Goal: Transaction & Acquisition: Purchase product/service

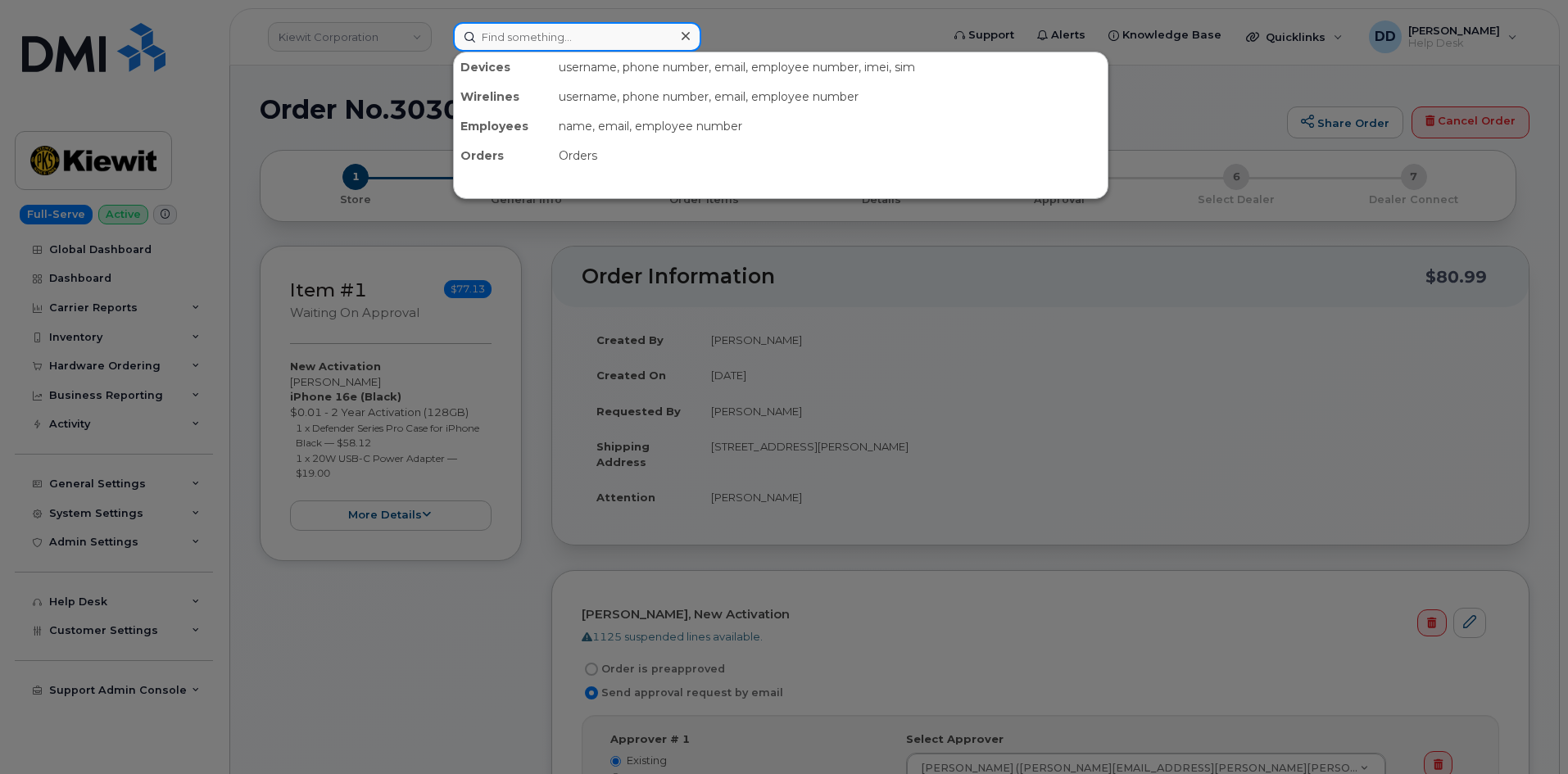
click at [555, 35] on input at bounding box center [577, 37] width 249 height 29
paste input "4026515614"
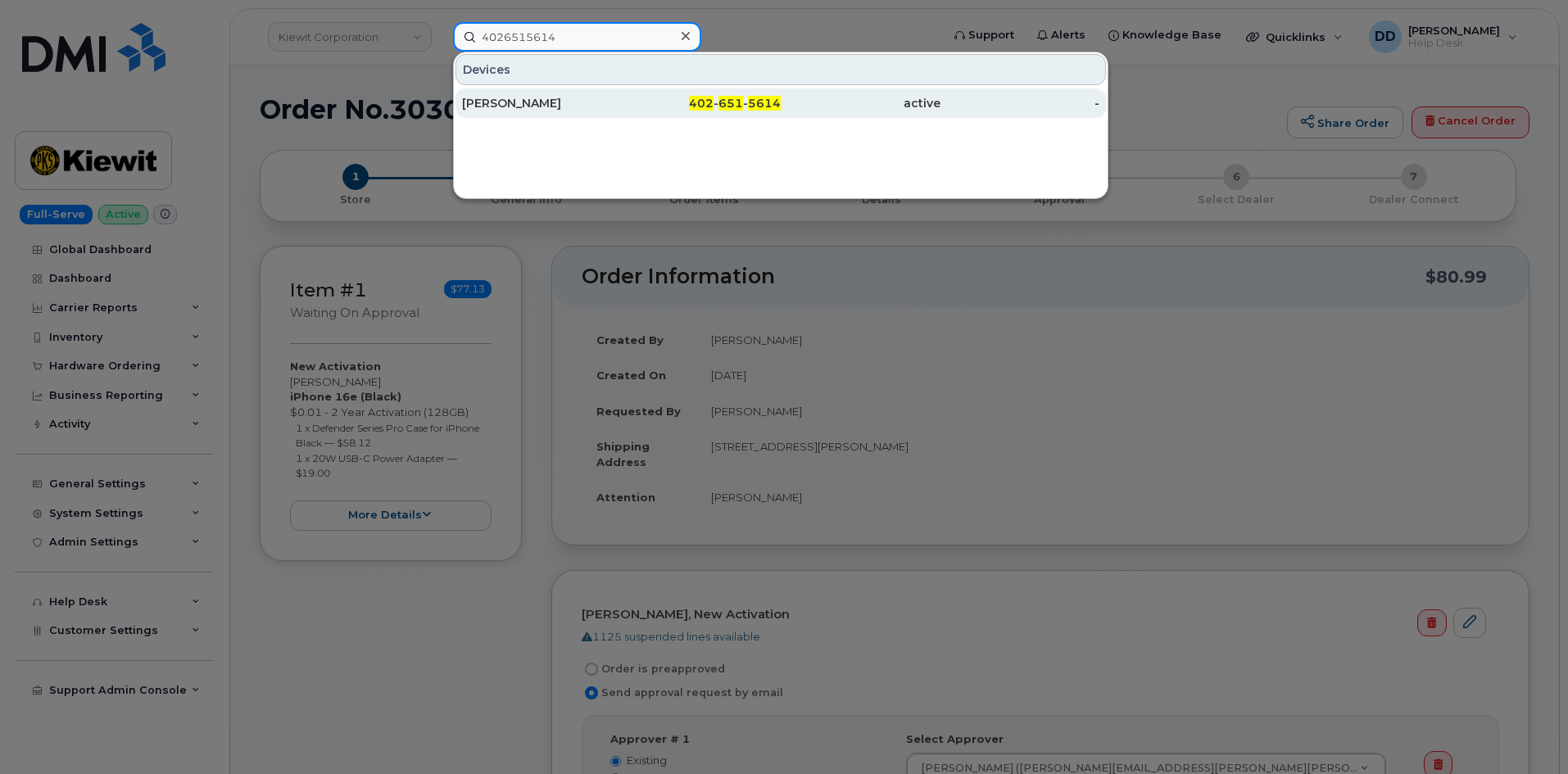
type input "4026515614"
click at [526, 100] on div "Cole Henderson" at bounding box center [542, 103] width 160 height 16
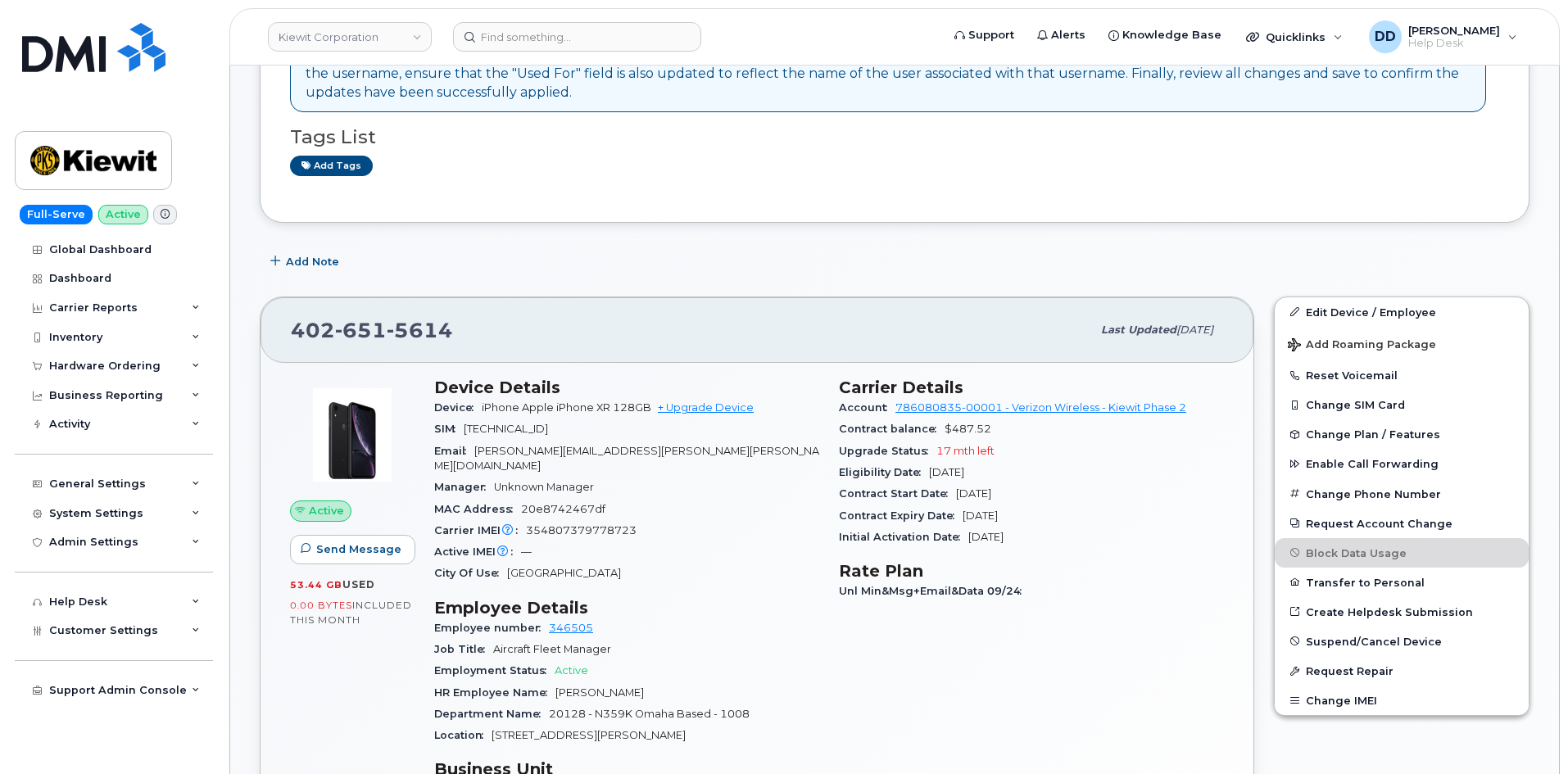
scroll to position [328, 0]
drag, startPoint x: 628, startPoint y: 409, endPoint x: 484, endPoint y: 412, distance: 144.0
click at [484, 412] on span "iPhone Apple iPhone XR 128GB + Upgrade Device" at bounding box center [618, 408] width 272 height 13
copy span "iPhone Apple iPhone XR 128GB"
drag, startPoint x: 638, startPoint y: 516, endPoint x: 527, endPoint y: 518, distance: 111.0
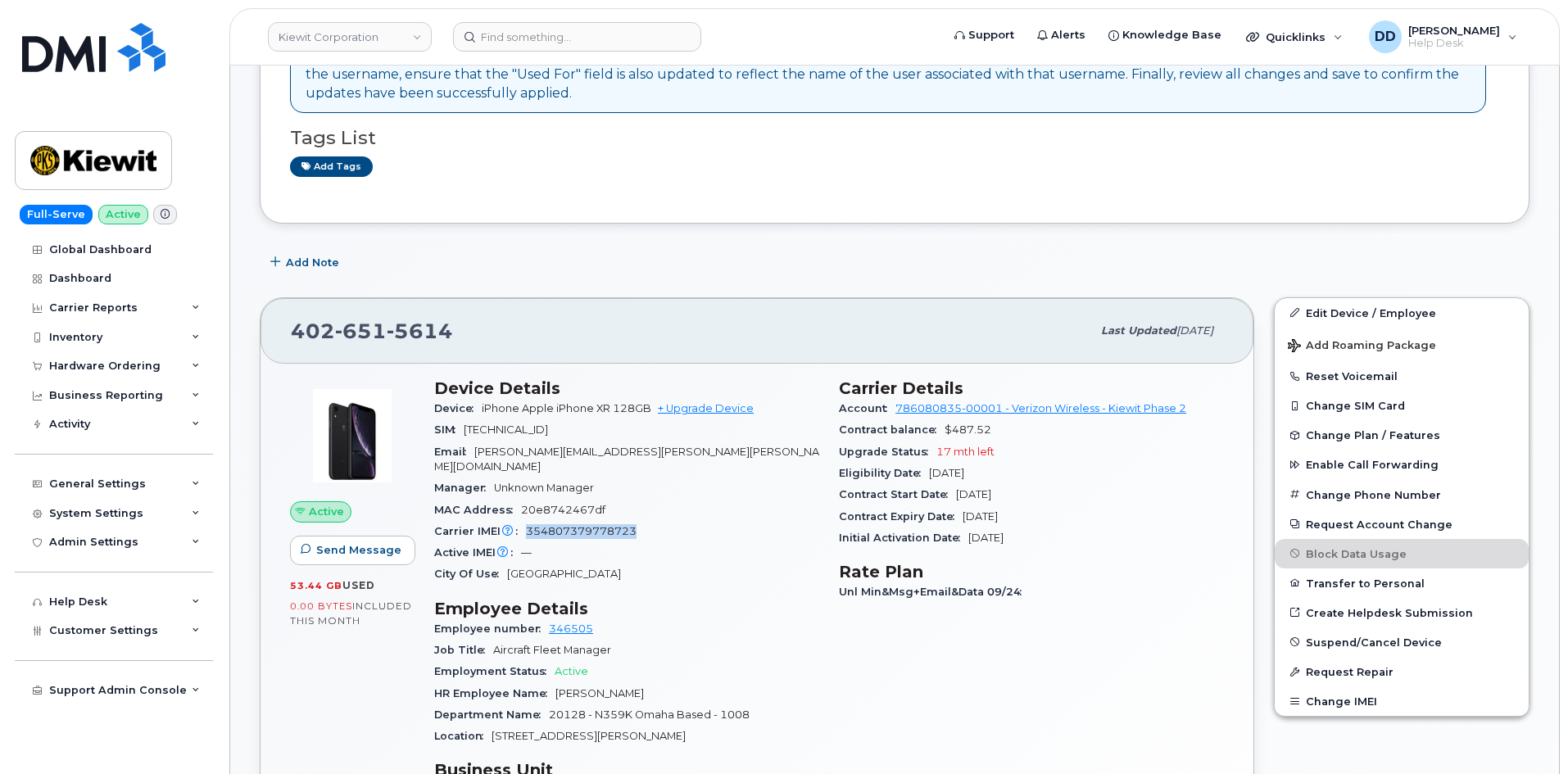
click at [527, 521] on div "Carrier IMEI Carrier IMEI is reported during the last billing cycle or change o…" at bounding box center [627, 532] width 385 height 21
copy span "354807379778723"
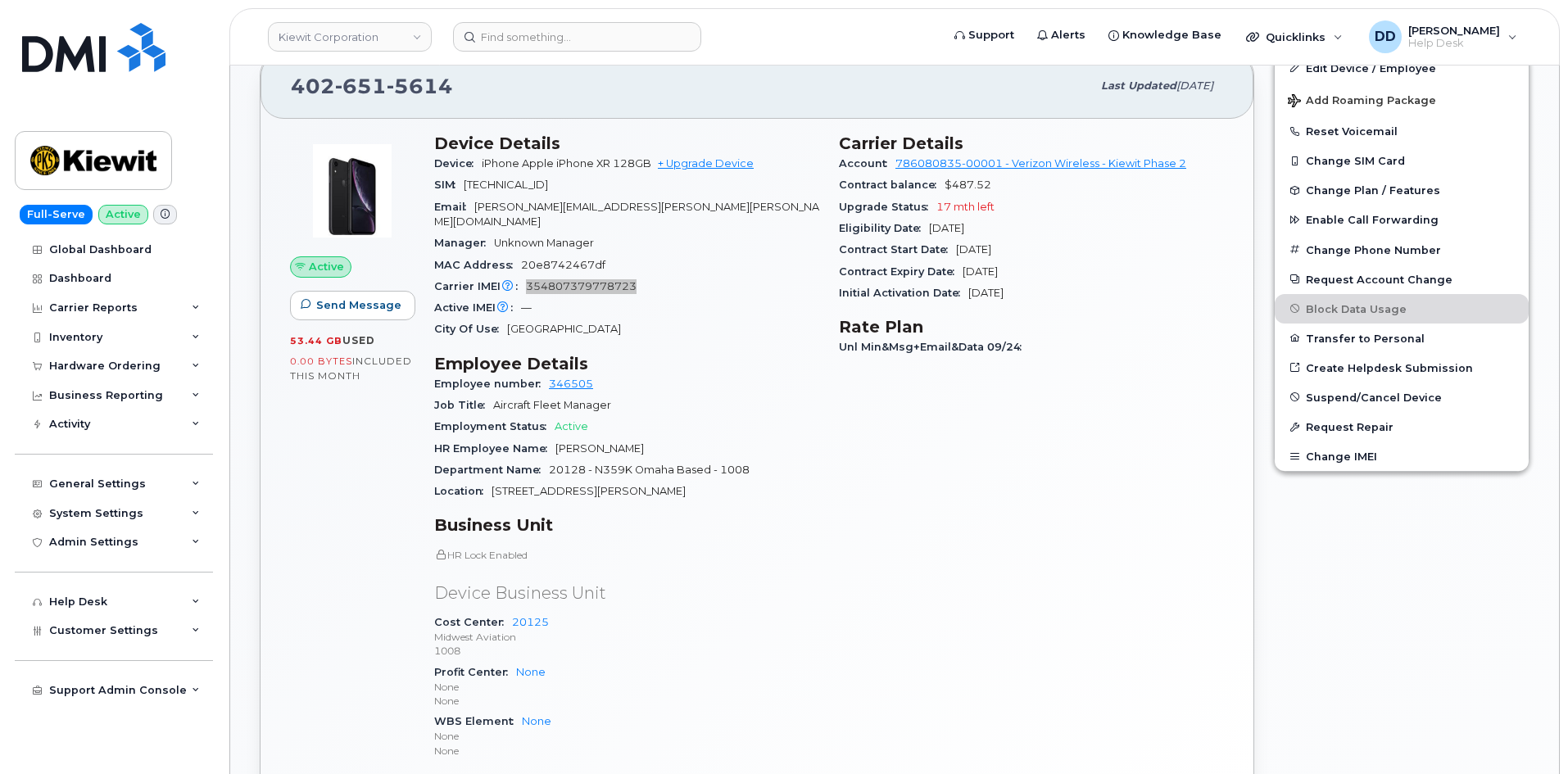
scroll to position [574, 0]
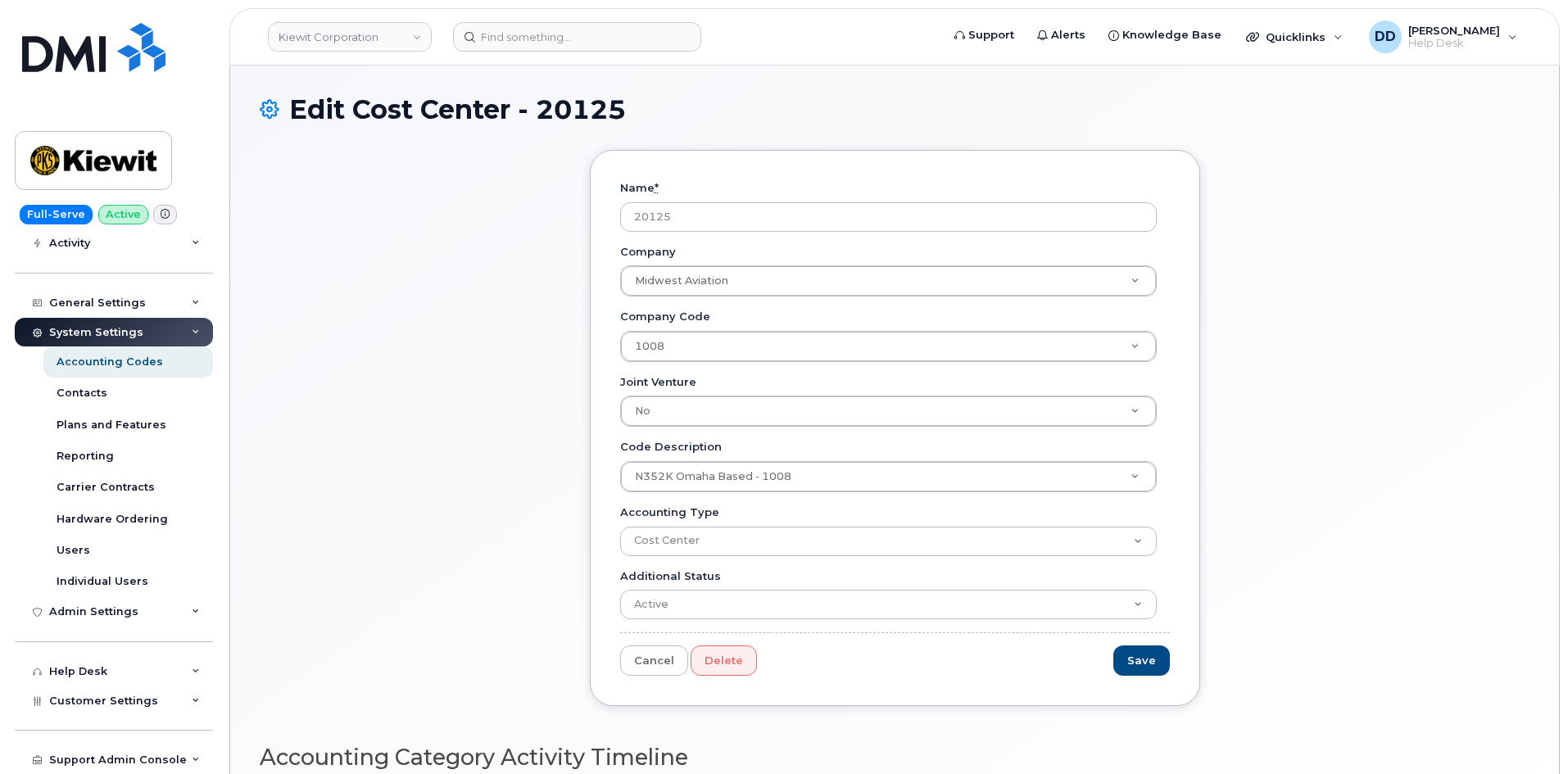
scroll to position [181, 0]
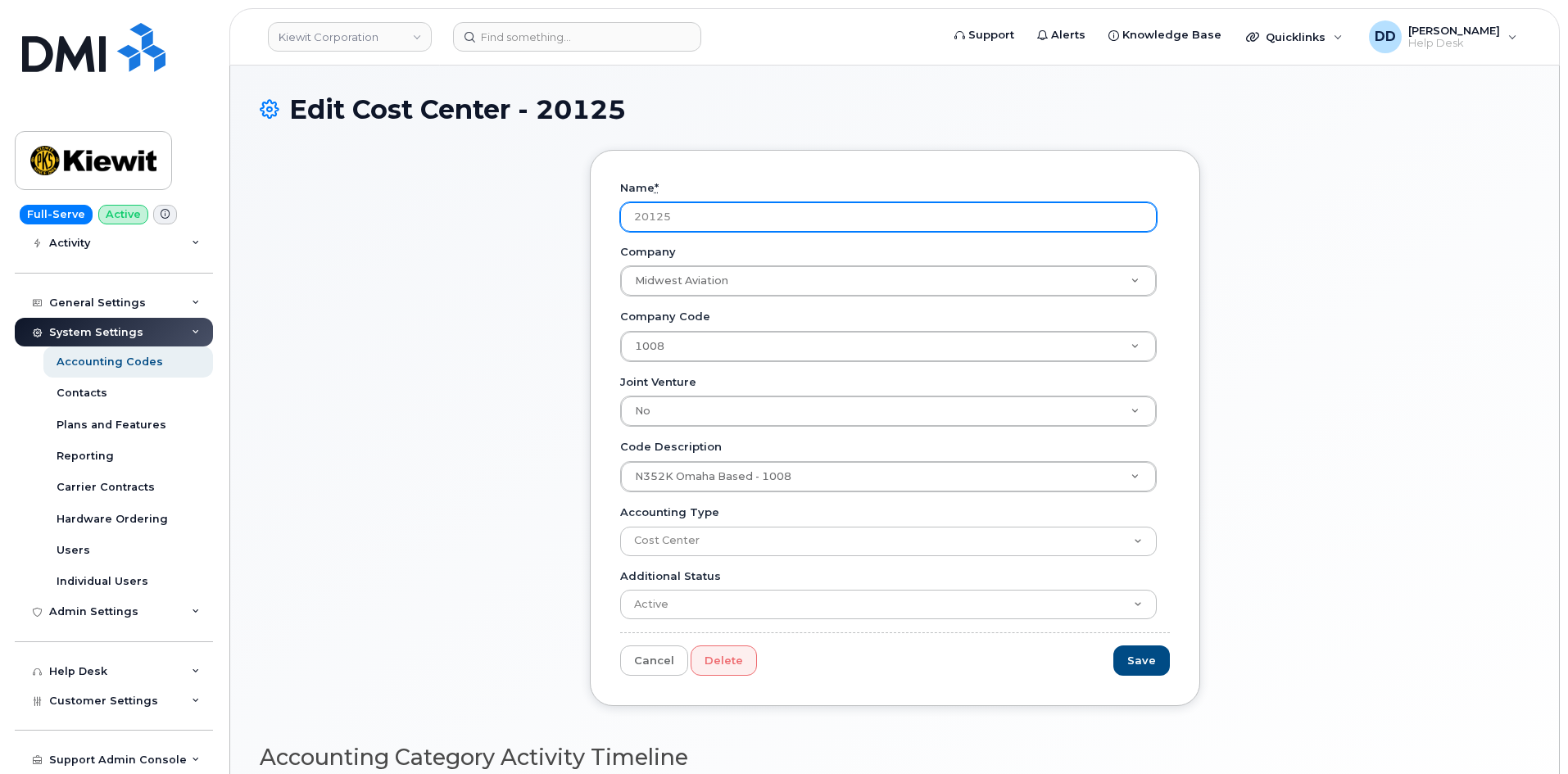
drag, startPoint x: 134, startPoint y: 298, endPoint x: 620, endPoint y: 218, distance: 492.5
click at [620, 218] on input "20125" at bounding box center [889, 216] width 536 height 29
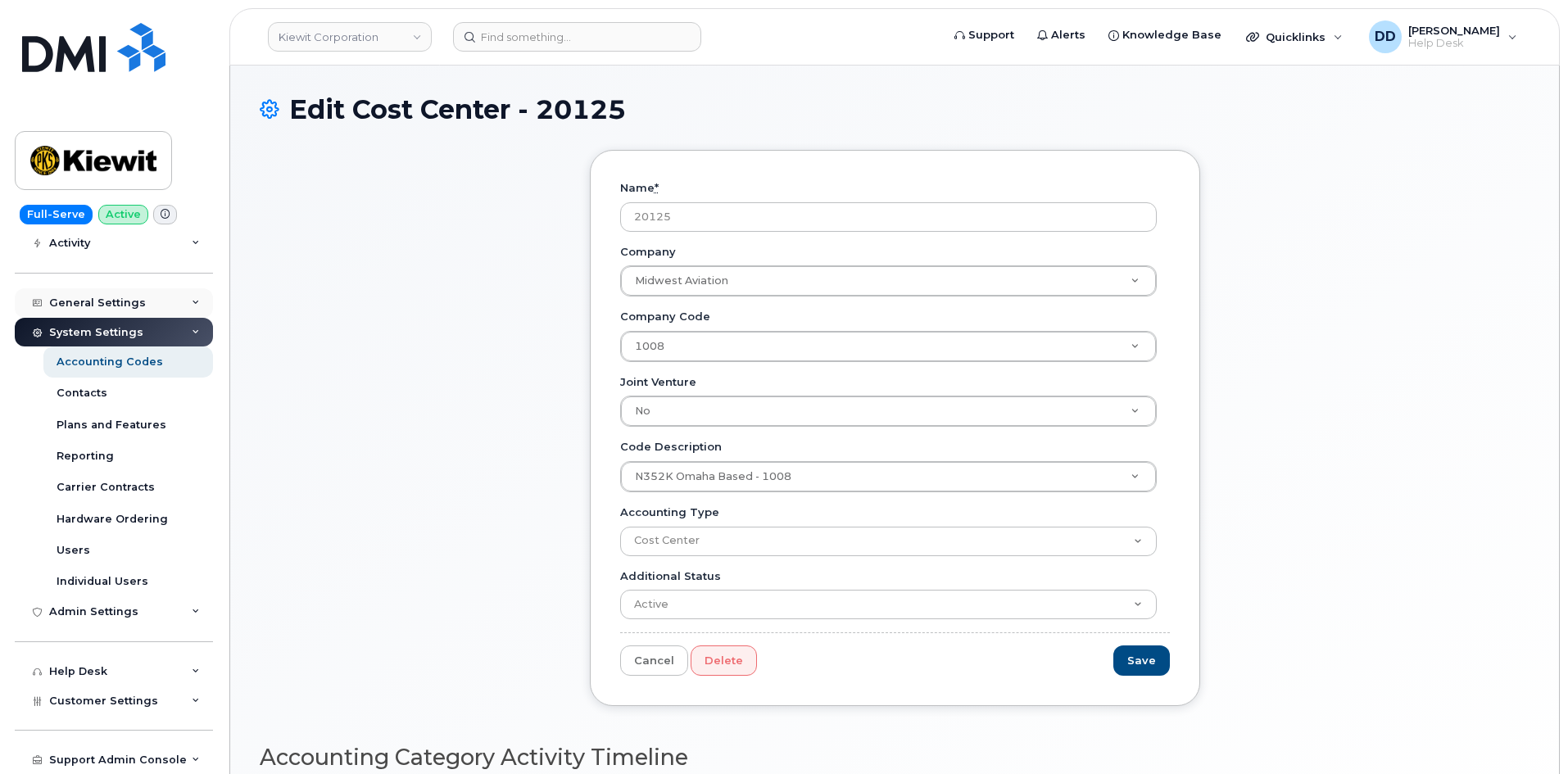
click at [107, 299] on div "General Settings" at bounding box center [97, 303] width 97 height 13
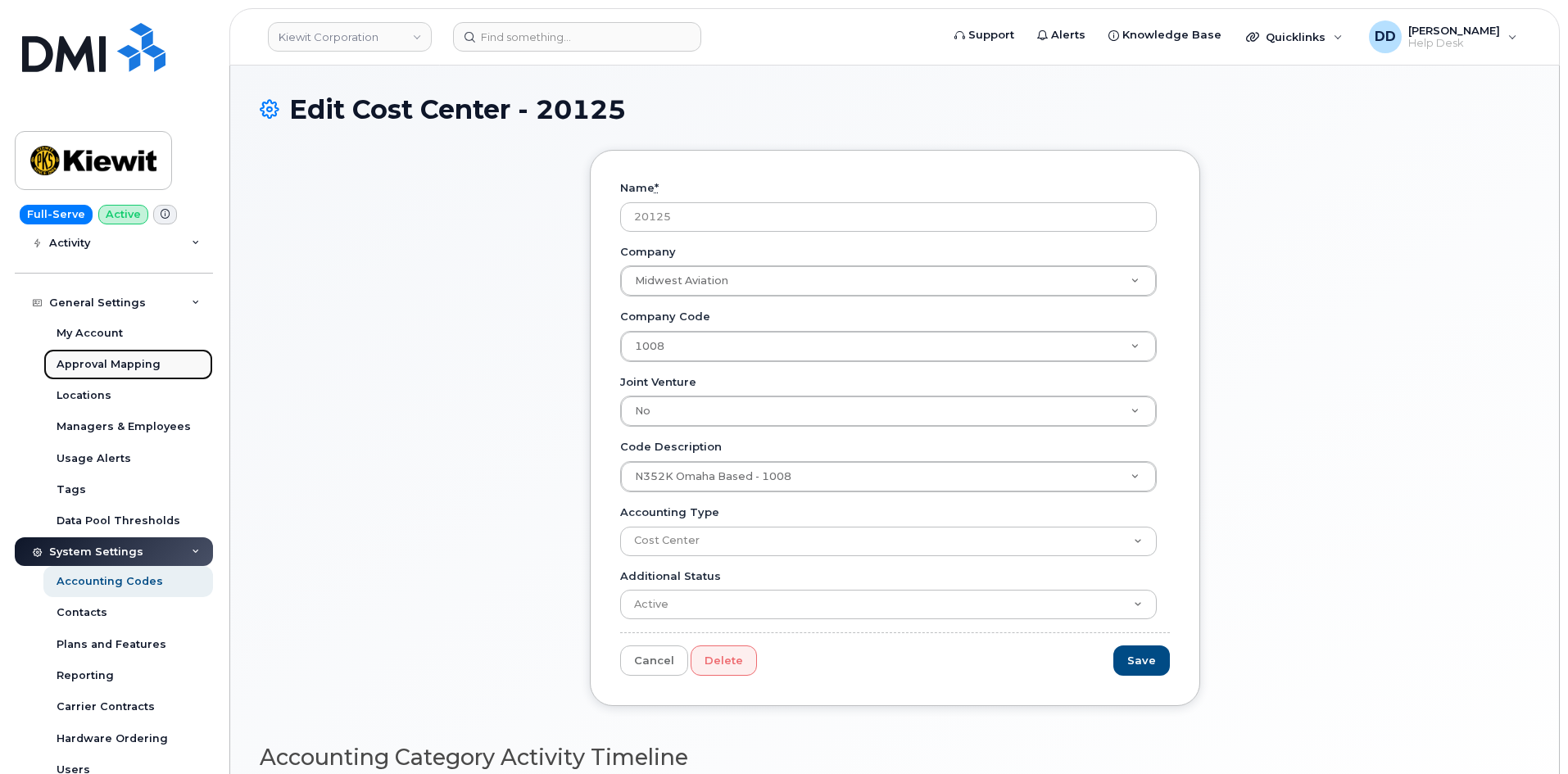
click at [120, 358] on div "Approval Mapping" at bounding box center [108, 365] width 104 height 14
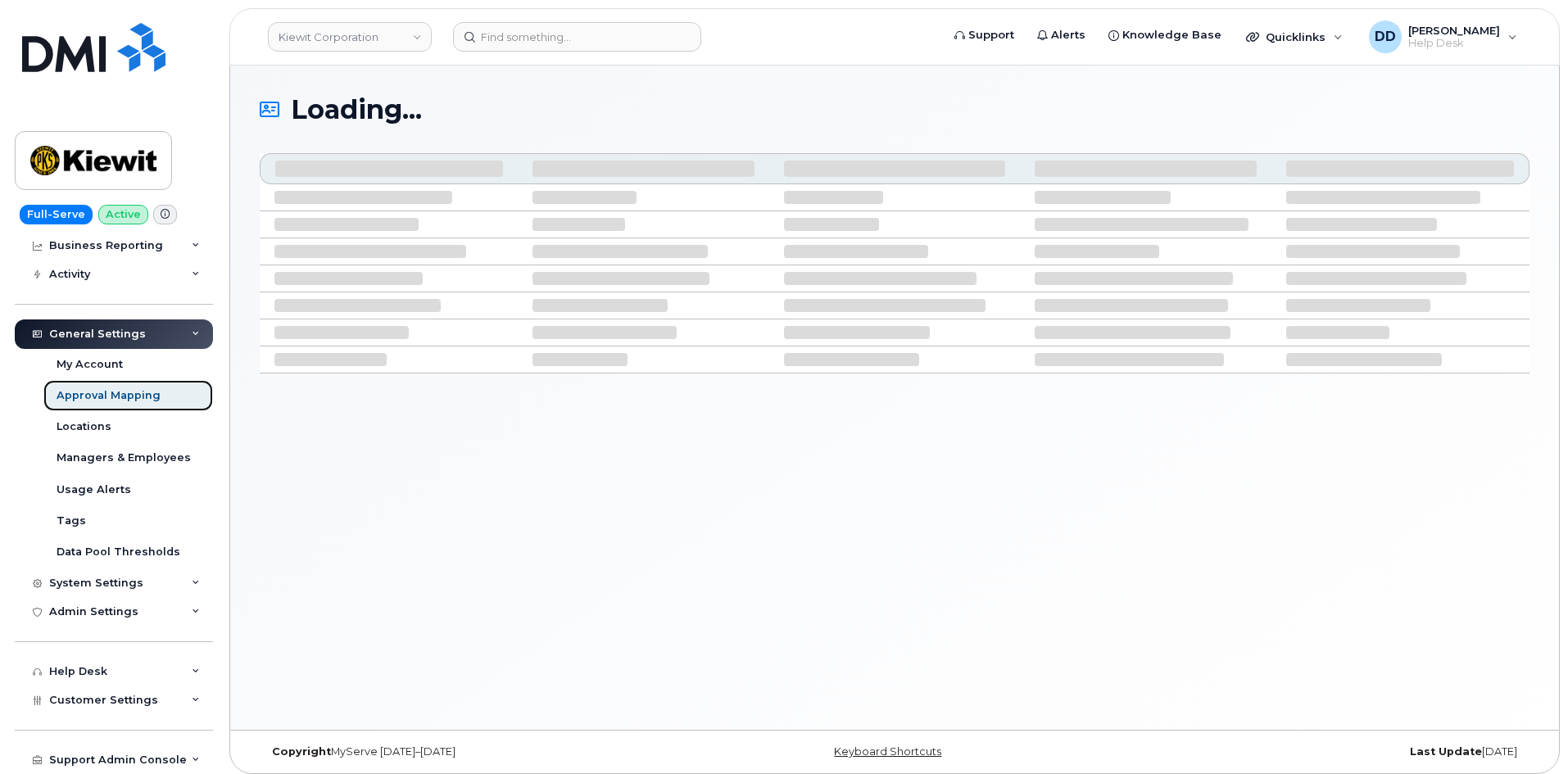
scroll to position [150, 0]
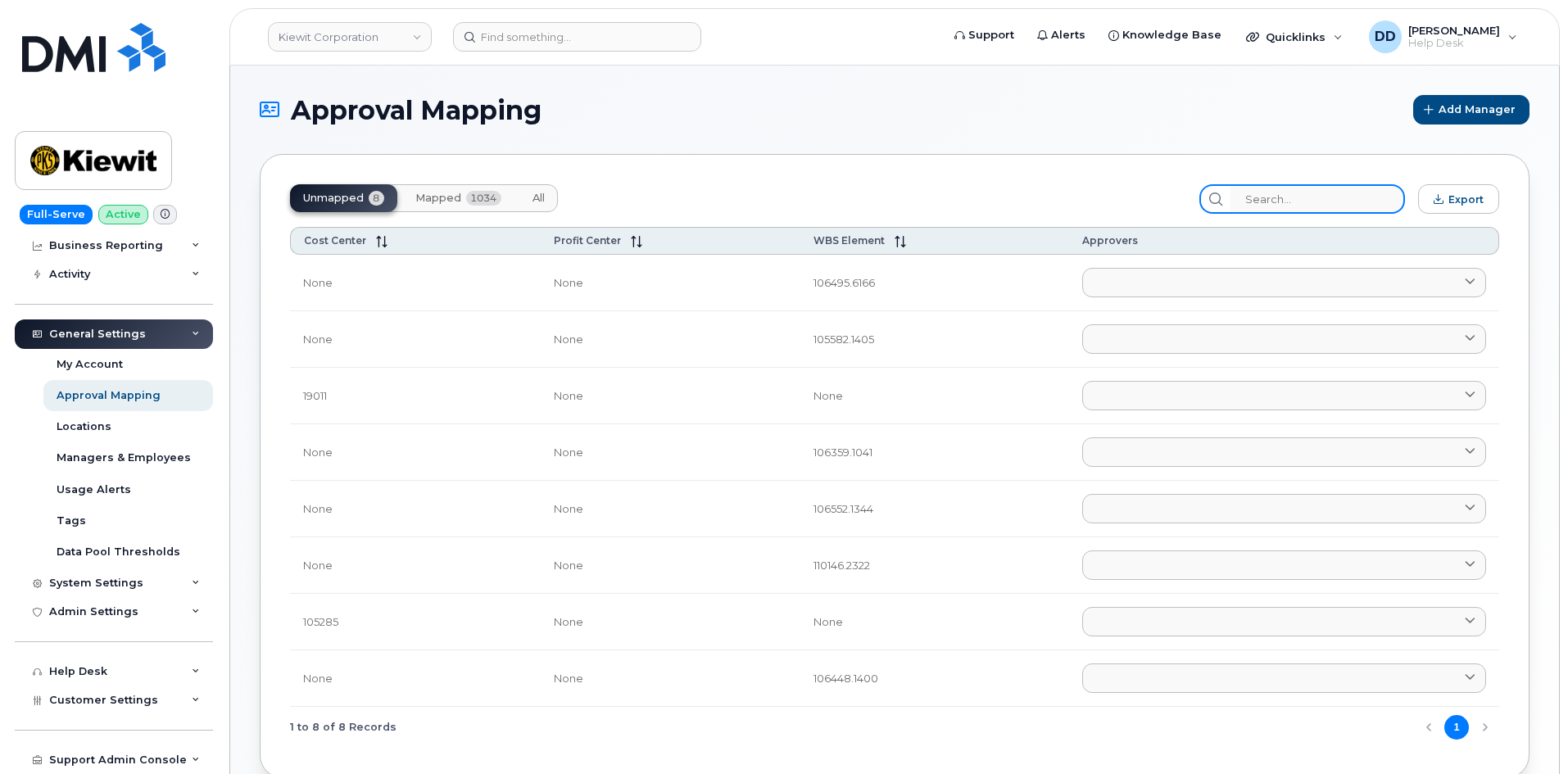
click at [1303, 206] on input "search" at bounding box center [1318, 198] width 174 height 29
paste input "20125"
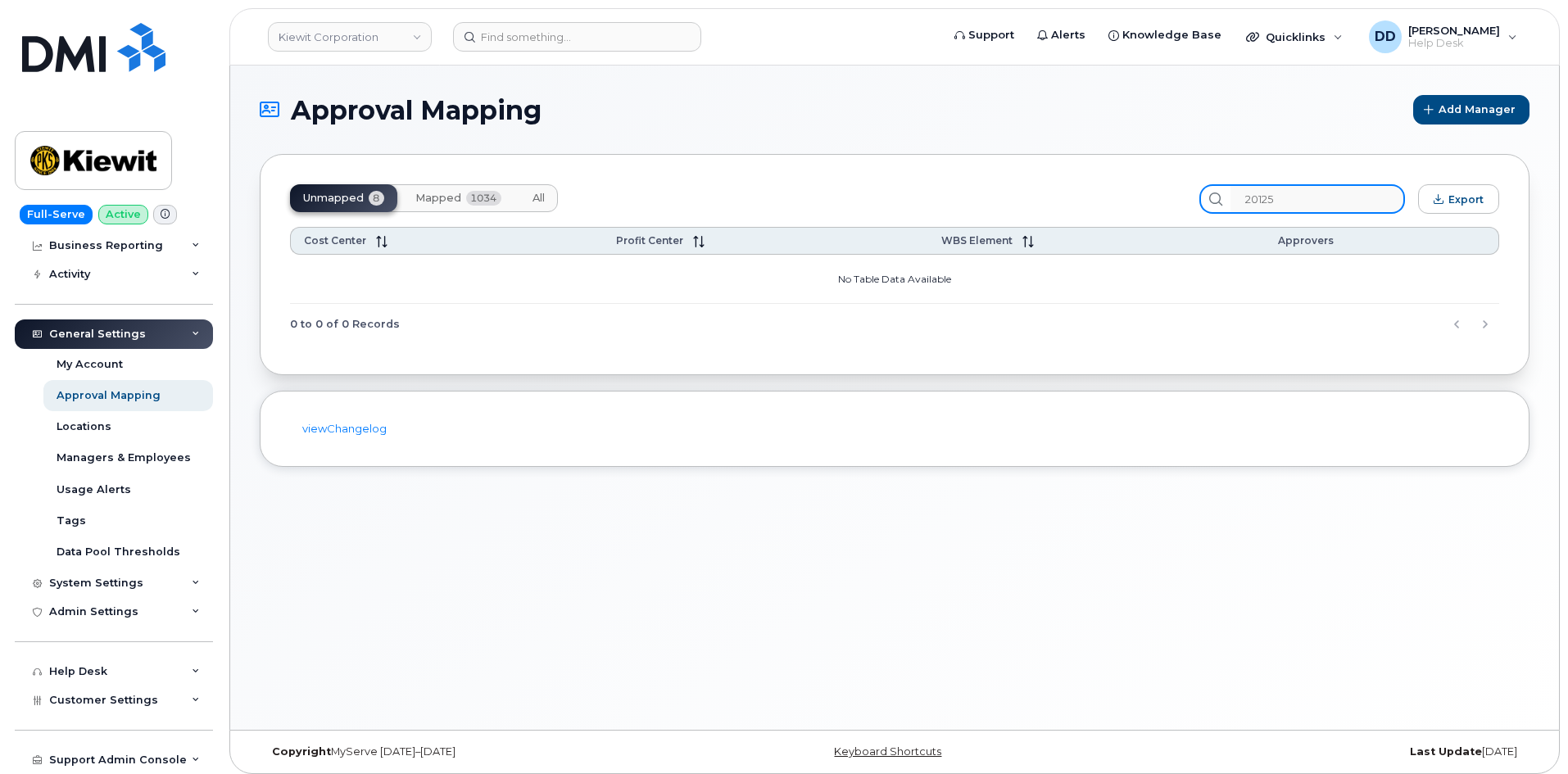
type input "20125"
click at [425, 192] on span "Mapped" at bounding box center [438, 198] width 46 height 13
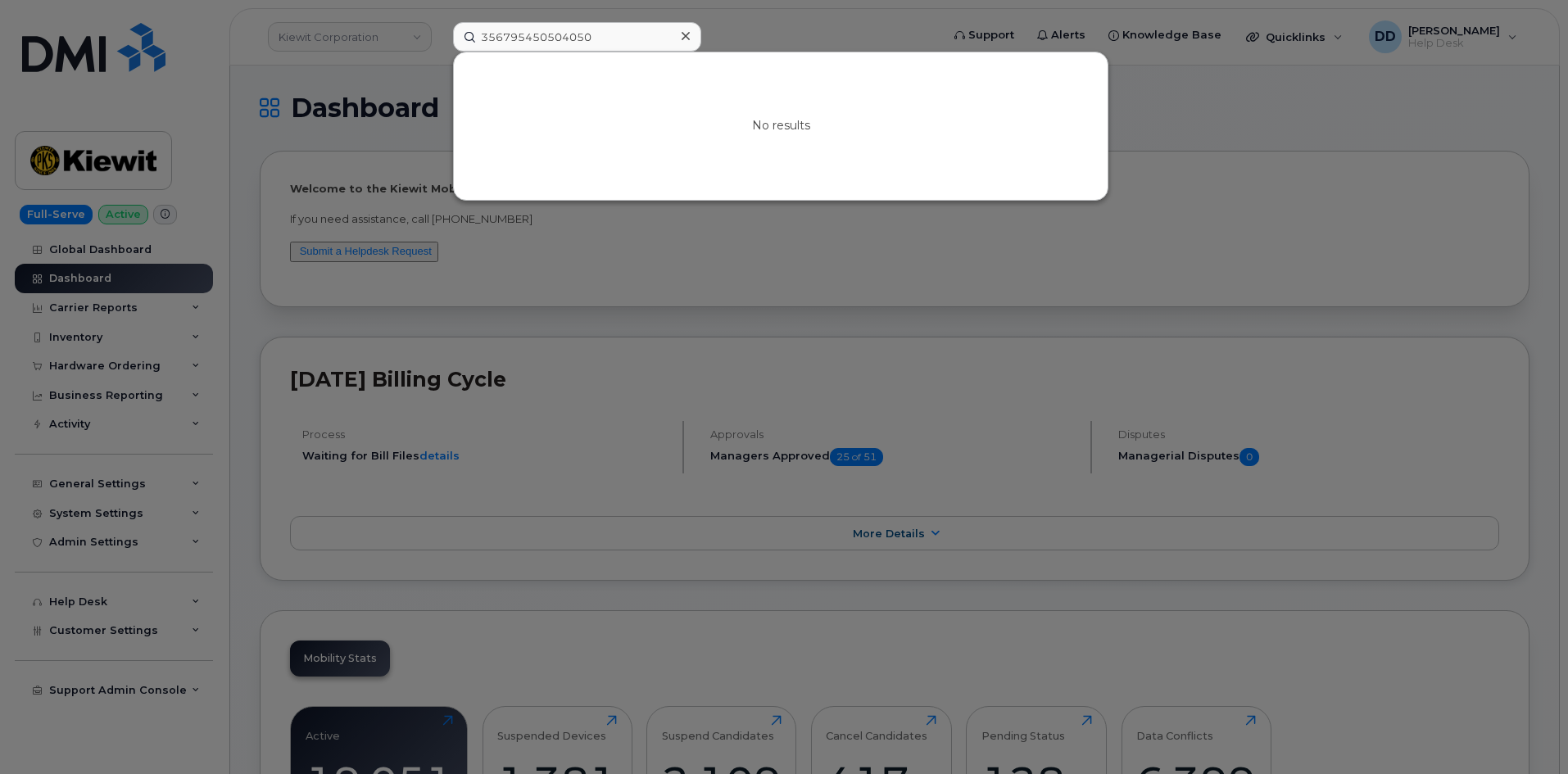
click at [921, 223] on div at bounding box center [784, 387] width 1568 height 774
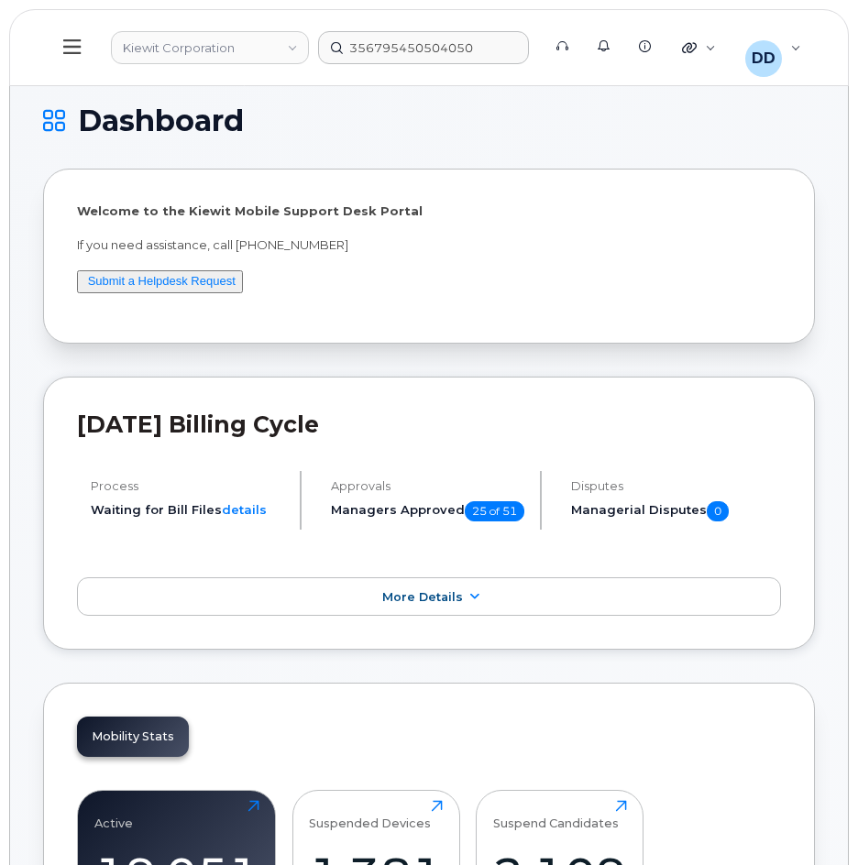
click at [612, 119] on h1 "Dashboard" at bounding box center [424, 120] width 763 height 29
click at [73, 50] on icon at bounding box center [71, 47] width 17 height 20
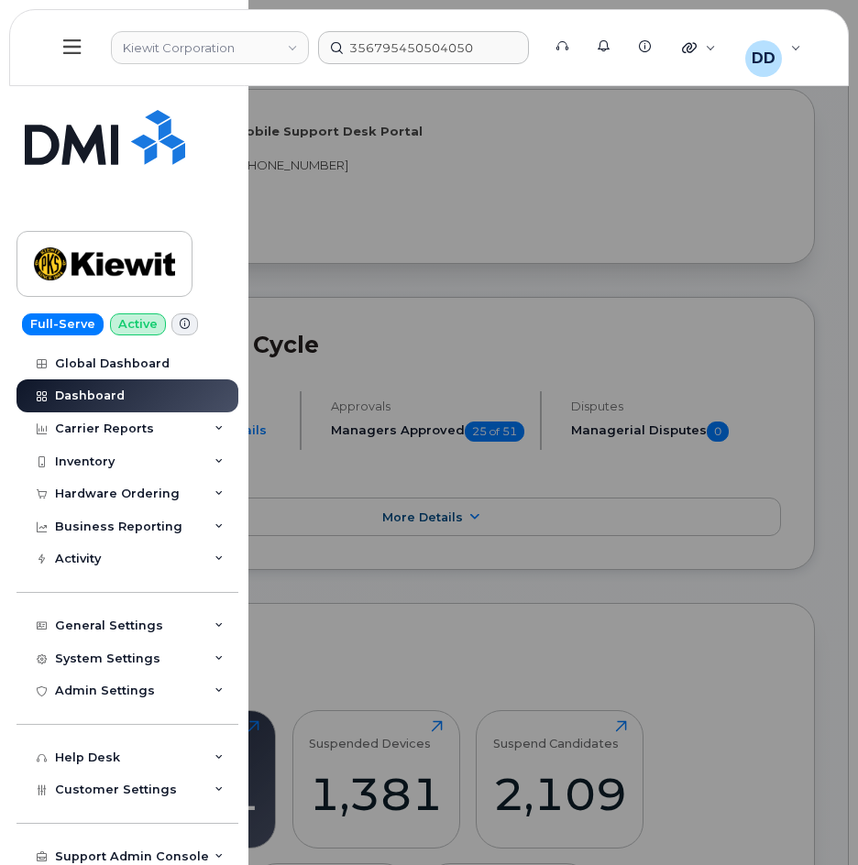
scroll to position [92, 0]
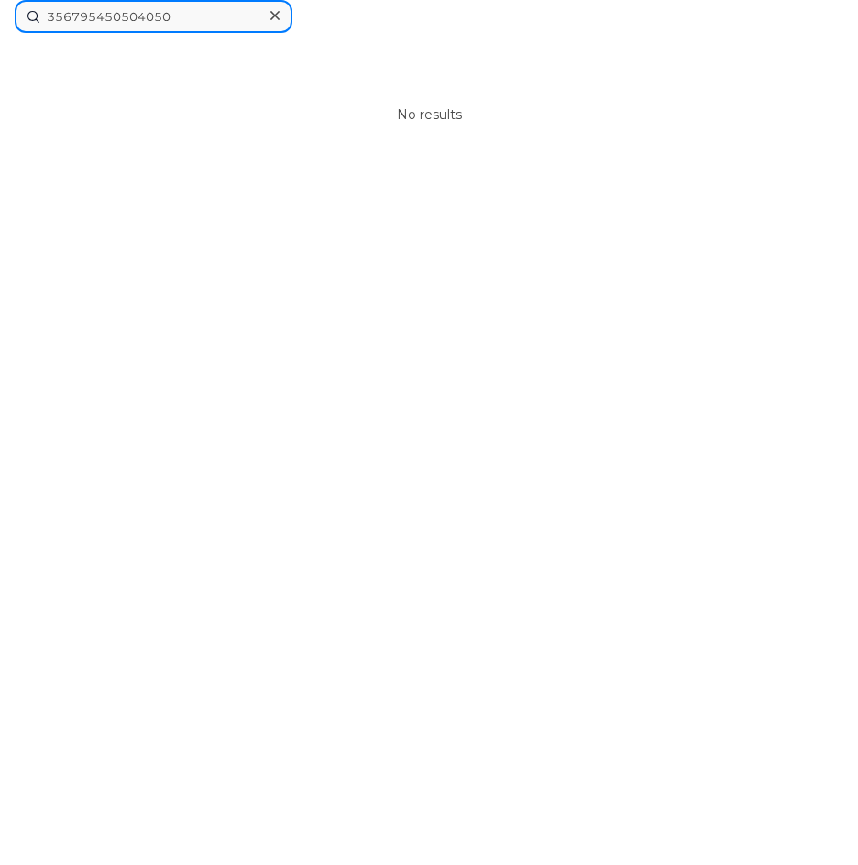
drag, startPoint x: 498, startPoint y: 47, endPoint x: 288, endPoint y: 47, distance: 209.9
click at [288, 33] on div "356795450504050 No results" at bounding box center [429, 16] width 829 height 33
drag, startPoint x: 203, startPoint y: 19, endPoint x: -1, endPoint y: 28, distance: 203.7
paste input "5036790078"
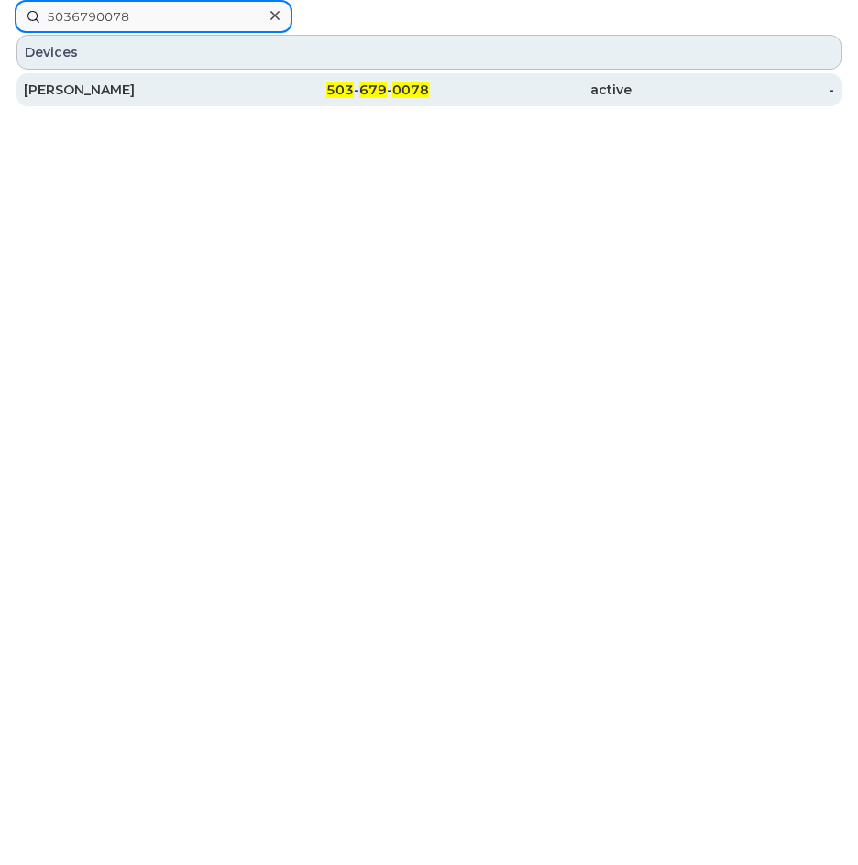
type input "5036790078"
click at [103, 91] on div "[PERSON_NAME]" at bounding box center [125, 90] width 203 height 18
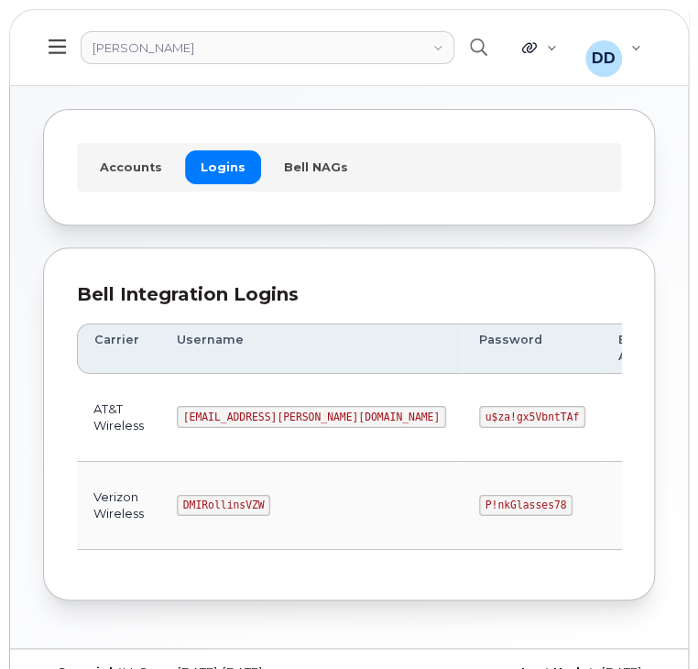
scroll to position [102, 0]
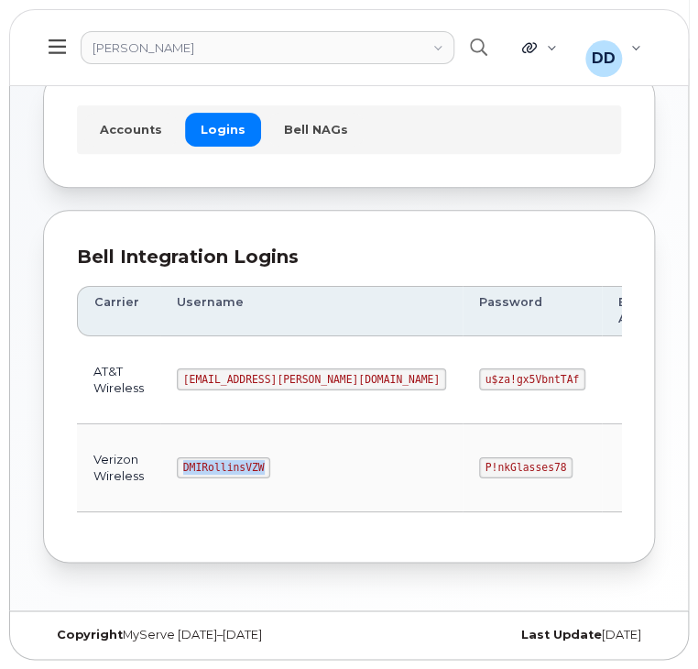
drag, startPoint x: 258, startPoint y: 463, endPoint x: 170, endPoint y: 474, distance: 88.7
click at [170, 474] on td "DMIRollinsVZW" at bounding box center [311, 468] width 302 height 88
copy code "DMIRollinsVZW"
drag, startPoint x: 418, startPoint y: 467, endPoint x: 331, endPoint y: 465, distance: 87.1
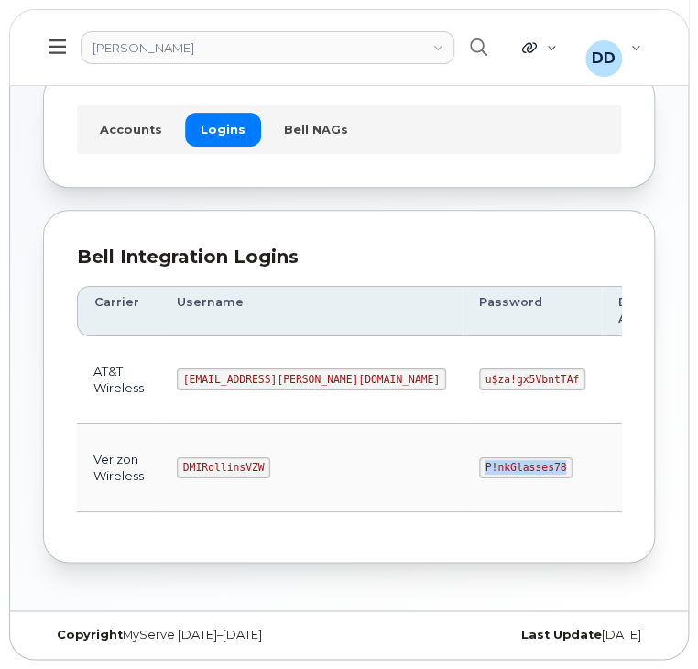
click at [463, 465] on td "P!nkGlasses78" at bounding box center [532, 468] width 139 height 88
click at [479, 467] on code "P!nkGlasses78" at bounding box center [525, 468] width 93 height 22
drag, startPoint x: 419, startPoint y: 464, endPoint x: 331, endPoint y: 466, distance: 88.0
click at [463, 466] on td "P!nkGlasses78" at bounding box center [532, 468] width 139 height 88
copy code "P!nkGlasses78"
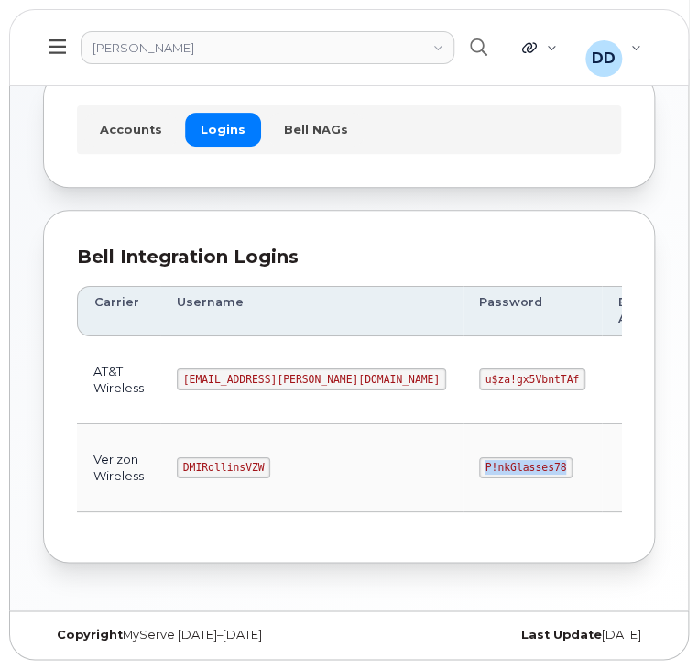
copy code "P!nkGlasses78"
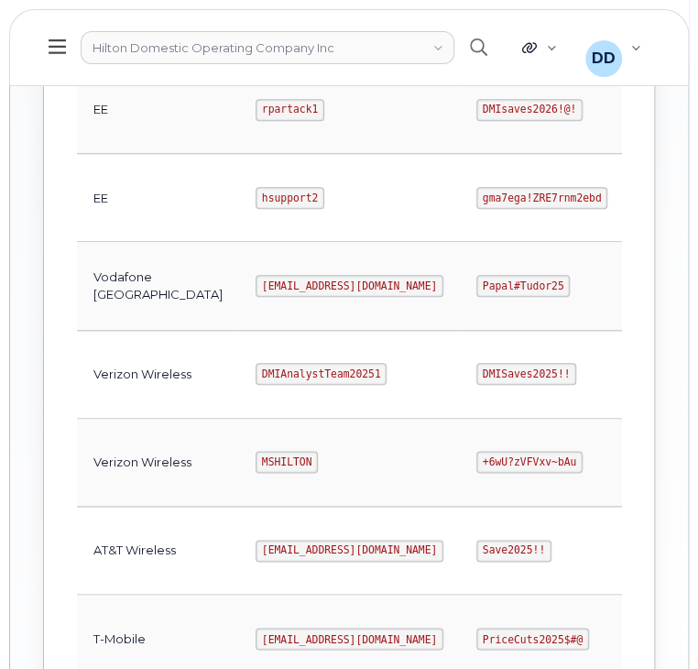
scroll to position [899, 0]
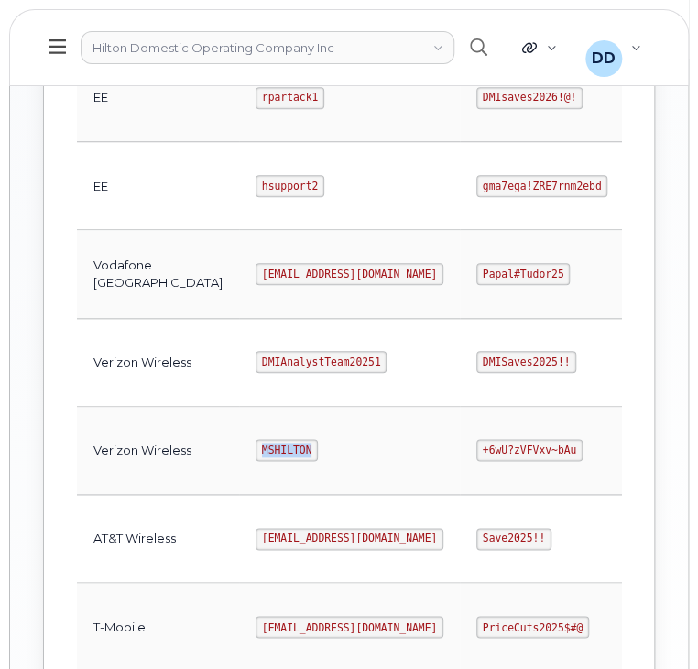
drag, startPoint x: 239, startPoint y: 448, endPoint x: 168, endPoint y: 448, distance: 71.5
click at [239, 448] on td "MSHILTON" at bounding box center [349, 452] width 221 height 88
copy code "MSHILTON"
click at [637, 467] on td at bounding box center [703, 452] width 132 height 88
drag, startPoint x: 493, startPoint y: 451, endPoint x: 407, endPoint y: 452, distance: 86.2
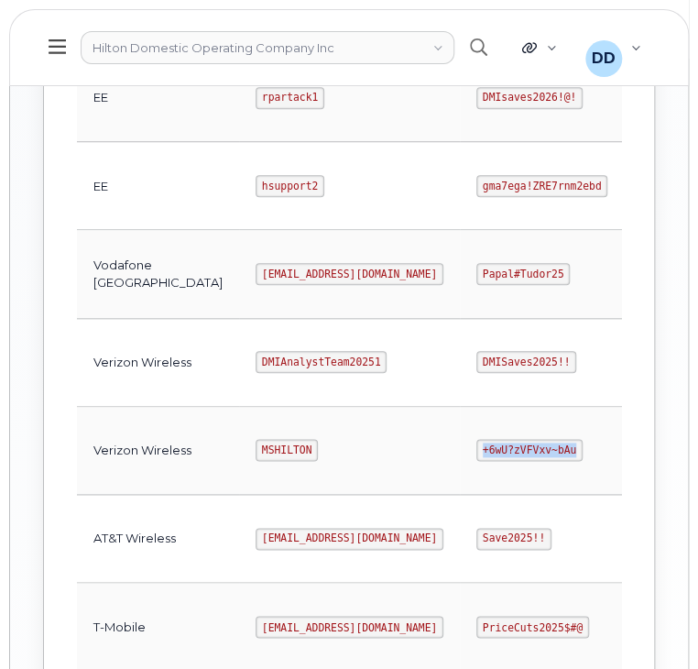
click at [477, 452] on code "+6wU?zVFVxv~bAu" at bounding box center [530, 451] width 106 height 22
copy code "+6wU?zVFVxv~bAu"
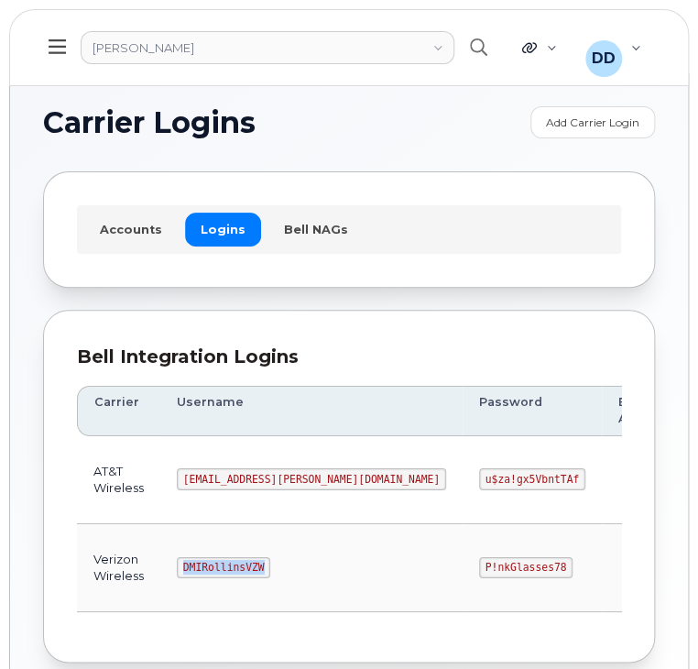
drag, startPoint x: 262, startPoint y: 562, endPoint x: 173, endPoint y: 574, distance: 89.7
click at [173, 574] on td "DMIRollinsVZW" at bounding box center [311, 568] width 302 height 88
copy code "DMIRollinsVZW"
drag, startPoint x: 416, startPoint y: 566, endPoint x: 340, endPoint y: 569, distance: 76.2
click at [479, 569] on code "P!nkGlasses78" at bounding box center [525, 568] width 93 height 22
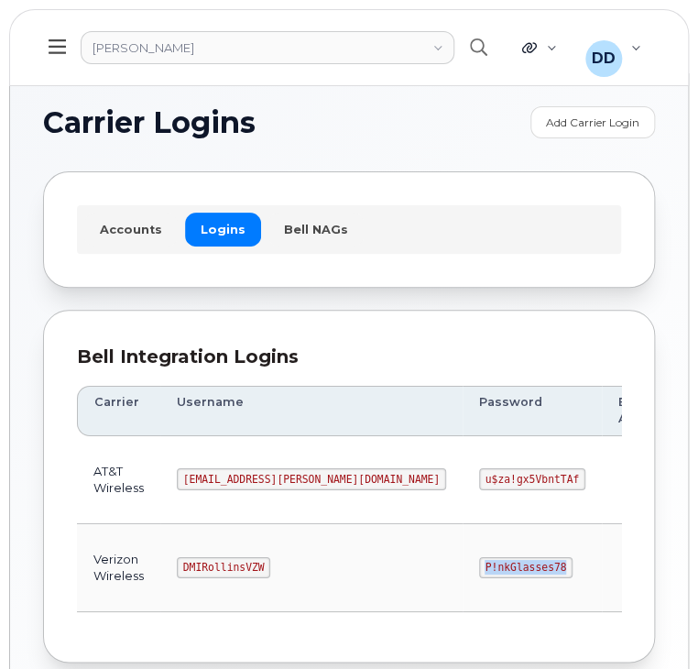
copy code "P!nkGlasses78"
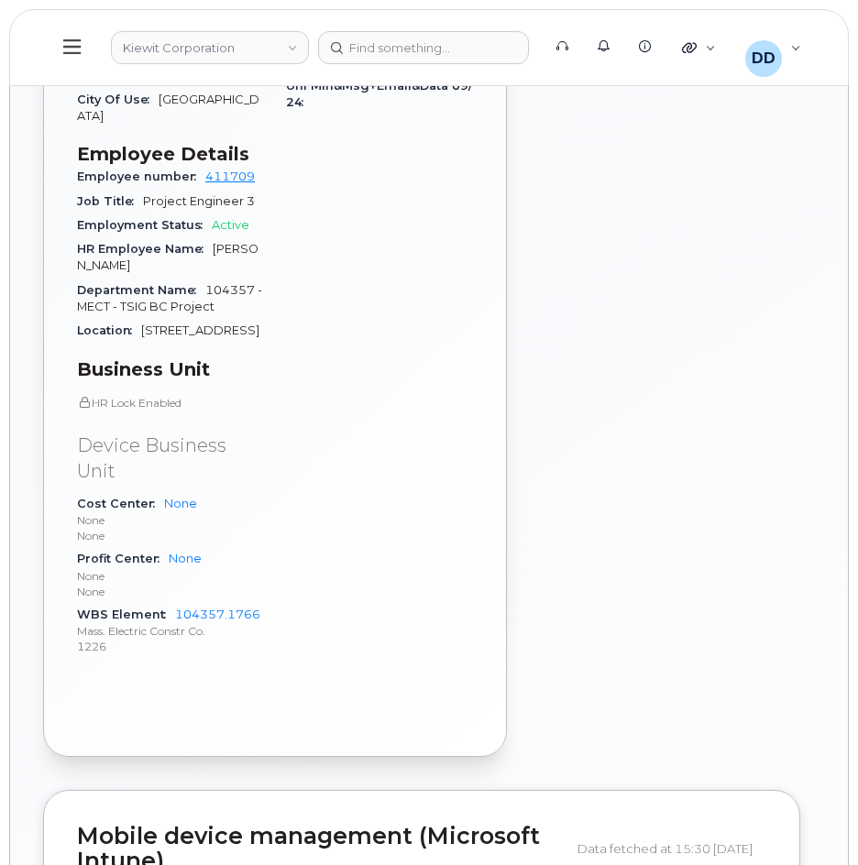
scroll to position [1196, 0]
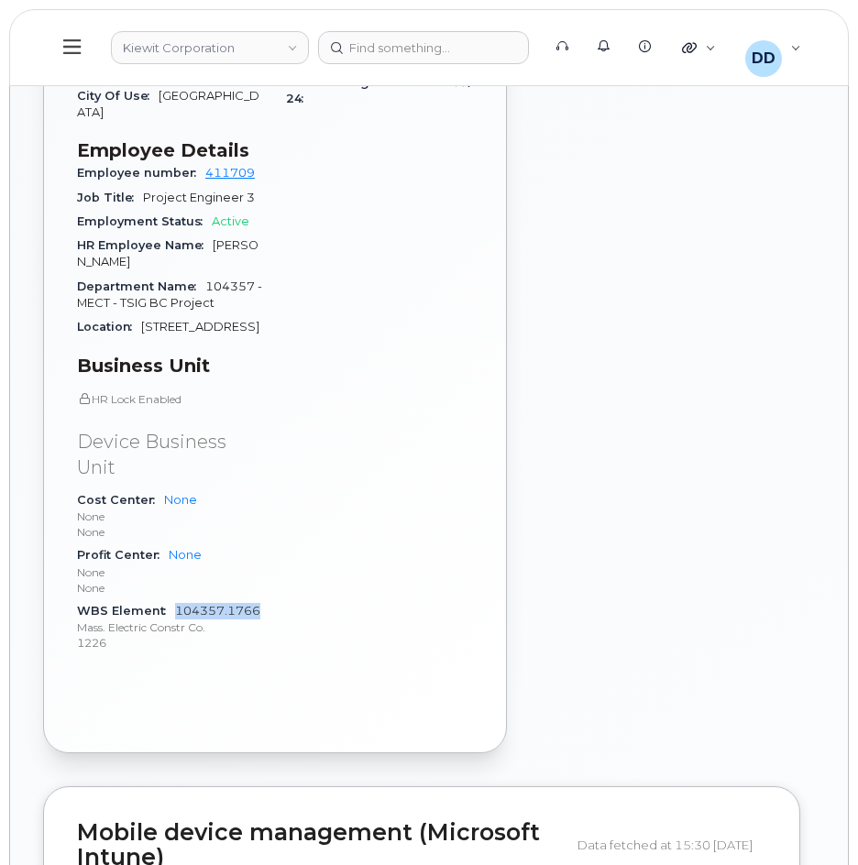
drag, startPoint x: 269, startPoint y: 613, endPoint x: 174, endPoint y: 609, distance: 94.5
click at [174, 609] on div "Device Details Device iPhone 15 128GB + Upgrade Device SIM 89148000010804191765…" at bounding box center [170, 239] width 209 height 882
copy link "104357.1766"
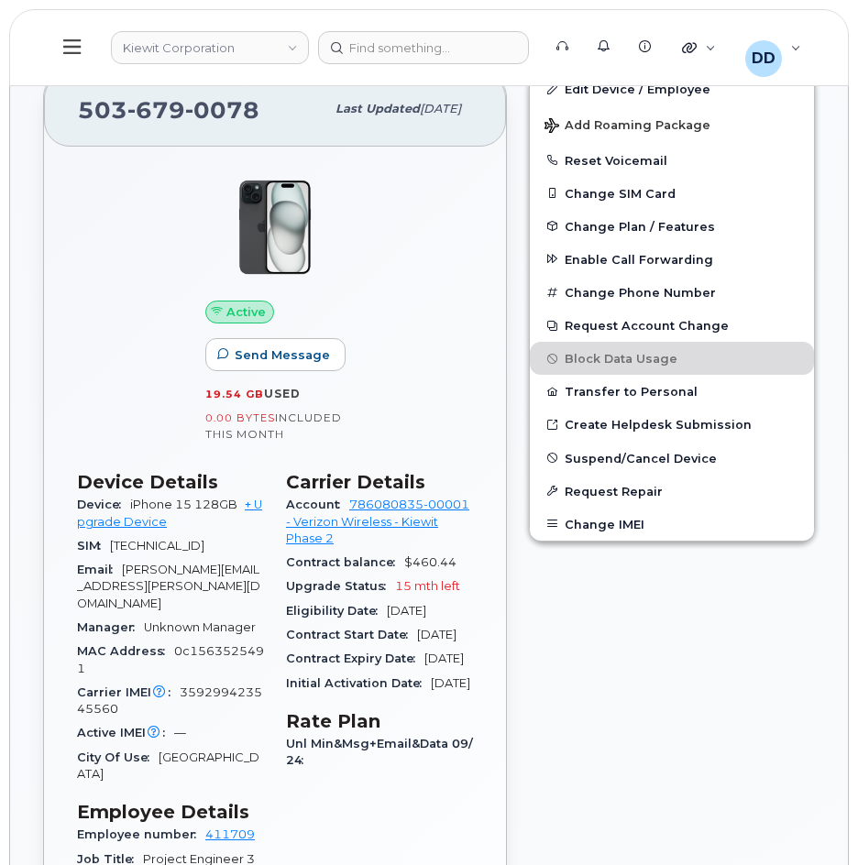
scroll to position [526, 0]
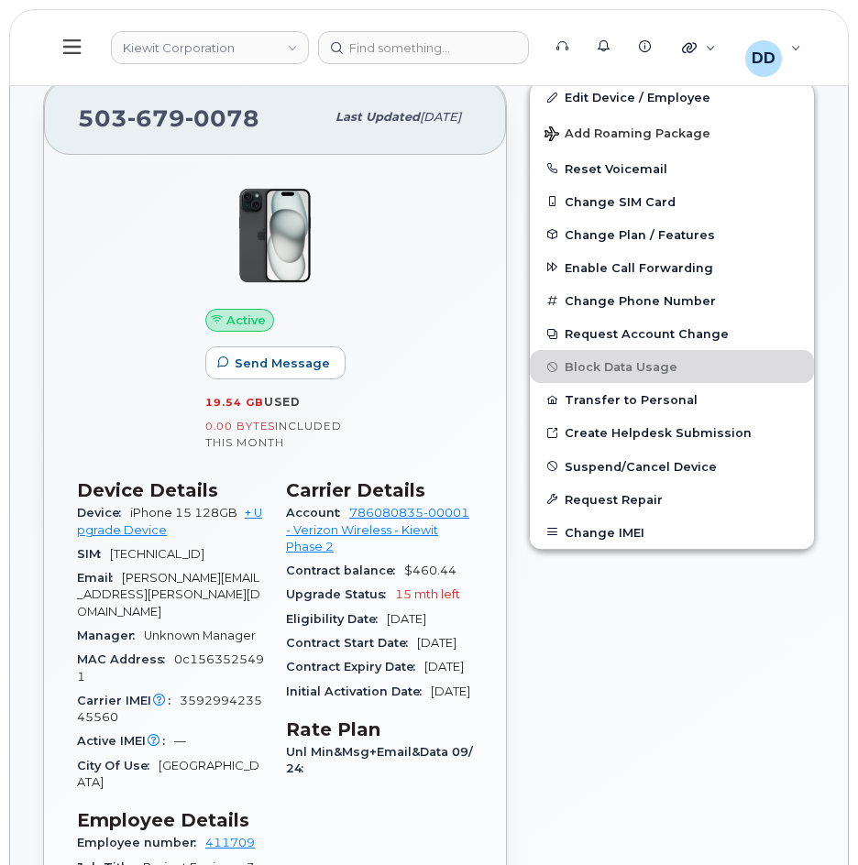
click at [74, 41] on icon at bounding box center [71, 47] width 17 height 20
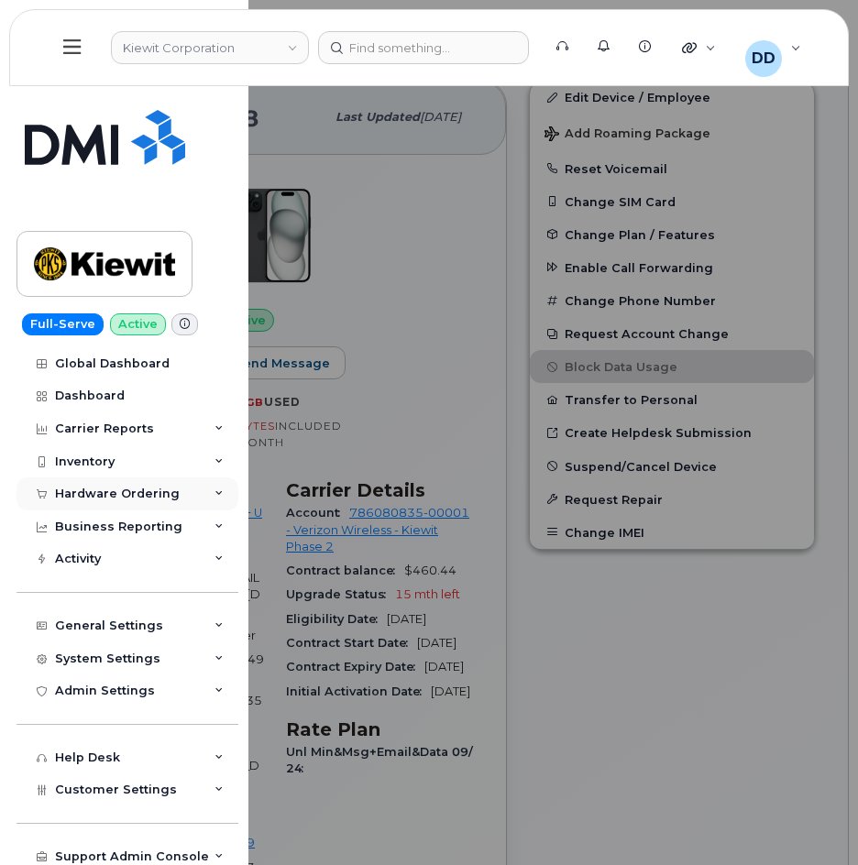
click at [104, 489] on div "Hardware Ordering" at bounding box center [117, 494] width 125 height 15
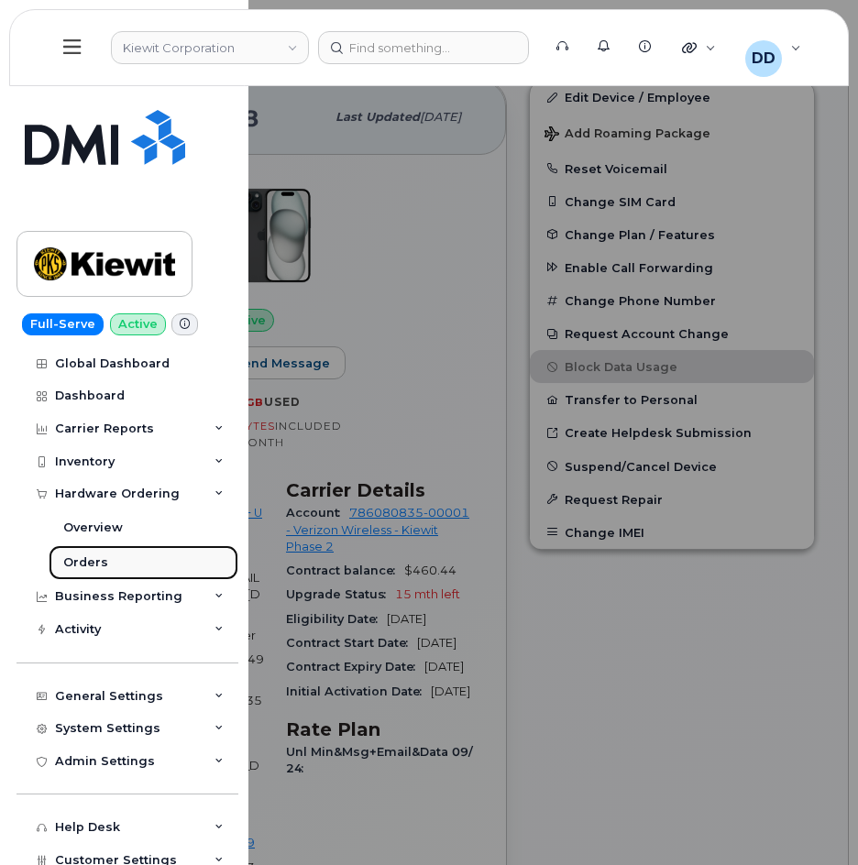
click at [97, 562] on div "Orders" at bounding box center [85, 563] width 45 height 16
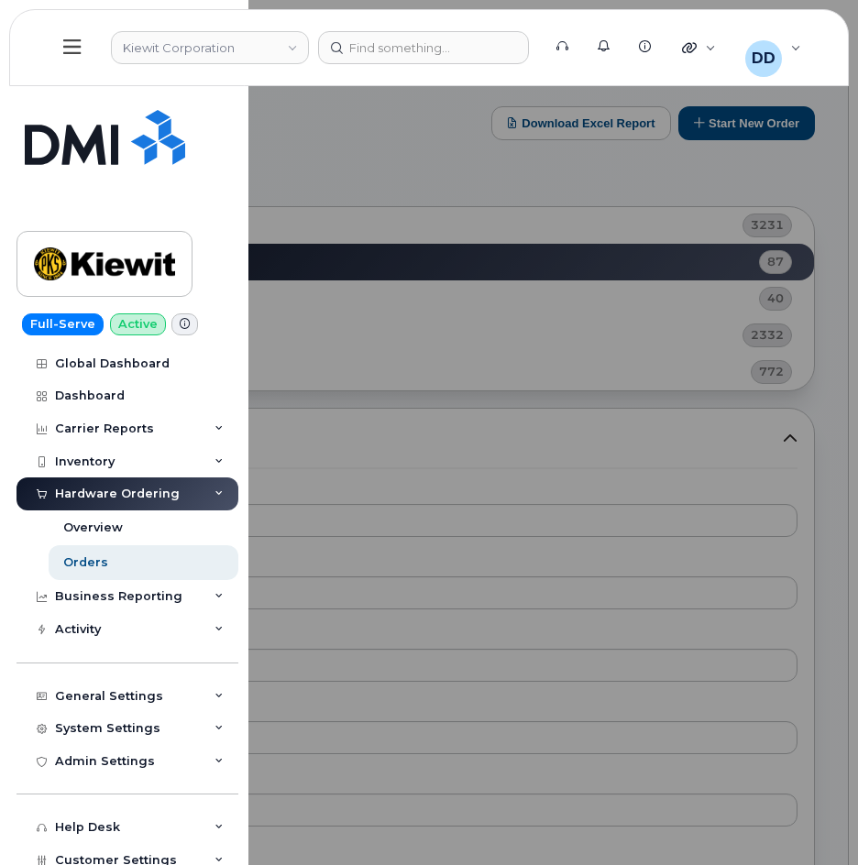
click at [430, 172] on div at bounding box center [429, 432] width 858 height 865
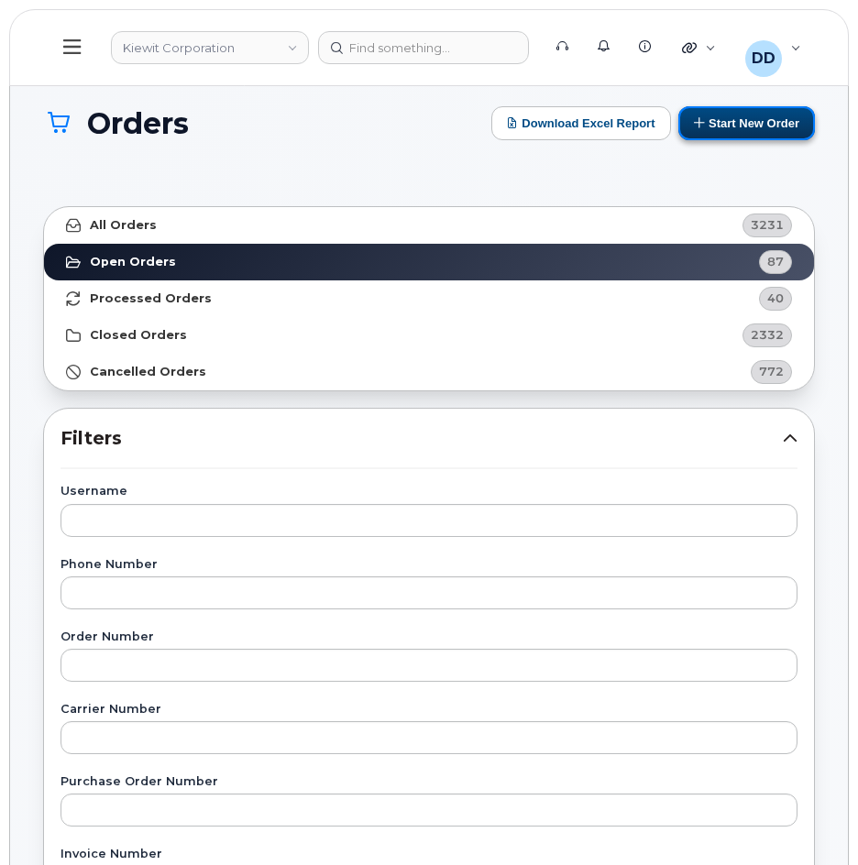
click at [782, 122] on button "Start New Order" at bounding box center [746, 123] width 137 height 34
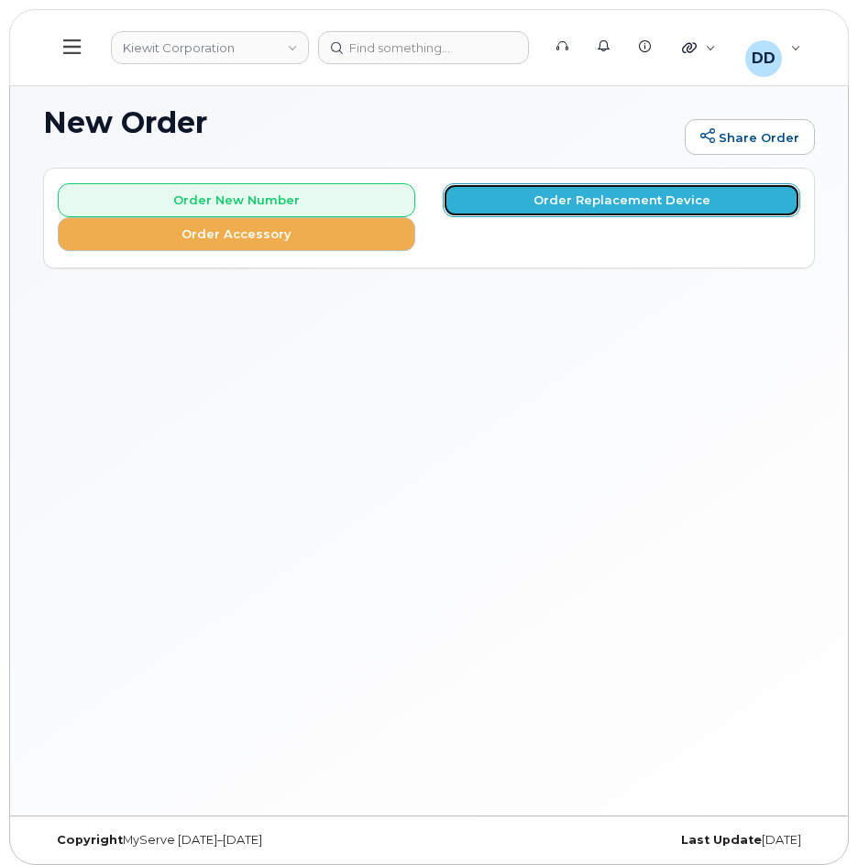
click at [595, 213] on button "Order Replacement Device" at bounding box center [621, 200] width 357 height 34
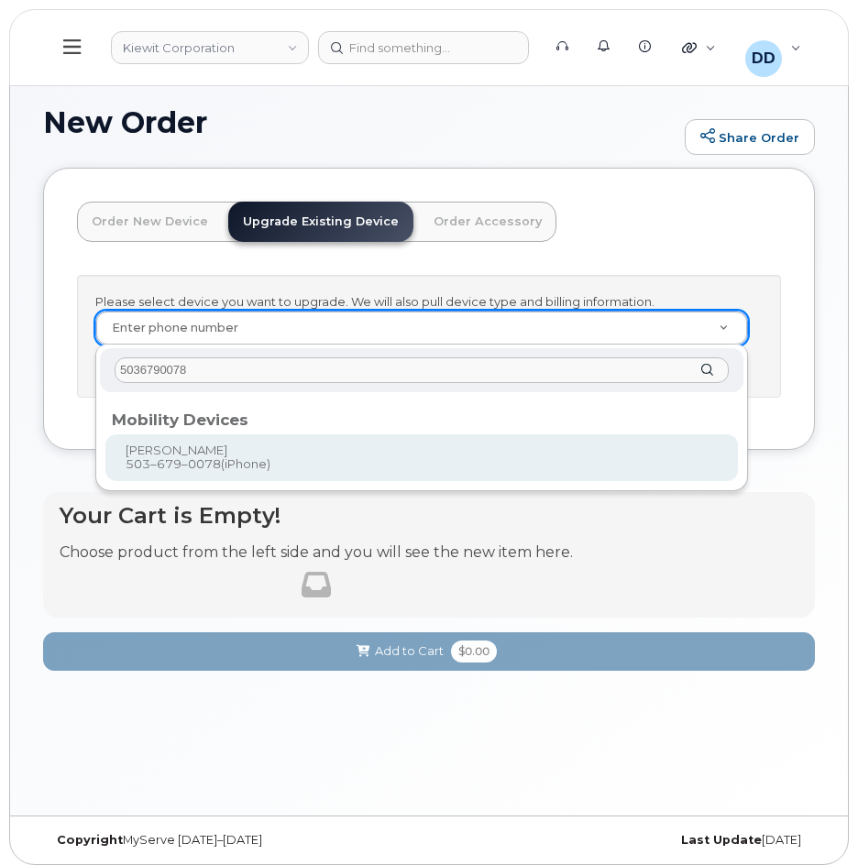
type input "5036790078"
type input "1169144"
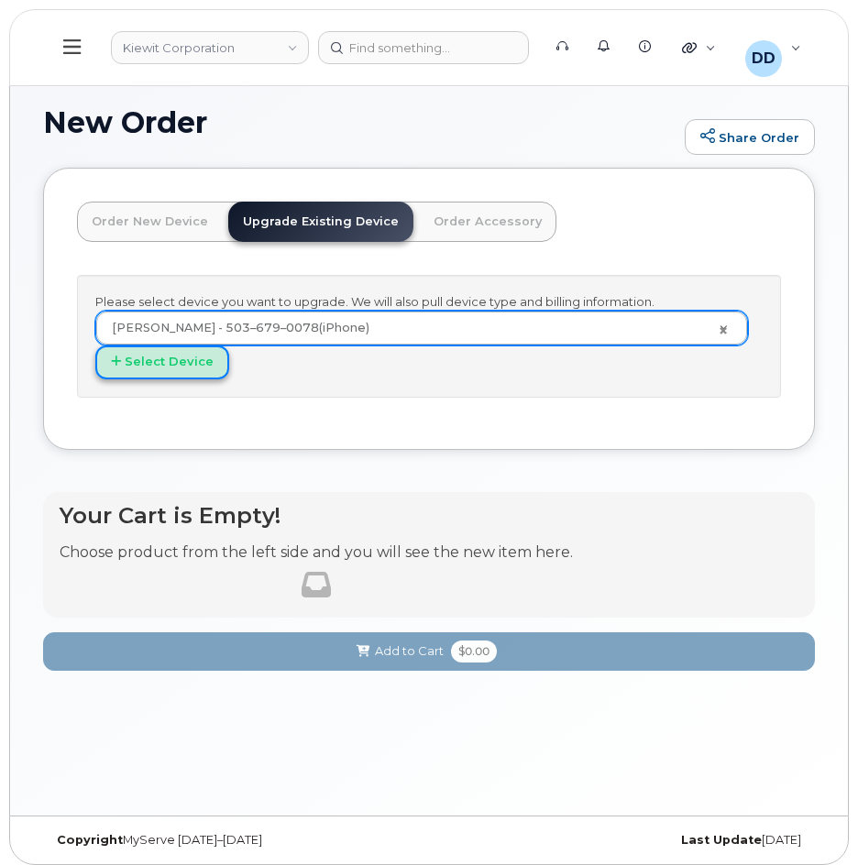
click at [189, 363] on button "Select Device" at bounding box center [162, 363] width 134 height 34
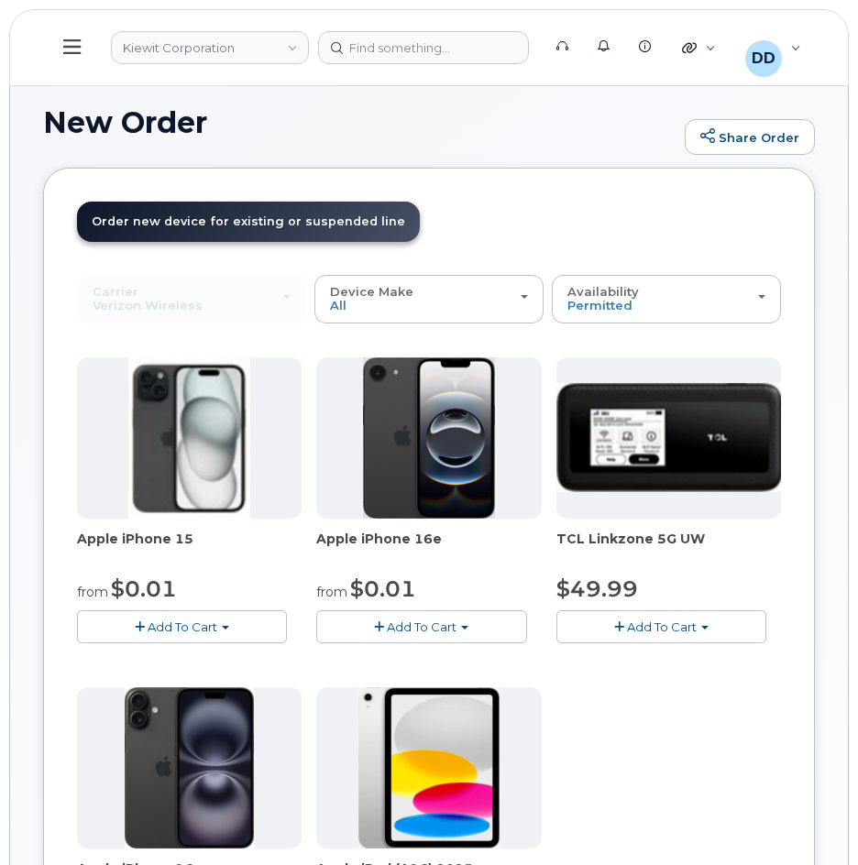
click at [223, 631] on button "Add To Cart" at bounding box center [182, 626] width 210 height 32
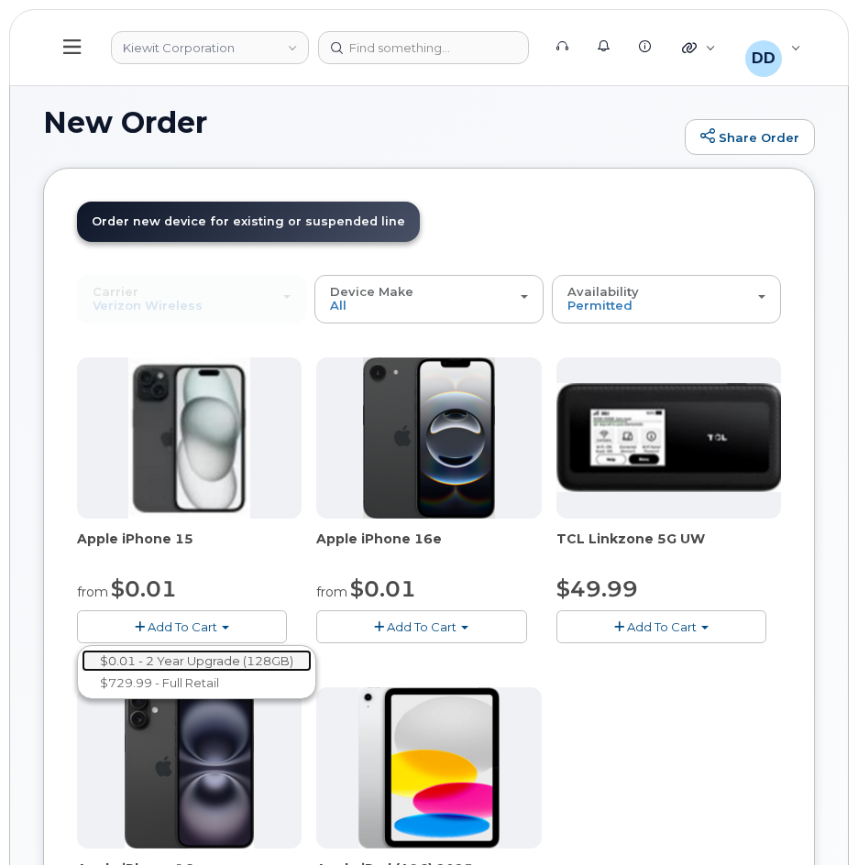
click at [175, 661] on link "$0.01 - 2 Year Upgrade (128GB)" at bounding box center [197, 661] width 230 height 23
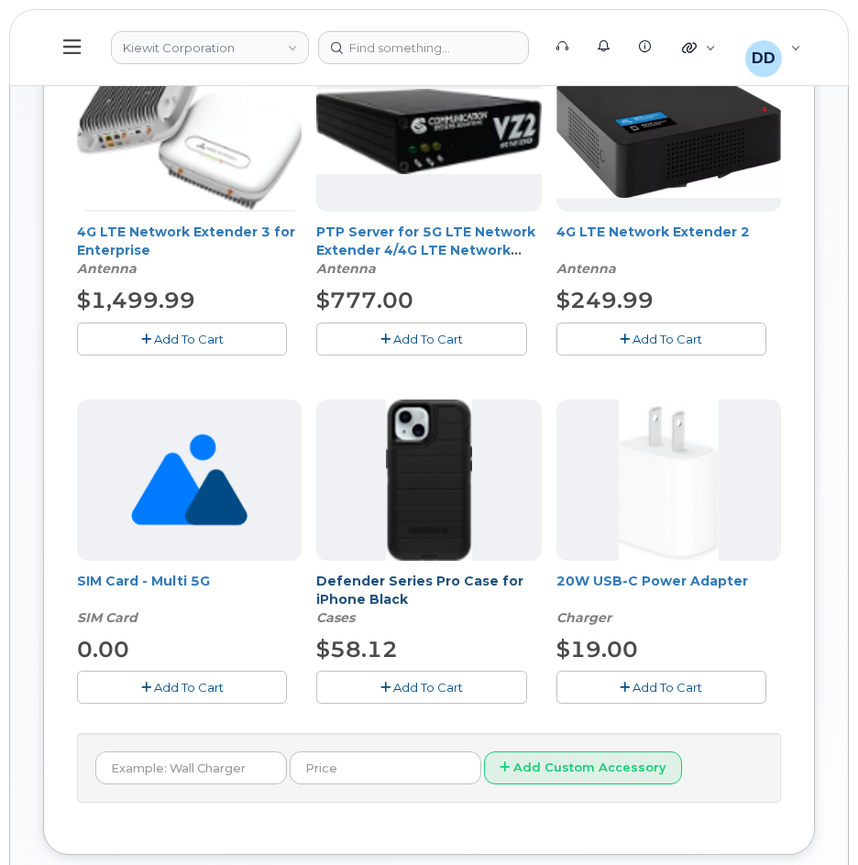
scroll to position [367, 0]
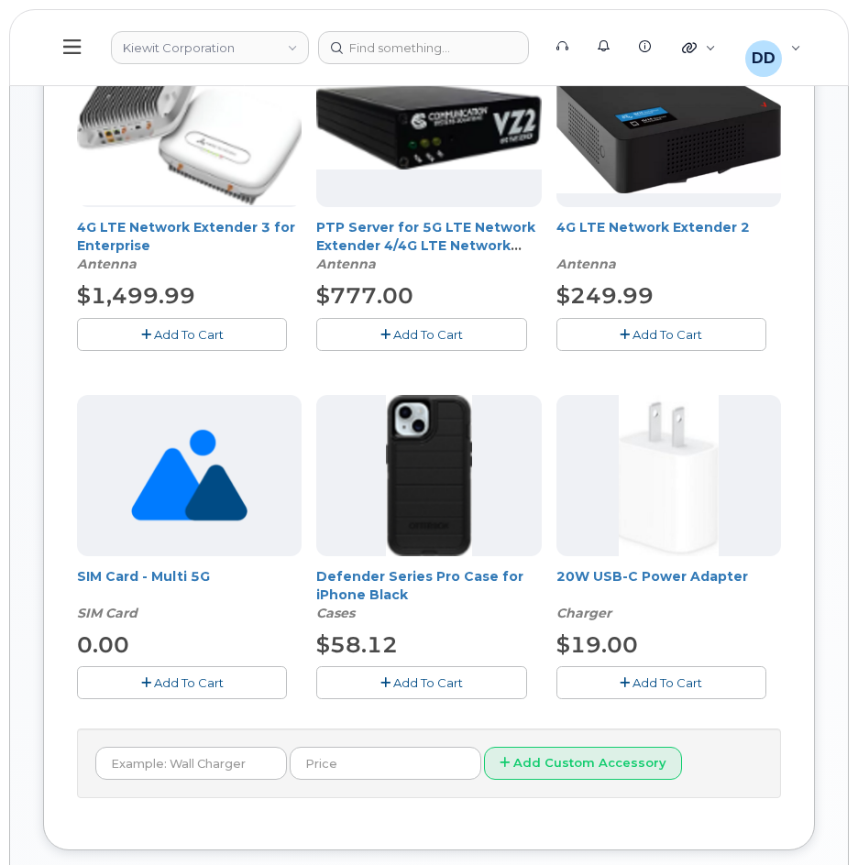
click at [441, 683] on span "Add To Cart" at bounding box center [428, 683] width 70 height 15
click at [610, 675] on button "Add To Cart" at bounding box center [661, 682] width 210 height 32
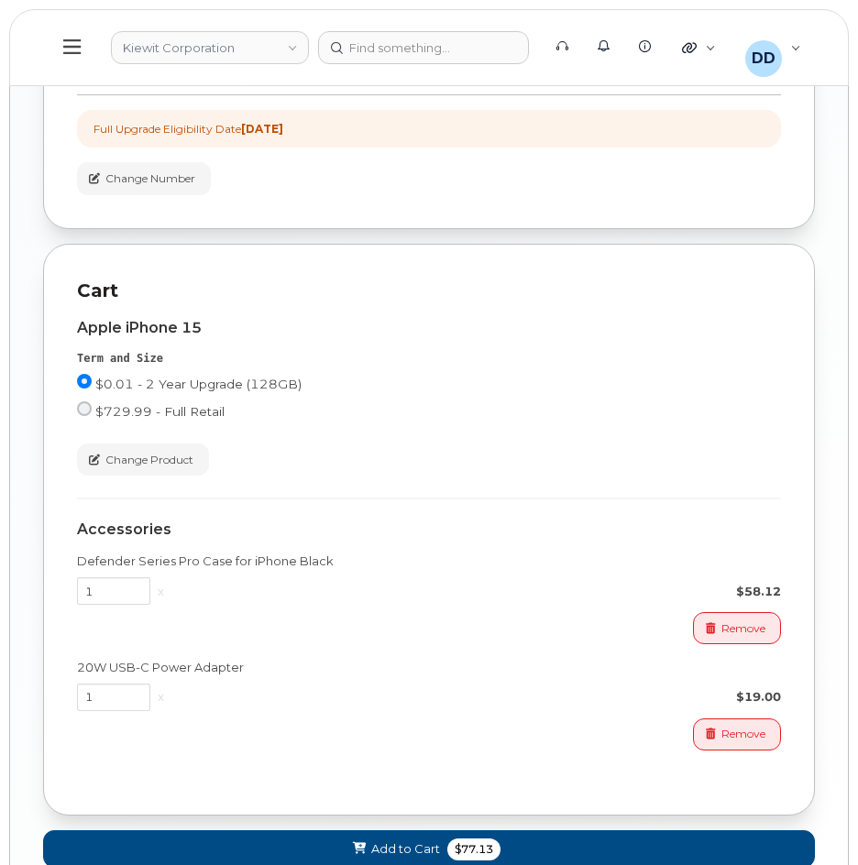
scroll to position [1381, 0]
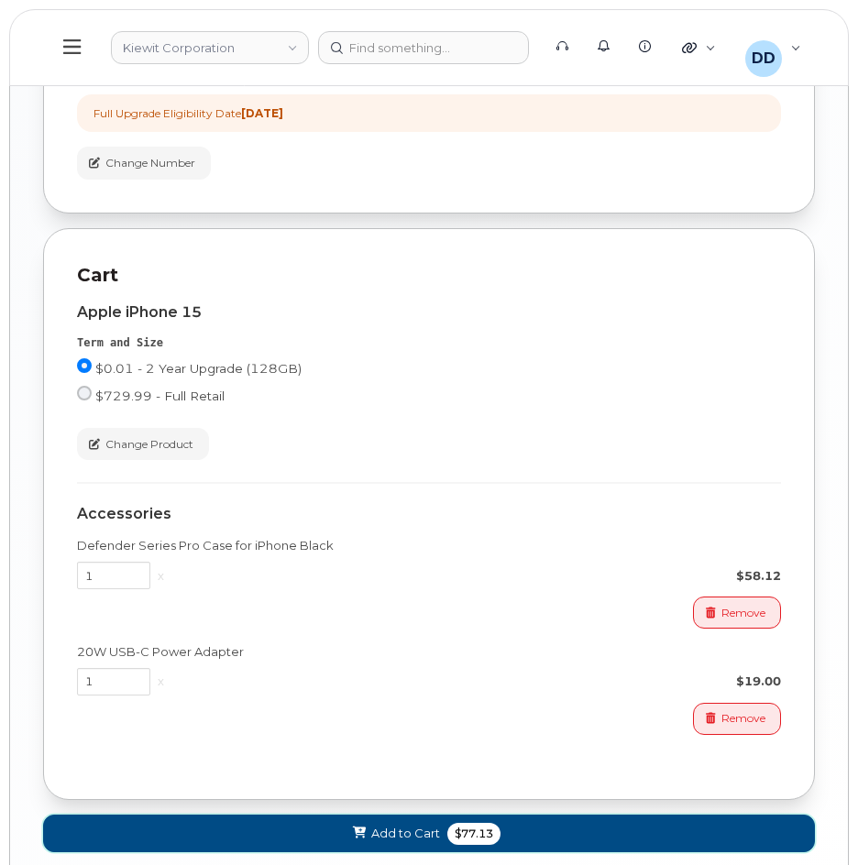
click at [335, 836] on button "Add to Cart $77.13" at bounding box center [429, 834] width 772 height 38
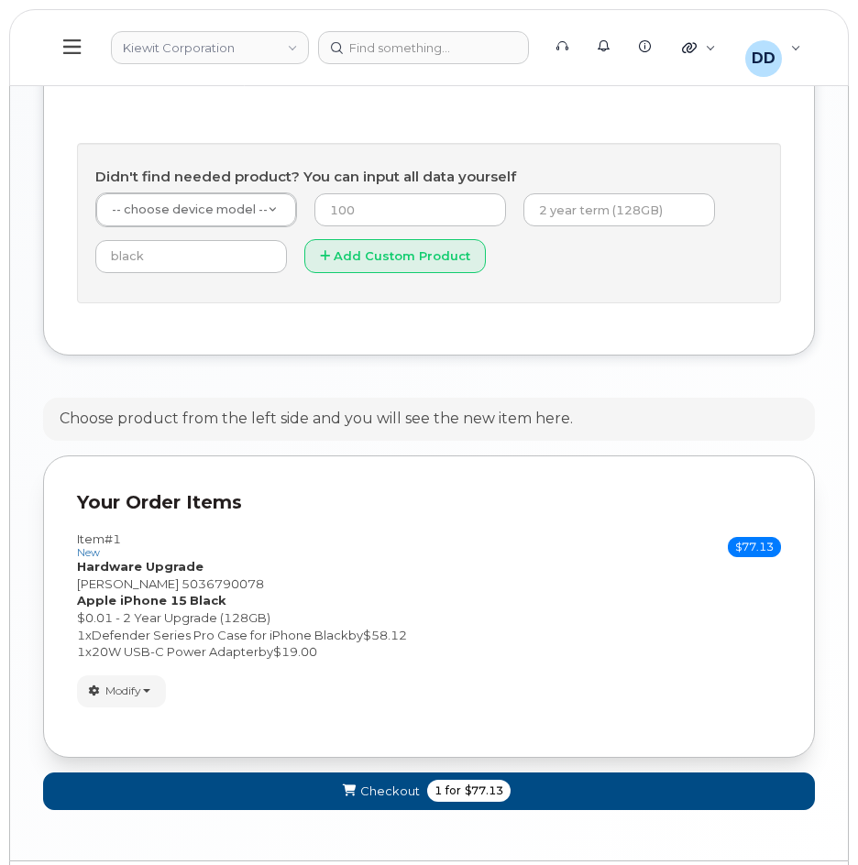
scroll to position [973, 0]
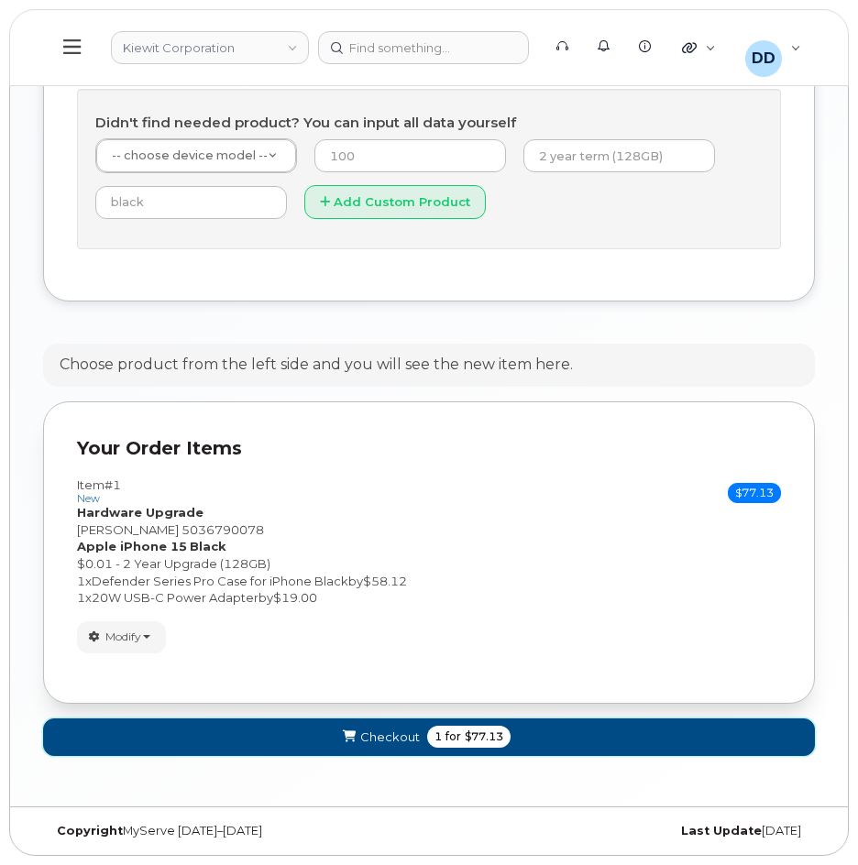
click at [340, 736] on span "submit" at bounding box center [348, 737] width 17 height 17
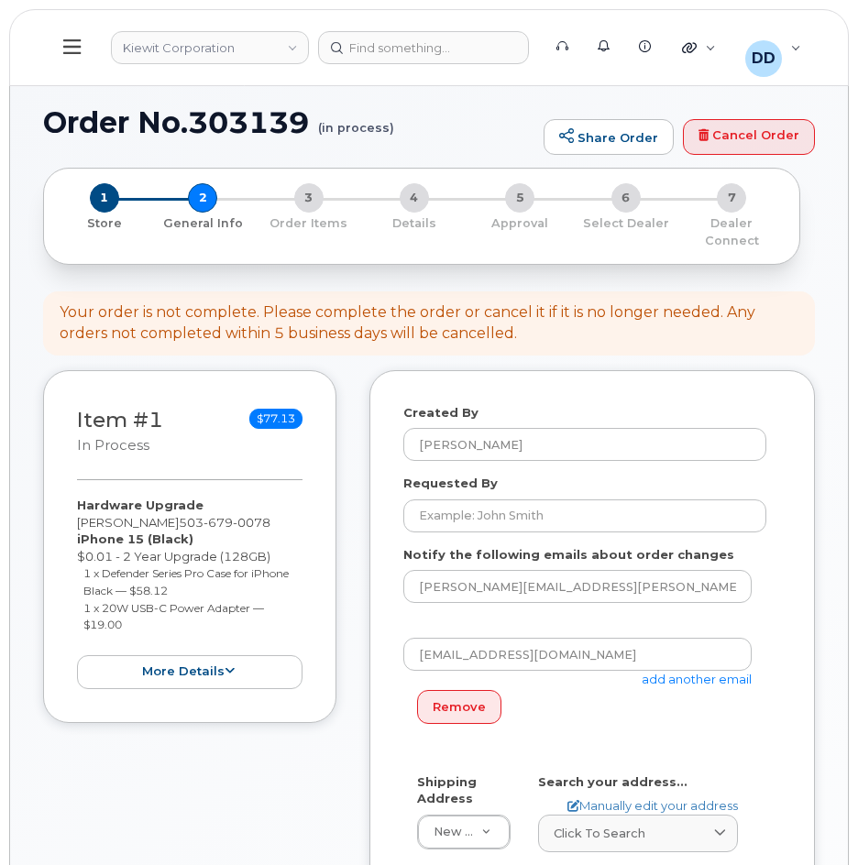
select select
click at [477, 521] on input "Requested By" at bounding box center [584, 516] width 363 height 33
paste input "[PERSON_NAME]"
type input "[PERSON_NAME]"
click at [203, 820] on div "Item #1 in process $77.13 Hardware Upgrade KOREY COUTURIER 503 679 0078 iPhone …" at bounding box center [189, 845] width 293 height 951
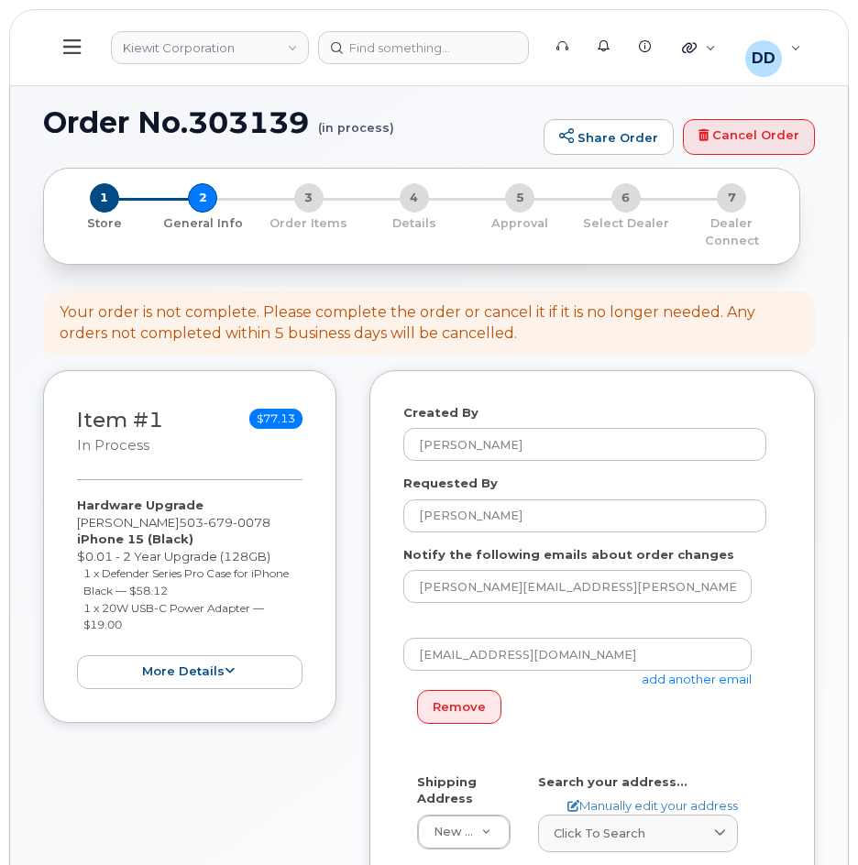
click at [770, 736] on div "Notify the following emails about order changes KOREY.COUTURIER@MASSELEC.COM dd…" at bounding box center [592, 653] width 378 height 214
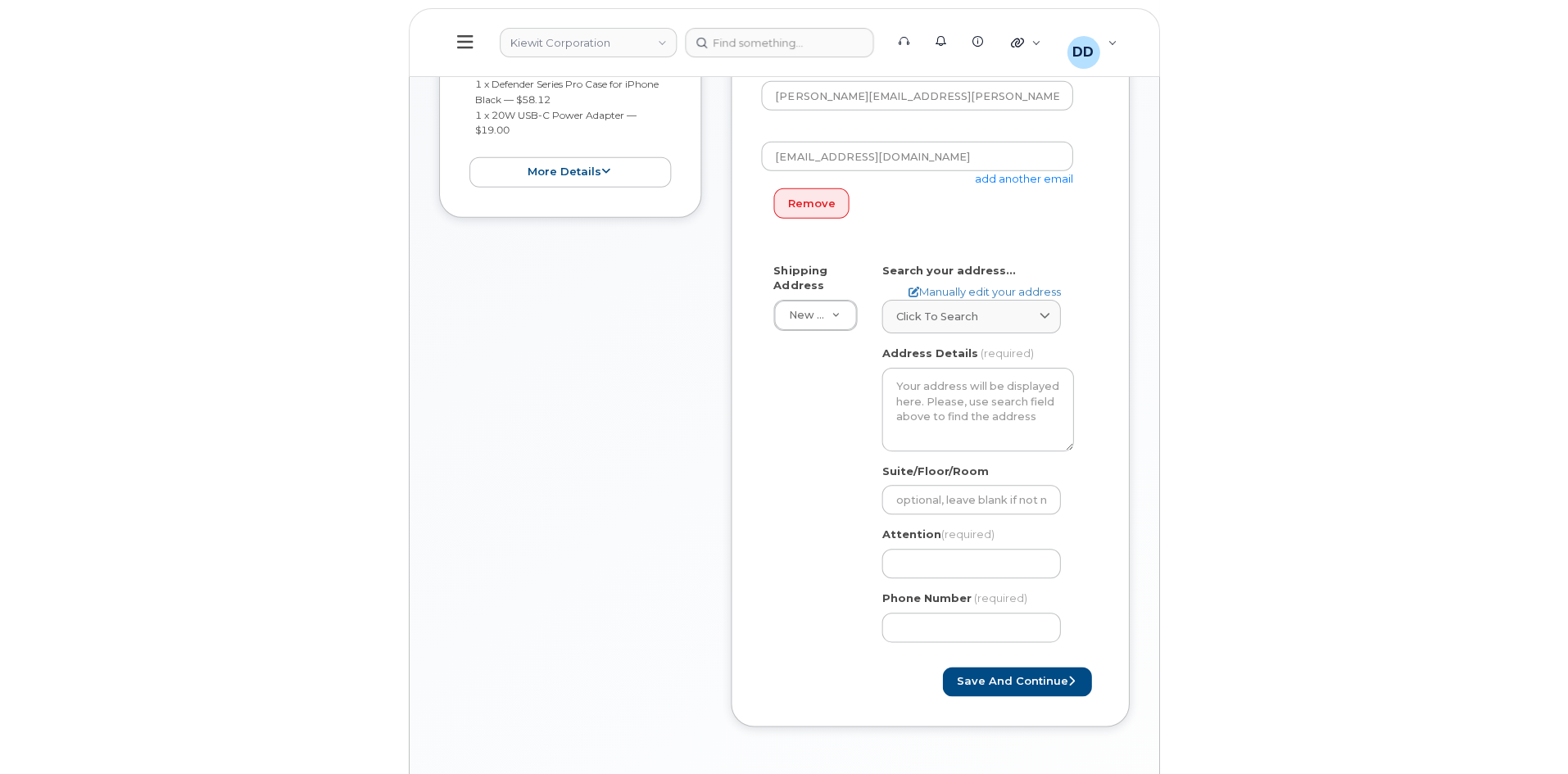
scroll to position [433, 0]
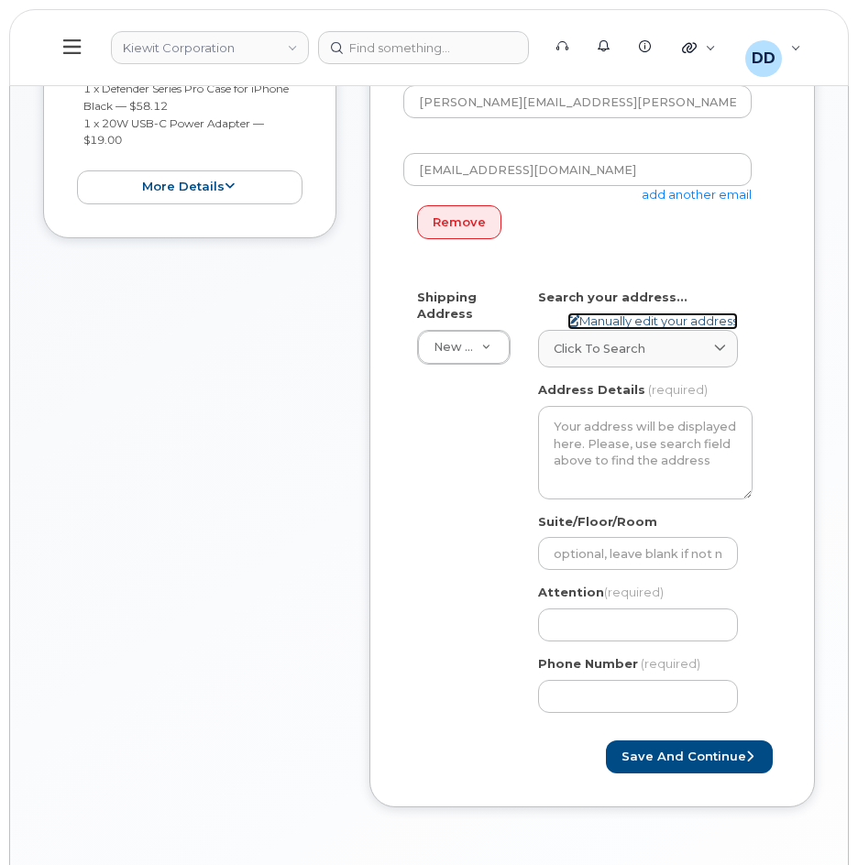
click at [613, 321] on link "Manually edit your address" at bounding box center [652, 321] width 170 height 17
select select
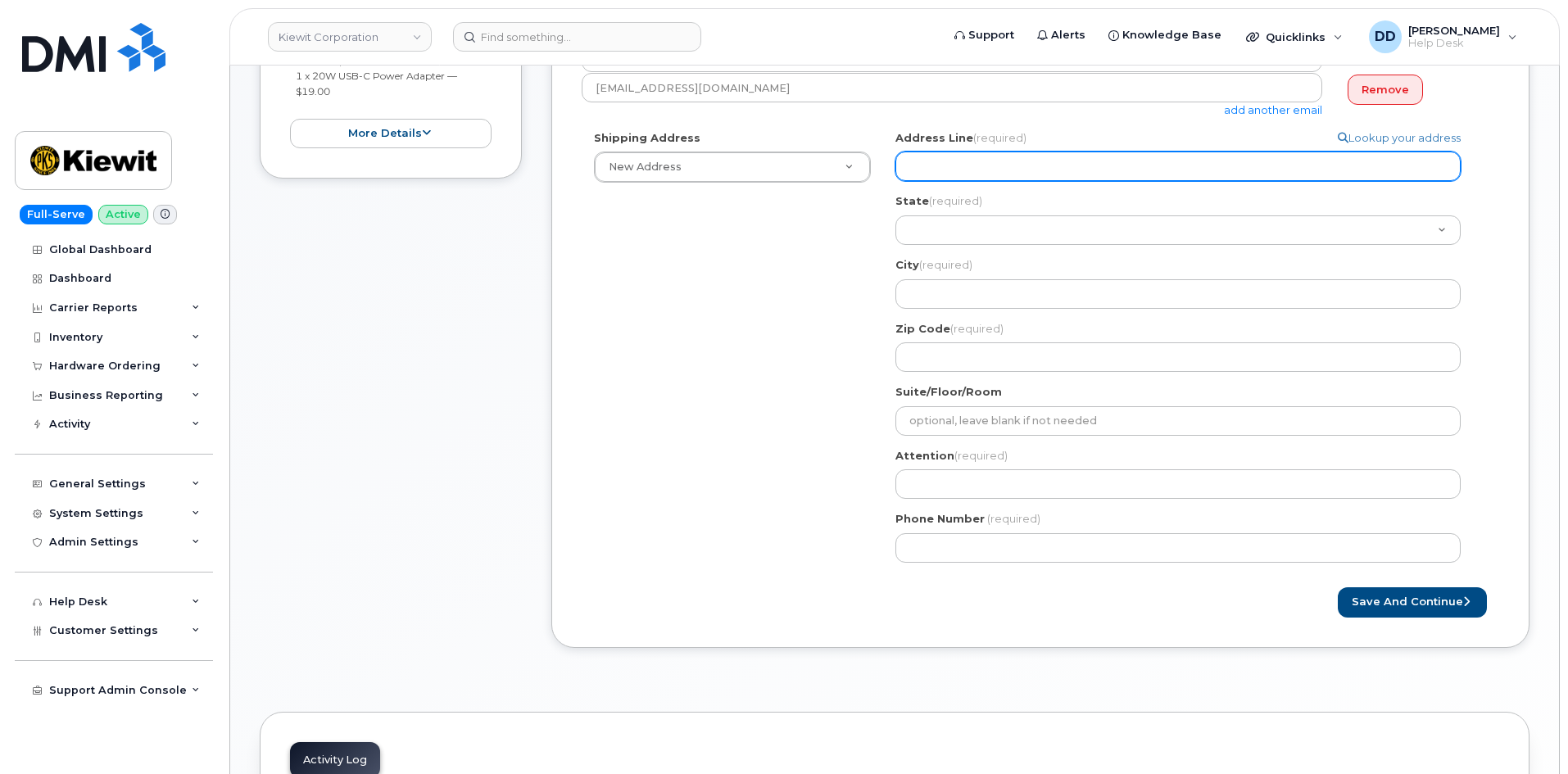
click at [766, 156] on input "Address Line (required)" at bounding box center [1178, 166] width 565 height 29
paste input "671 Green Hill Rd"
select select
type input "671 Green Hill Rd"
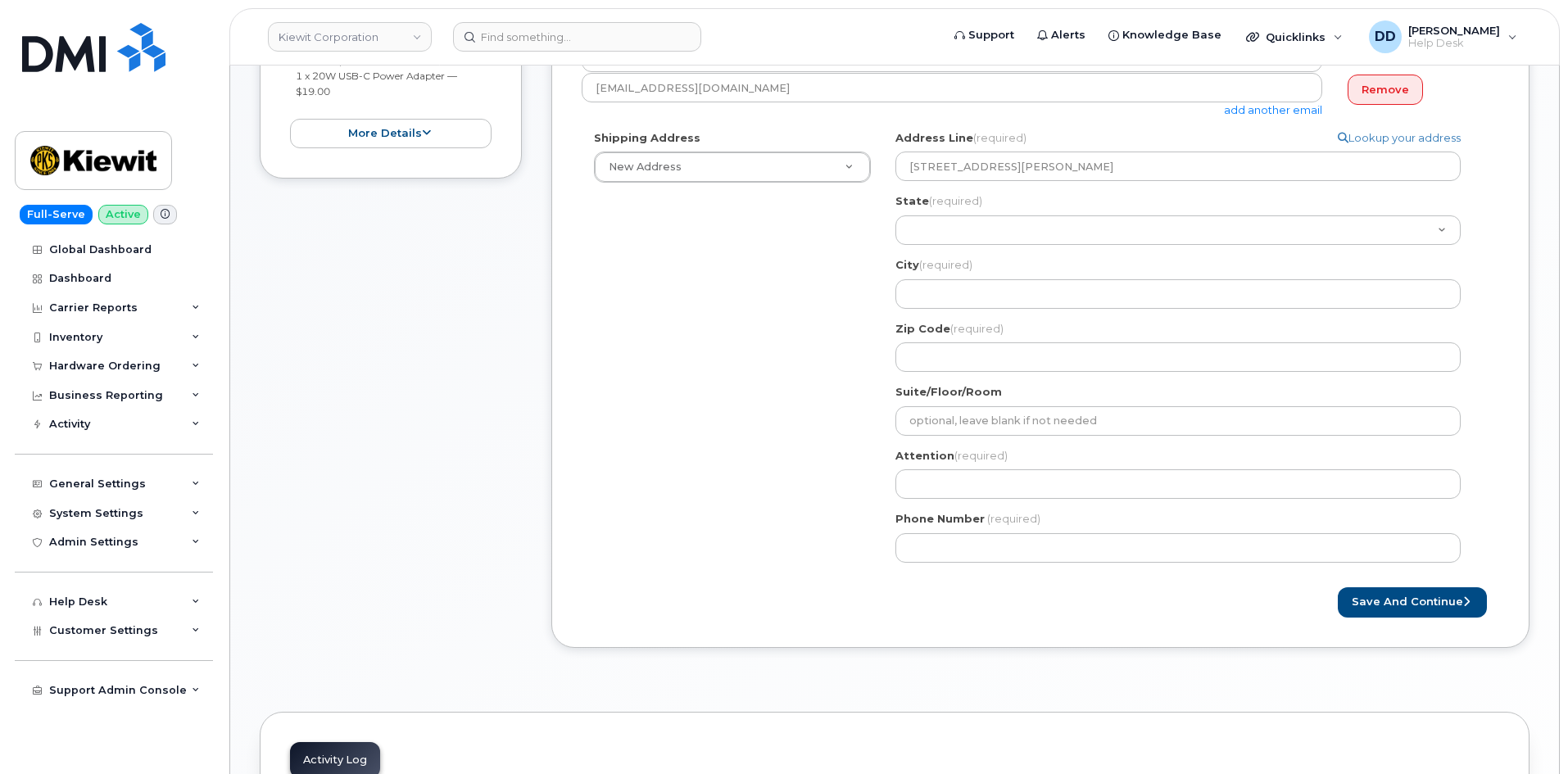
click at [438, 526] on div "Item #1 in process $77.13 Hardware Upgrade KOREY COUTURIER 503 679 0078 iPhone …" at bounding box center [391, 268] width 262 height 809
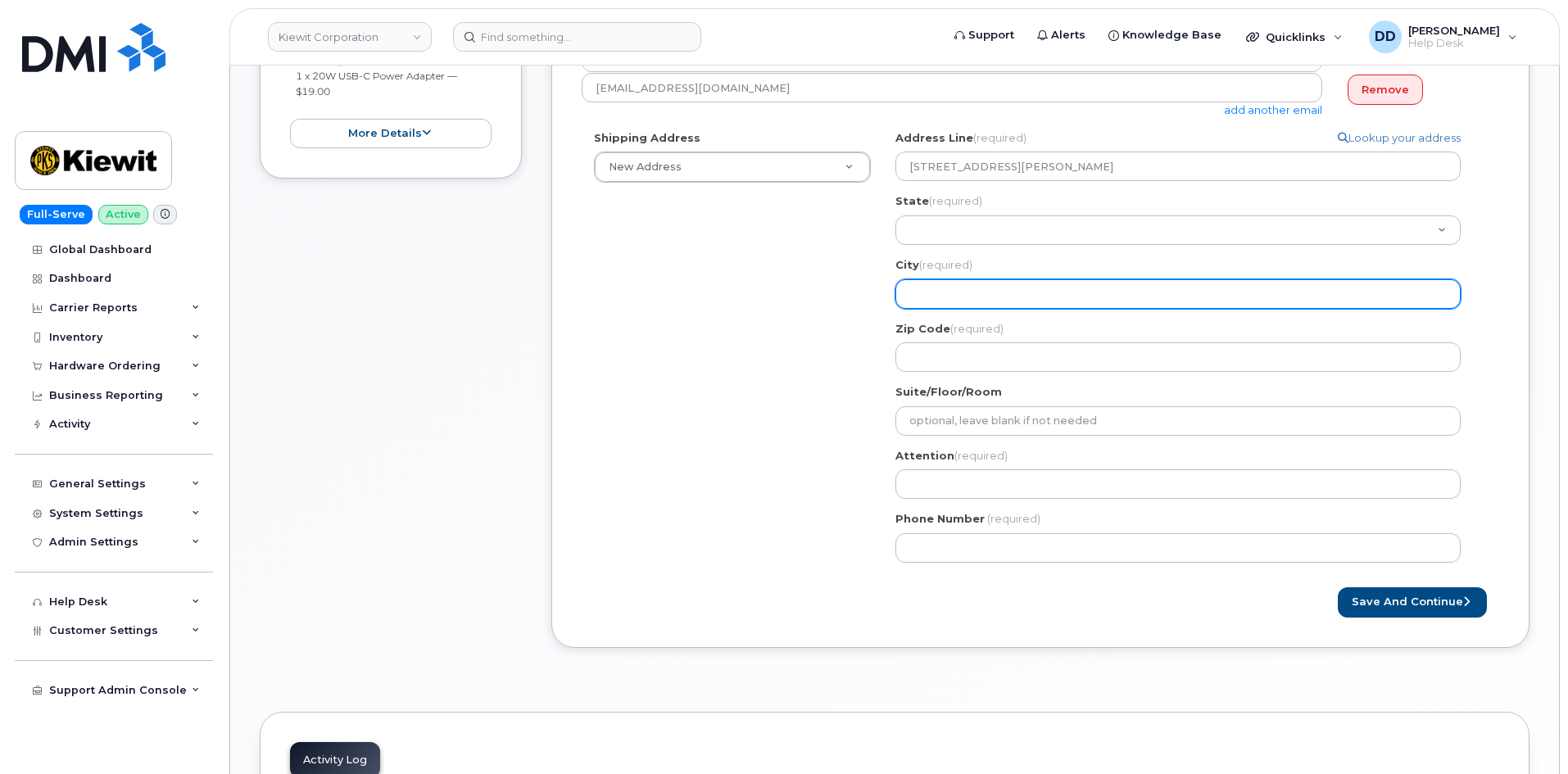
click at [766, 288] on input "City (required)" at bounding box center [1178, 294] width 565 height 29
paste input "Center Conway,"
select select
type input "Center Conway,"
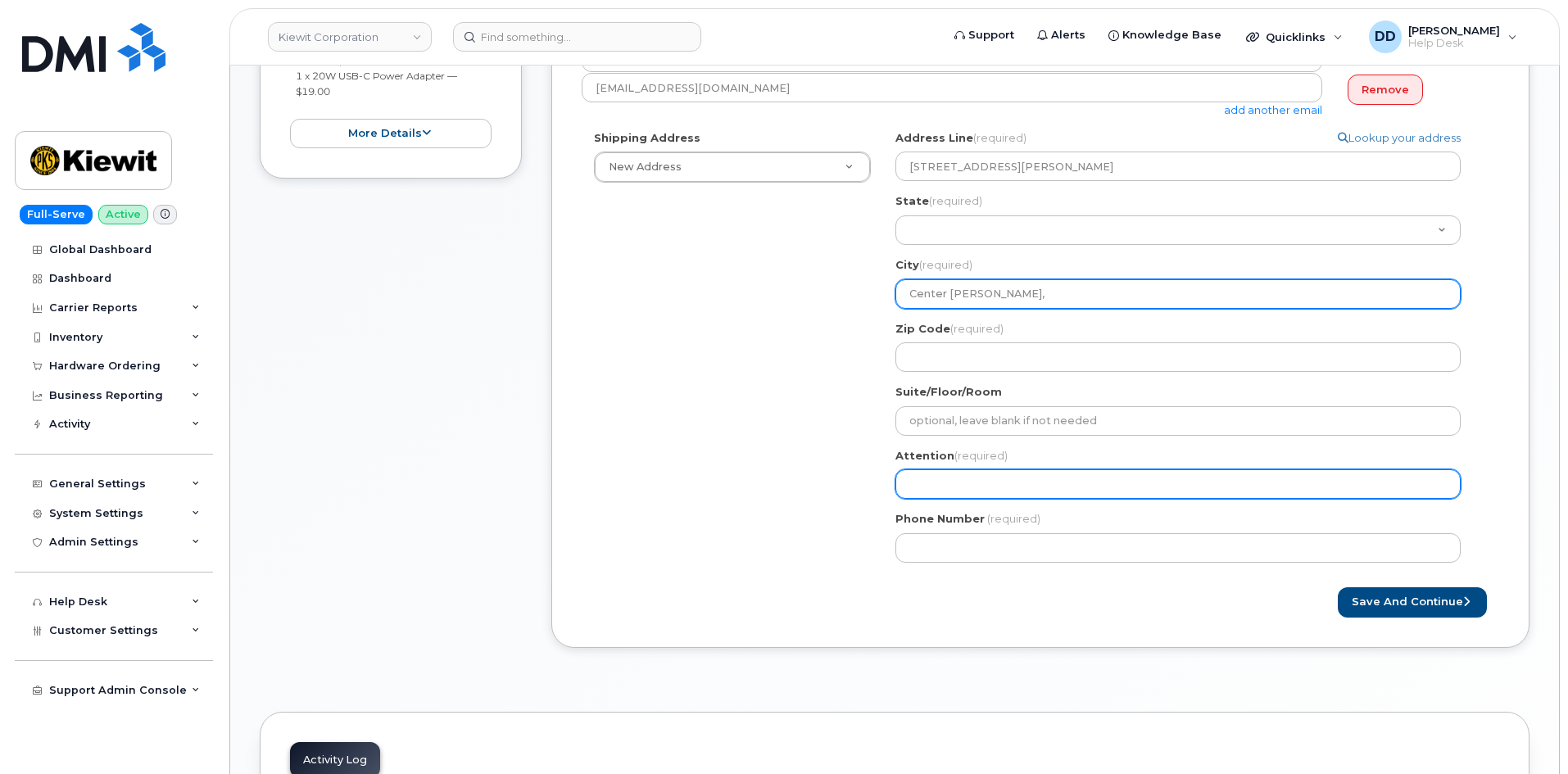
select select
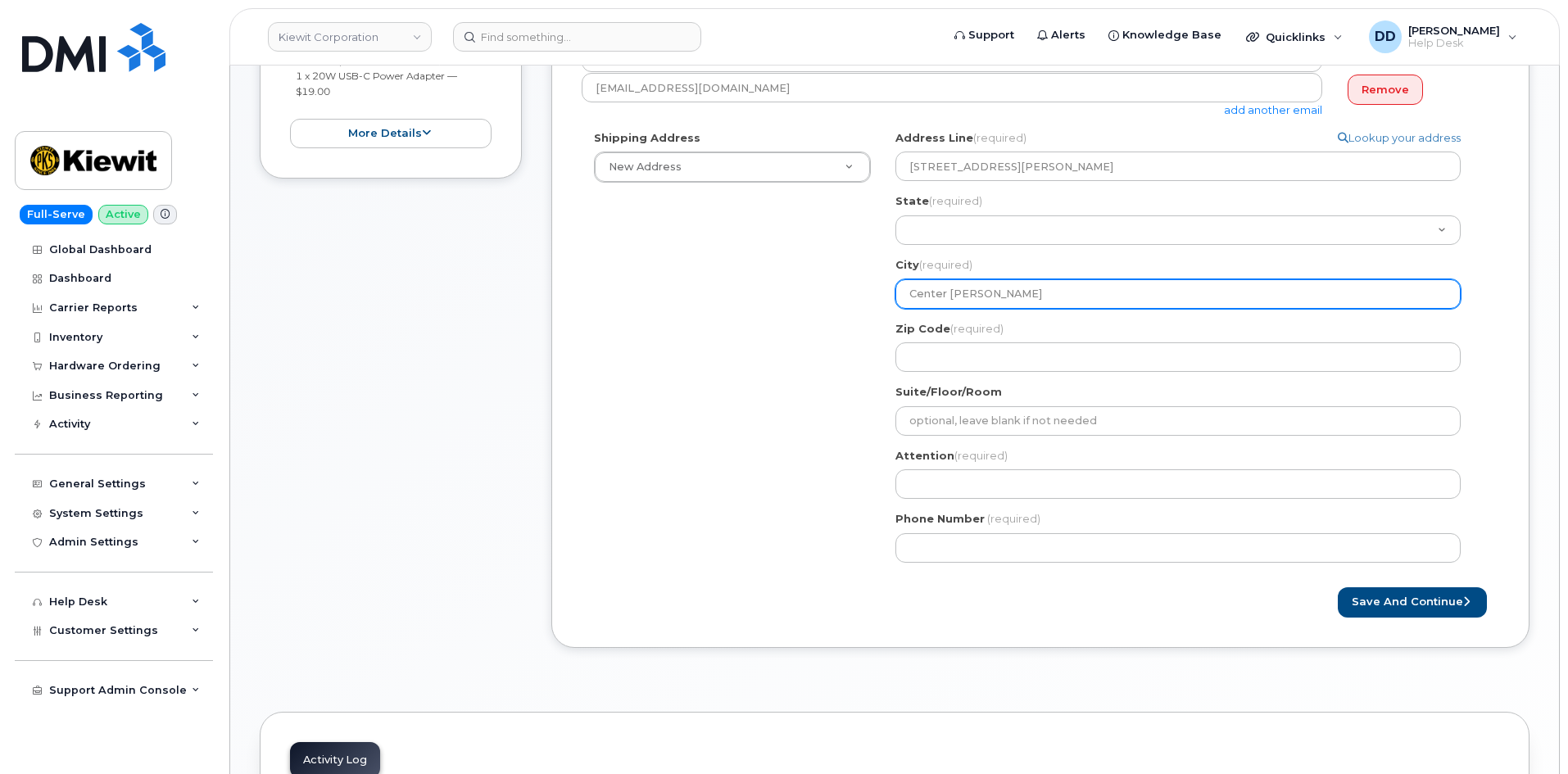
type input "Center Conway"
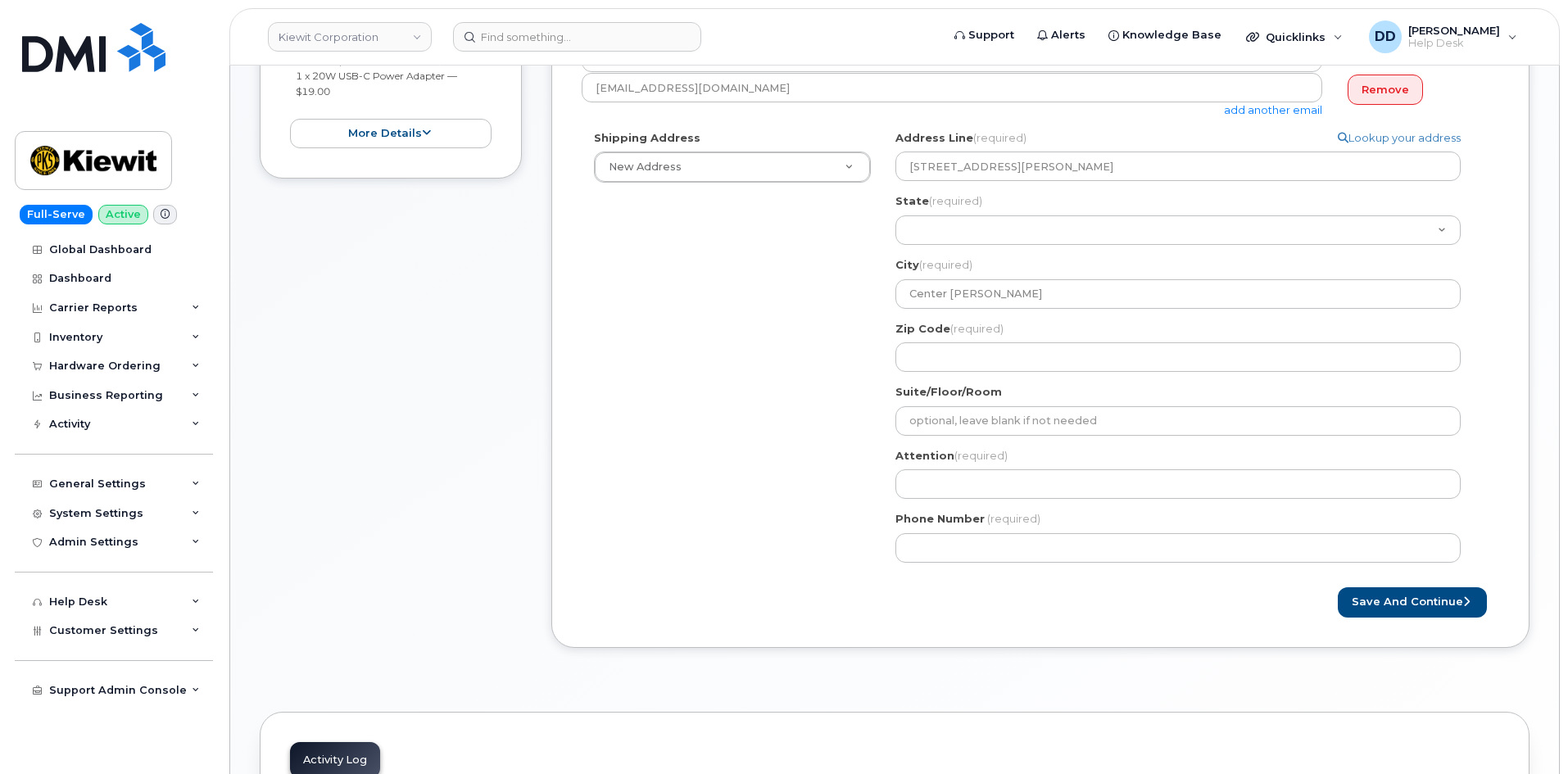
click at [409, 488] on div "Item #1 in process $77.13 Hardware Upgrade KOREY COUTURIER 503 679 0078 iPhone …" at bounding box center [391, 268] width 262 height 809
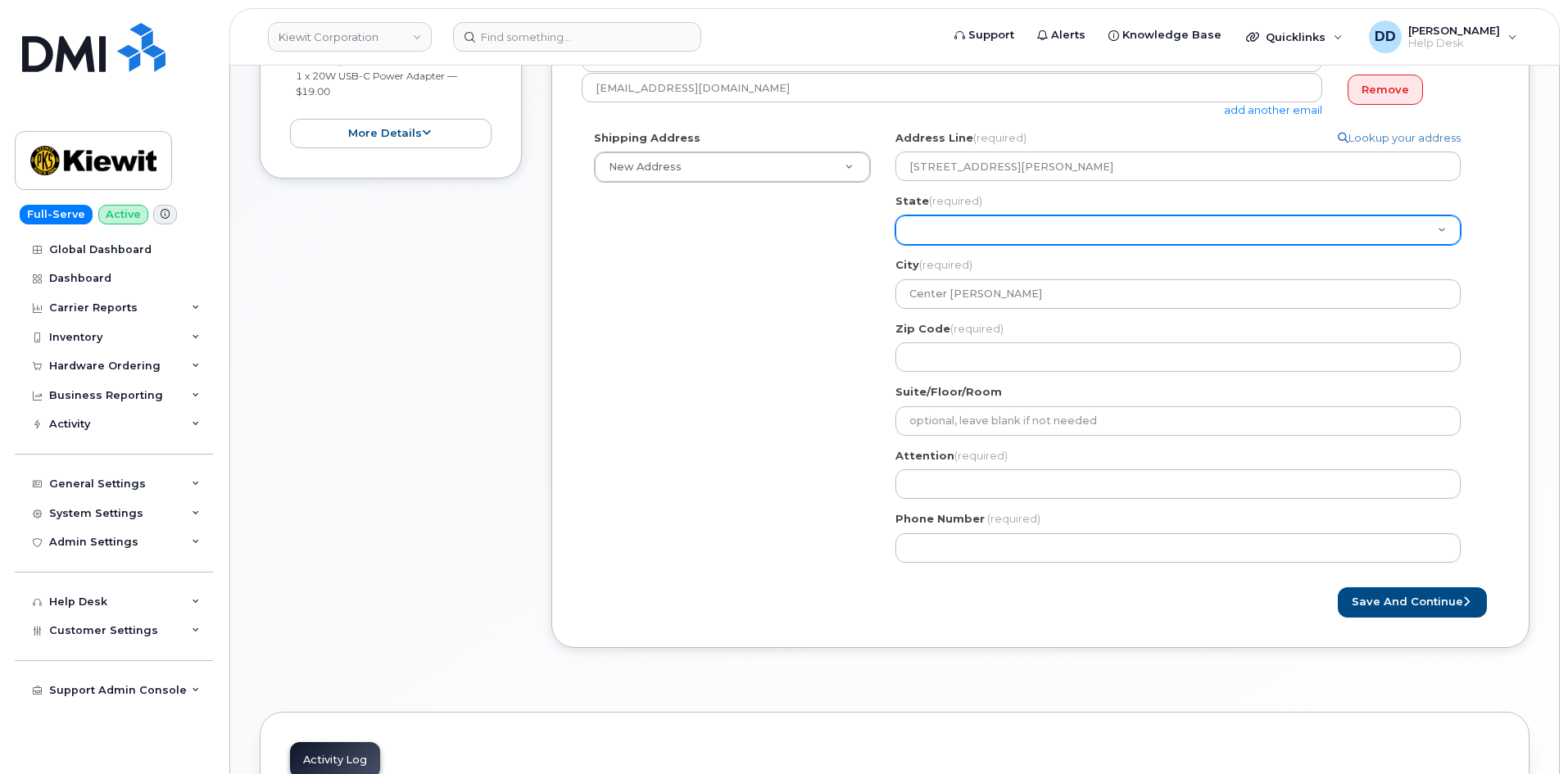
click at [766, 225] on select "Alabama Alaska American Samoa Arizona Arkansas California Colorado Connecticut …" at bounding box center [1178, 230] width 565 height 29
select select "NH"
click at [766, 215] on select "Alabama Alaska American Samoa Arizona Arkansas California Colorado Connecticut …" at bounding box center [1178, 230] width 565 height 29
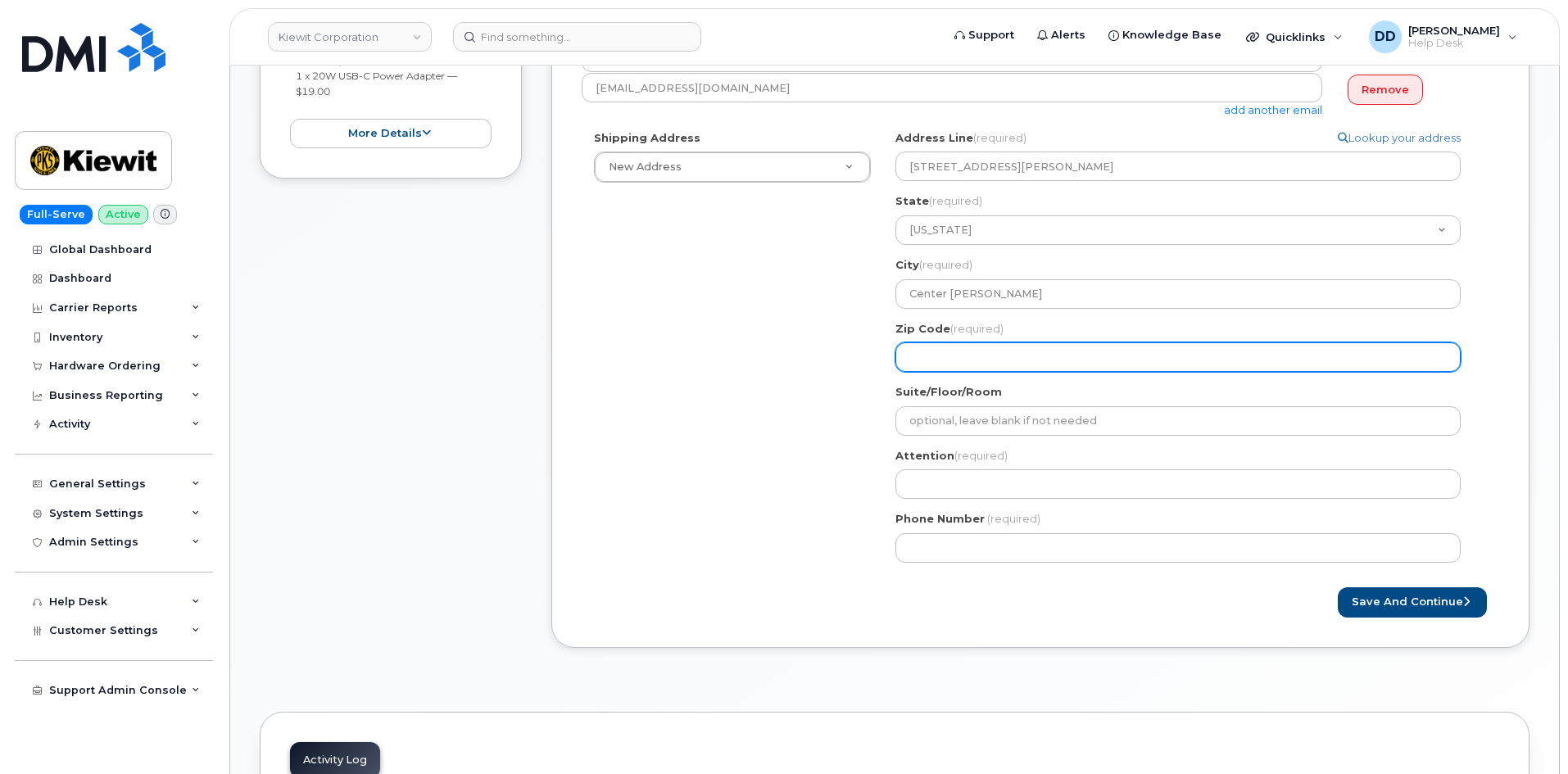
click at [766, 351] on input "Zip Code (required)" at bounding box center [1178, 357] width 565 height 29
paste input "03813"
select select
type input "03813"
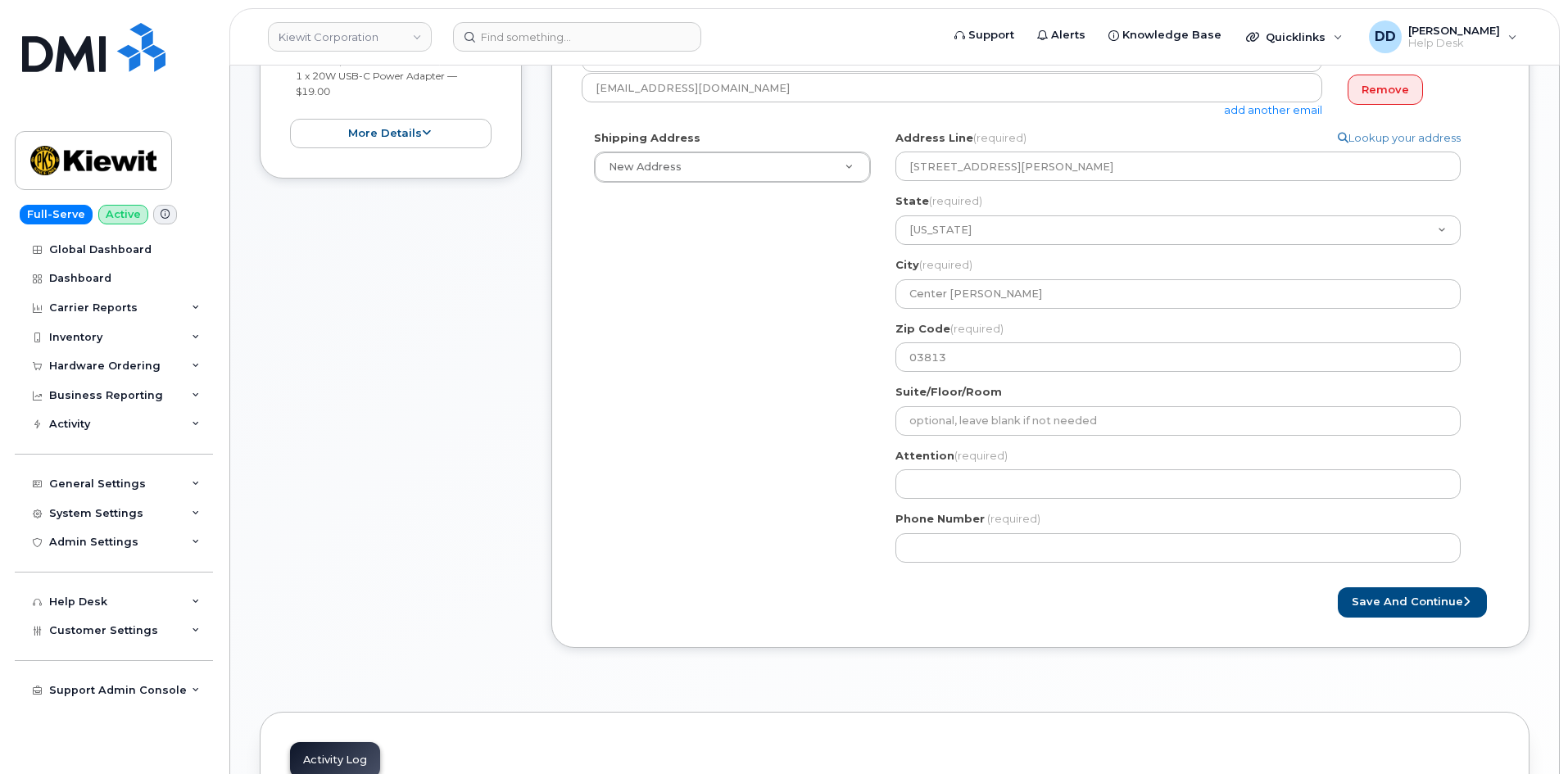
click at [357, 506] on div "Item #1 in process $77.13 Hardware Upgrade KOREY COUTURIER 503 679 0078 iPhone …" at bounding box center [391, 268] width 262 height 809
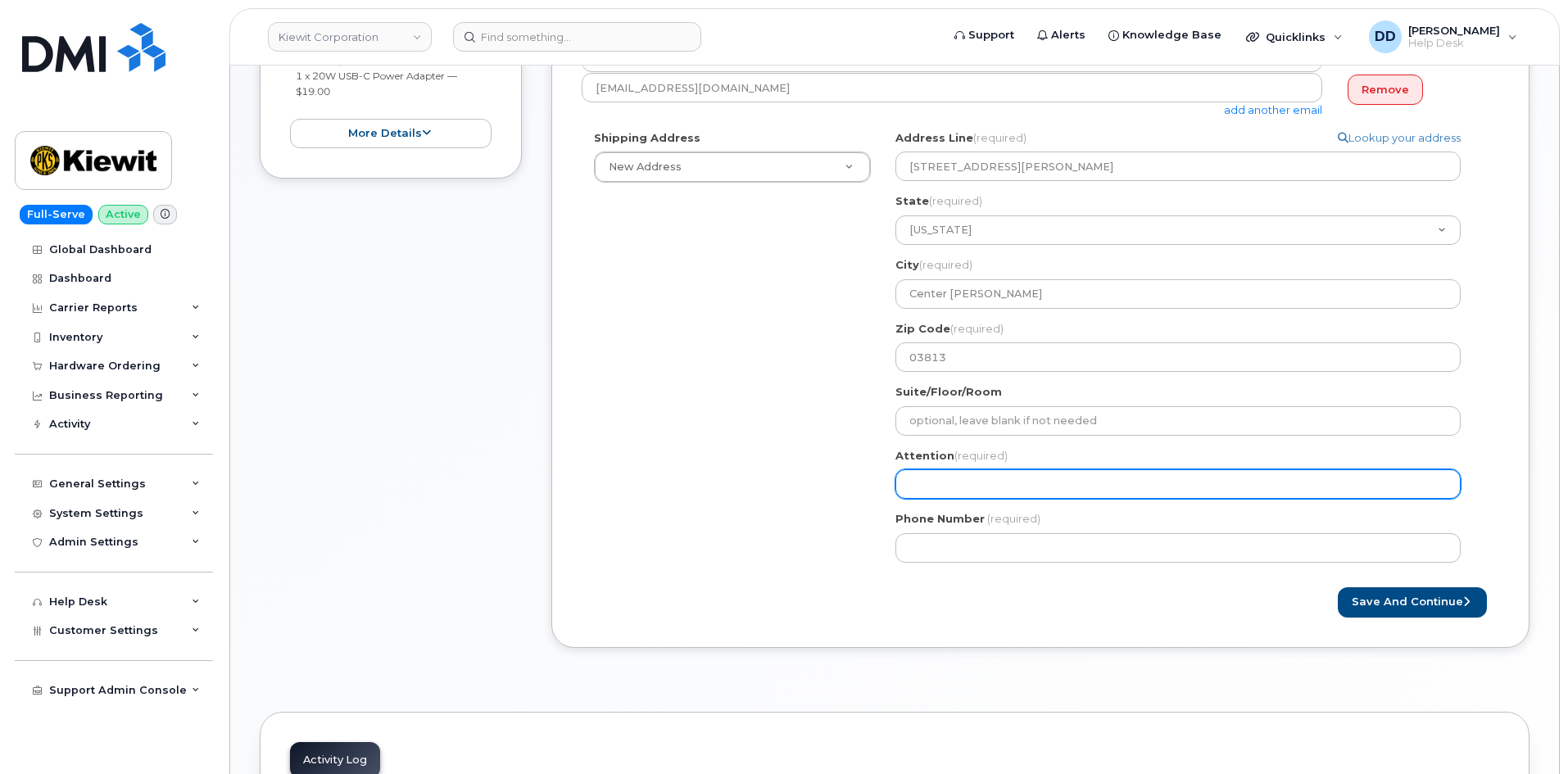
click at [766, 489] on input "Attention (required)" at bounding box center [1178, 484] width 565 height 29
paste input "[PERSON_NAME]"
select select
type input "[PERSON_NAME]"
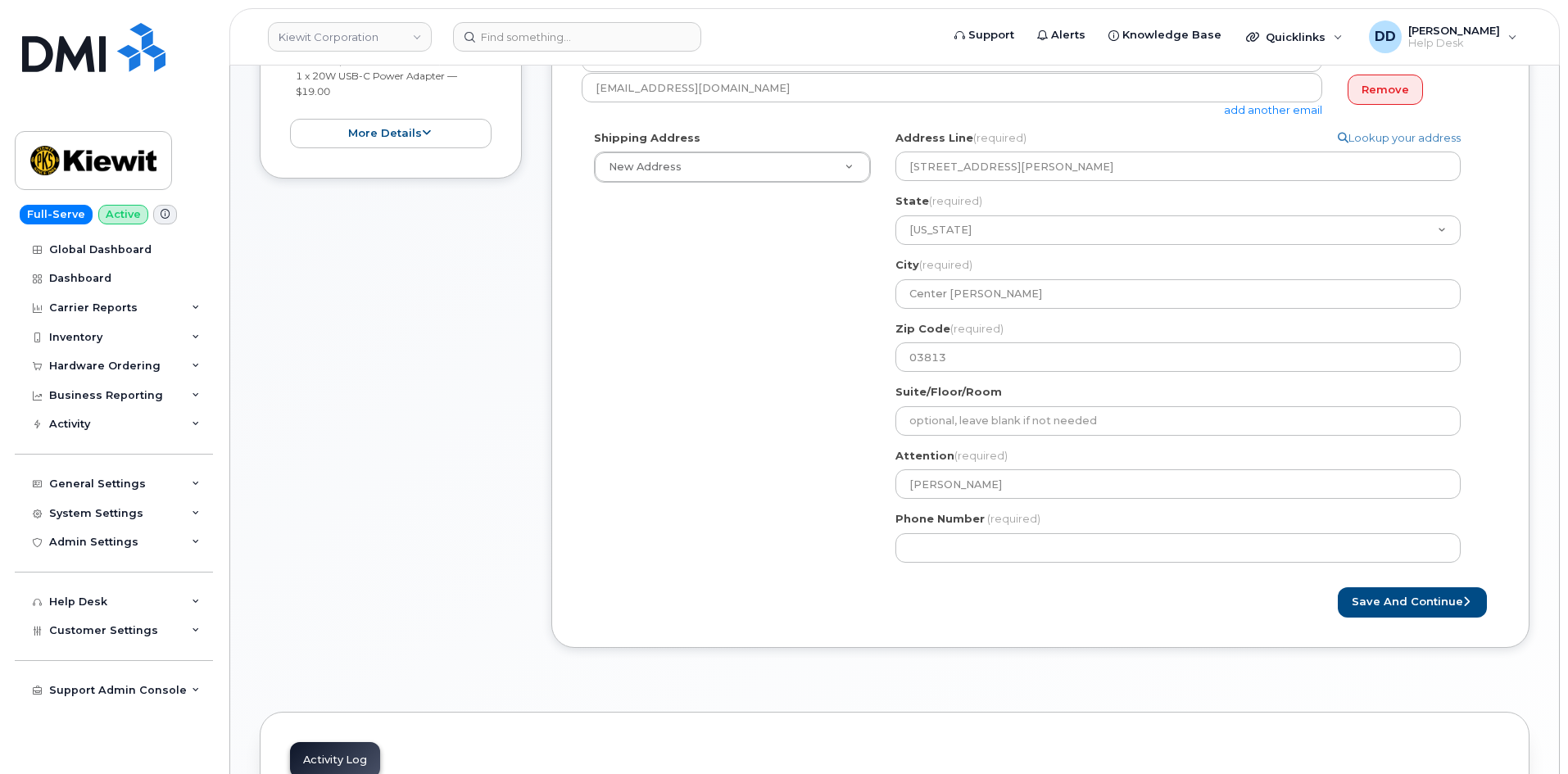
click at [422, 476] on div "Item #1 in process $77.13 Hardware Upgrade KOREY COUTURIER 503 679 0078 iPhone …" at bounding box center [391, 268] width 262 height 809
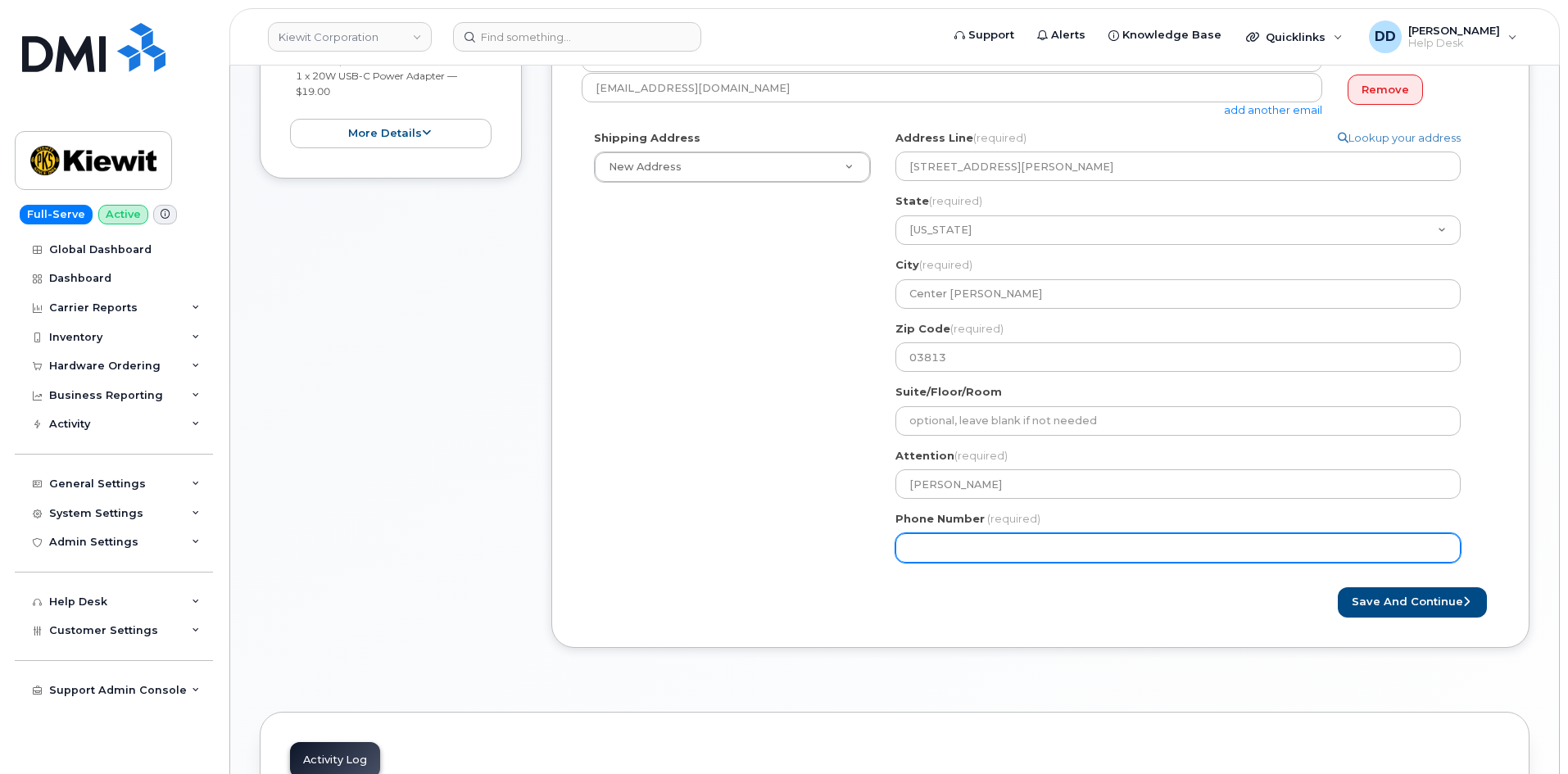
click at [766, 548] on input "Phone Number" at bounding box center [1178, 548] width 565 height 29
paste input "5036790078"
select select
type input "5036790078"
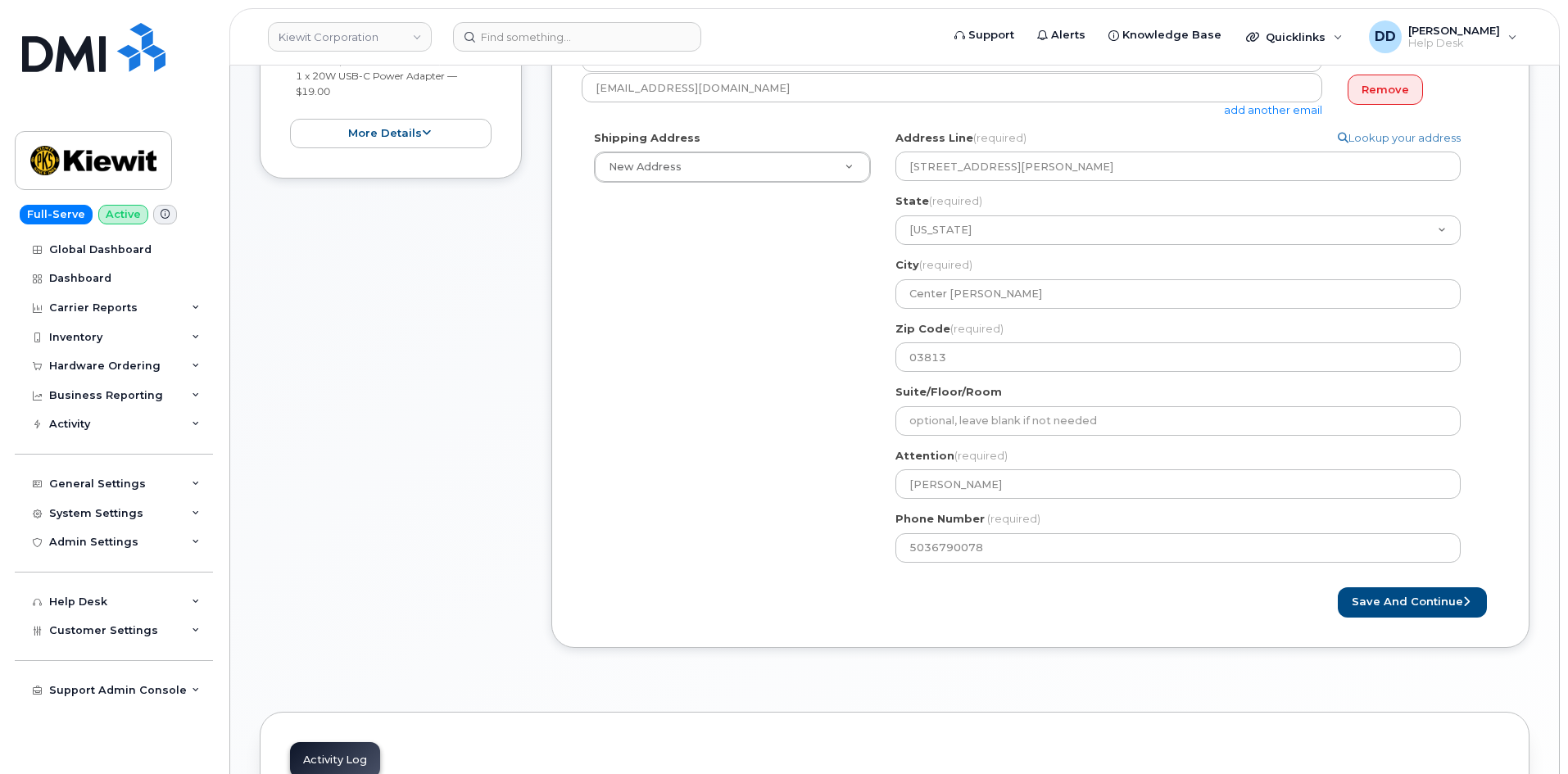
click at [374, 499] on div "Item #1 in process $77.13 Hardware Upgrade KOREY COUTURIER 503 679 0078 iPhone …" at bounding box center [391, 268] width 262 height 809
click at [766, 603] on button "Save and Continue" at bounding box center [1412, 602] width 149 height 30
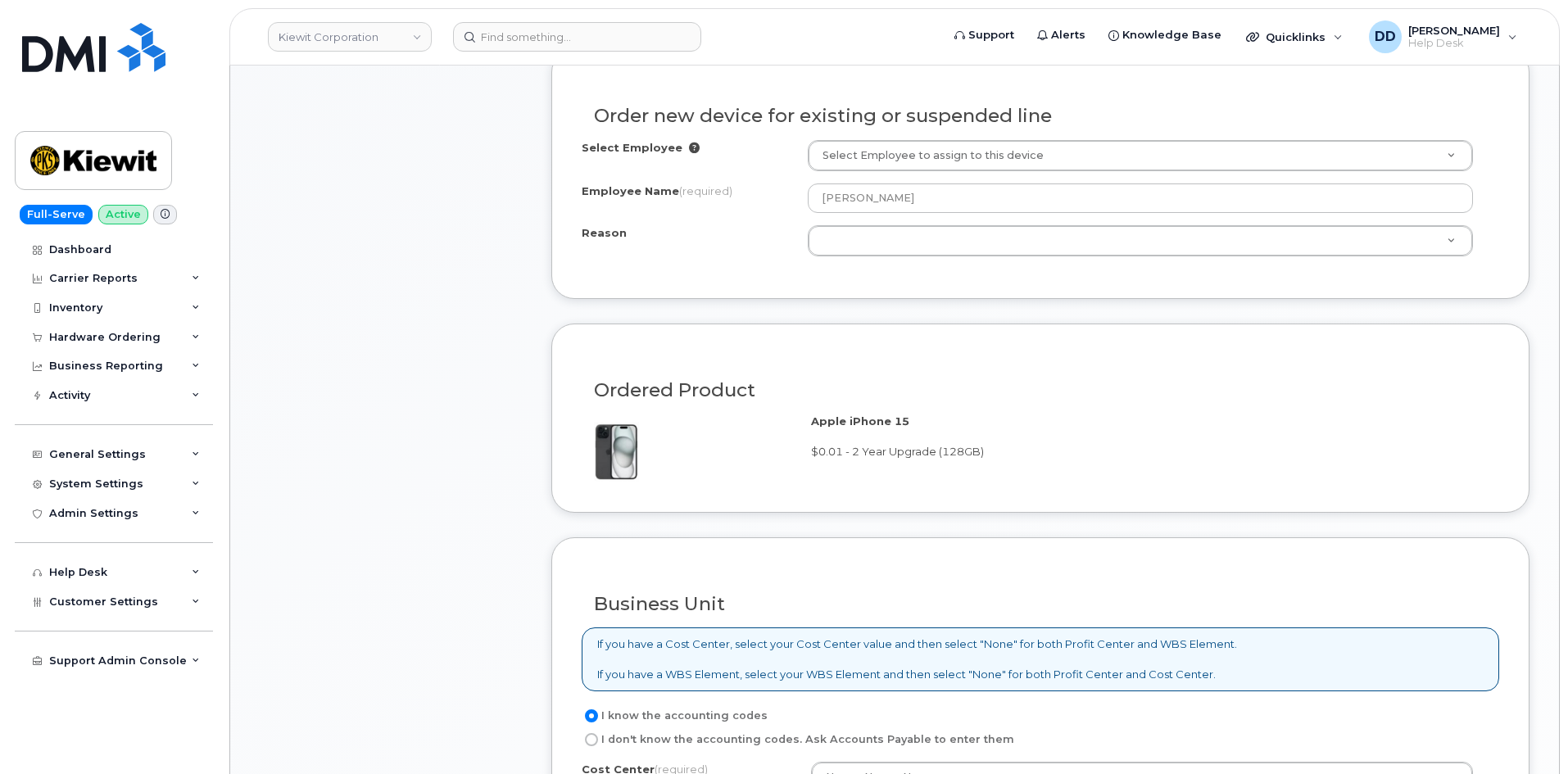
scroll to position [836, 0]
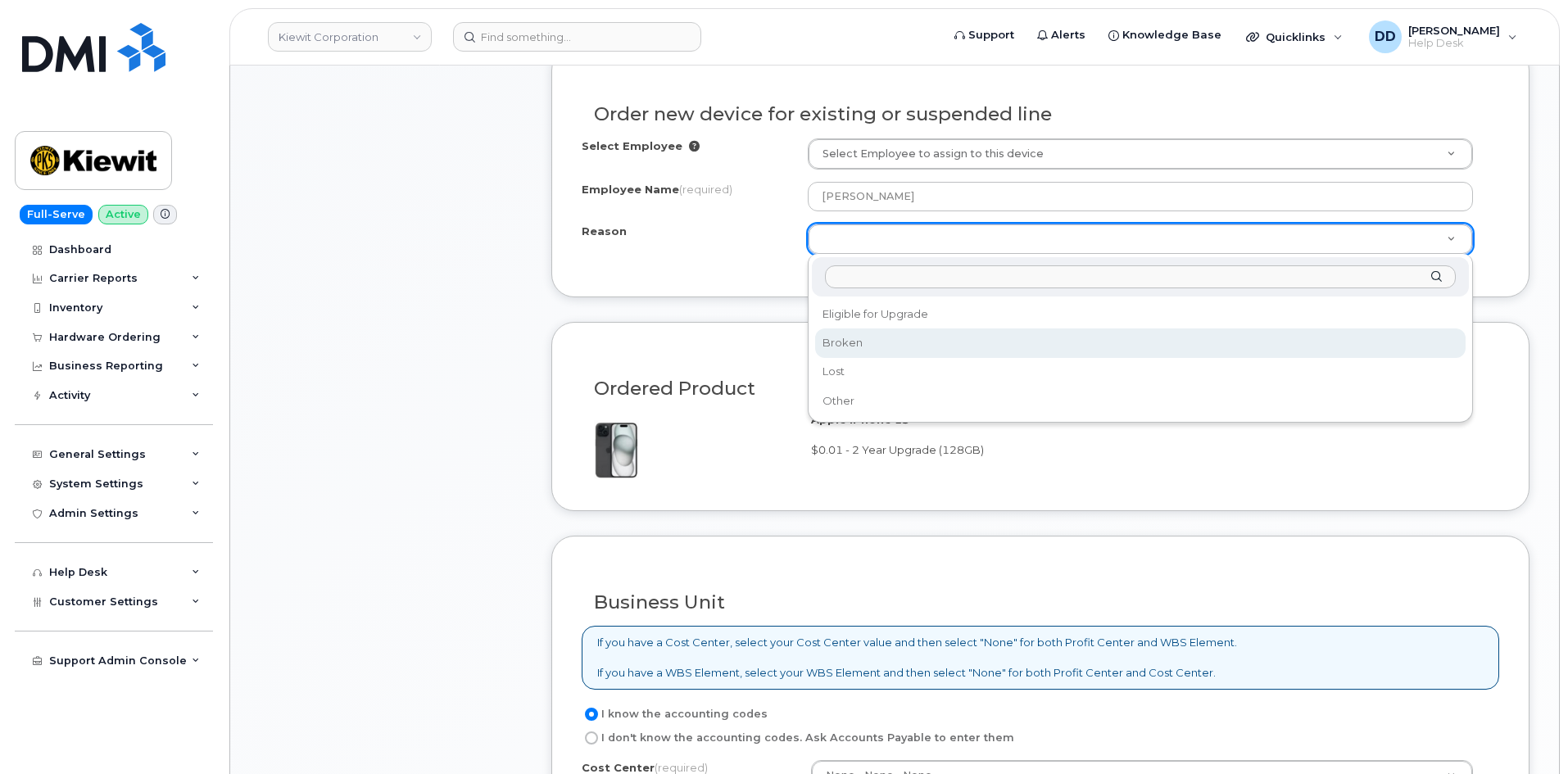
select select "broken"
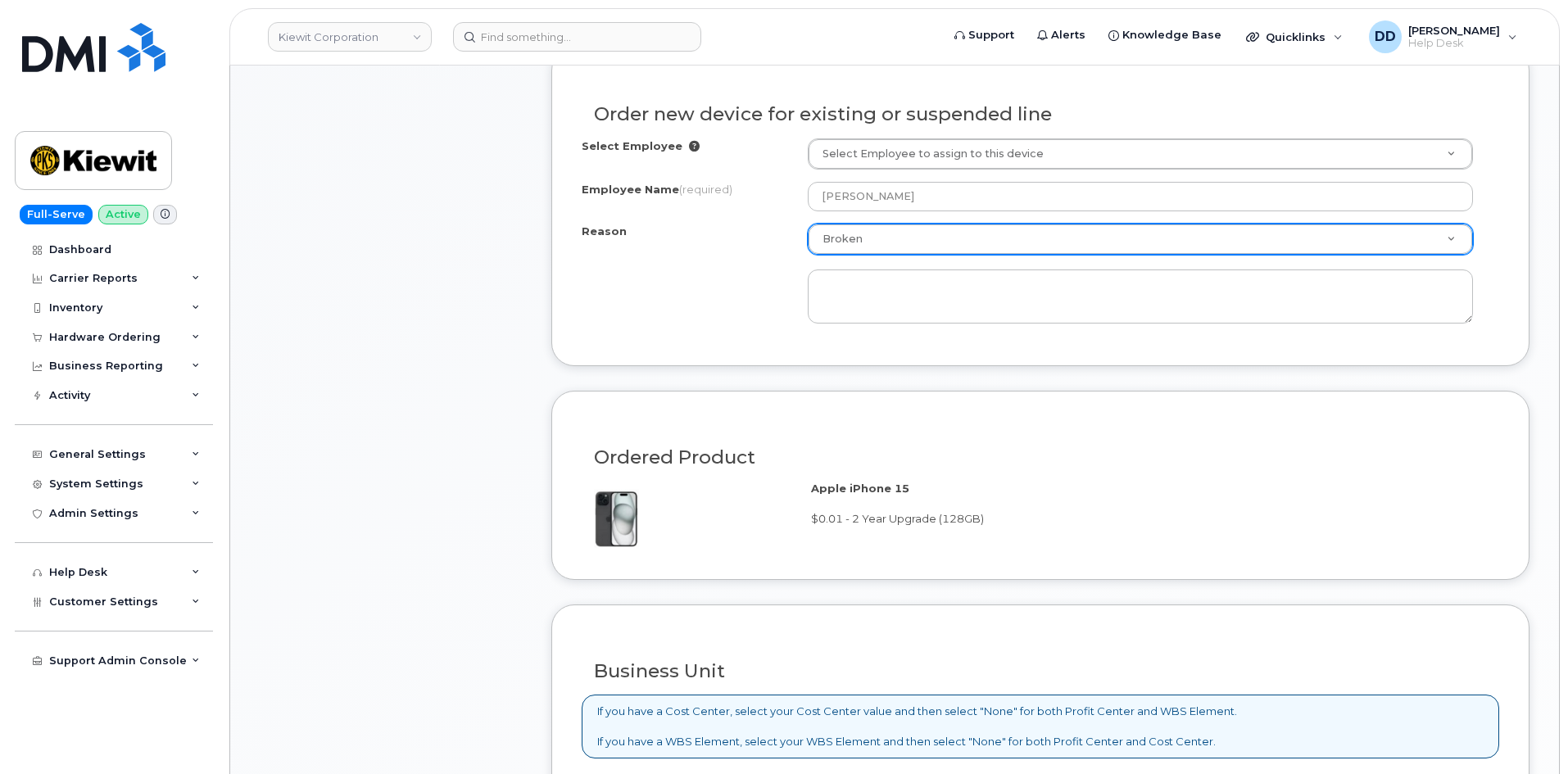
click at [422, 352] on div "Item #1 in process $77.13 Hardware Upgrade KOREY COUTURIER 503 679 0078 iPhone …" at bounding box center [391, 265] width 262 height 1607
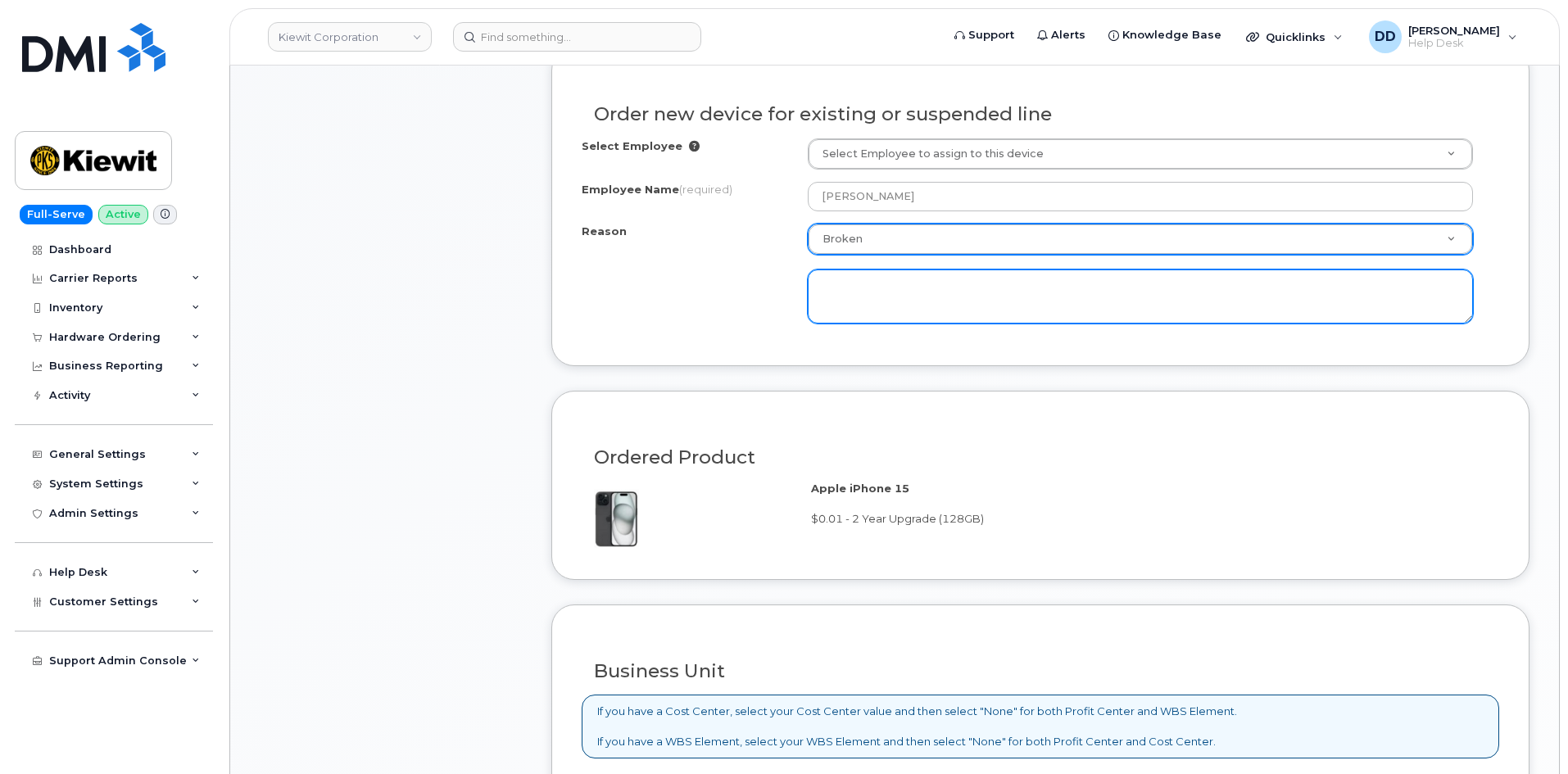
click at [915, 290] on textarea at bounding box center [1141, 297] width 665 height 54
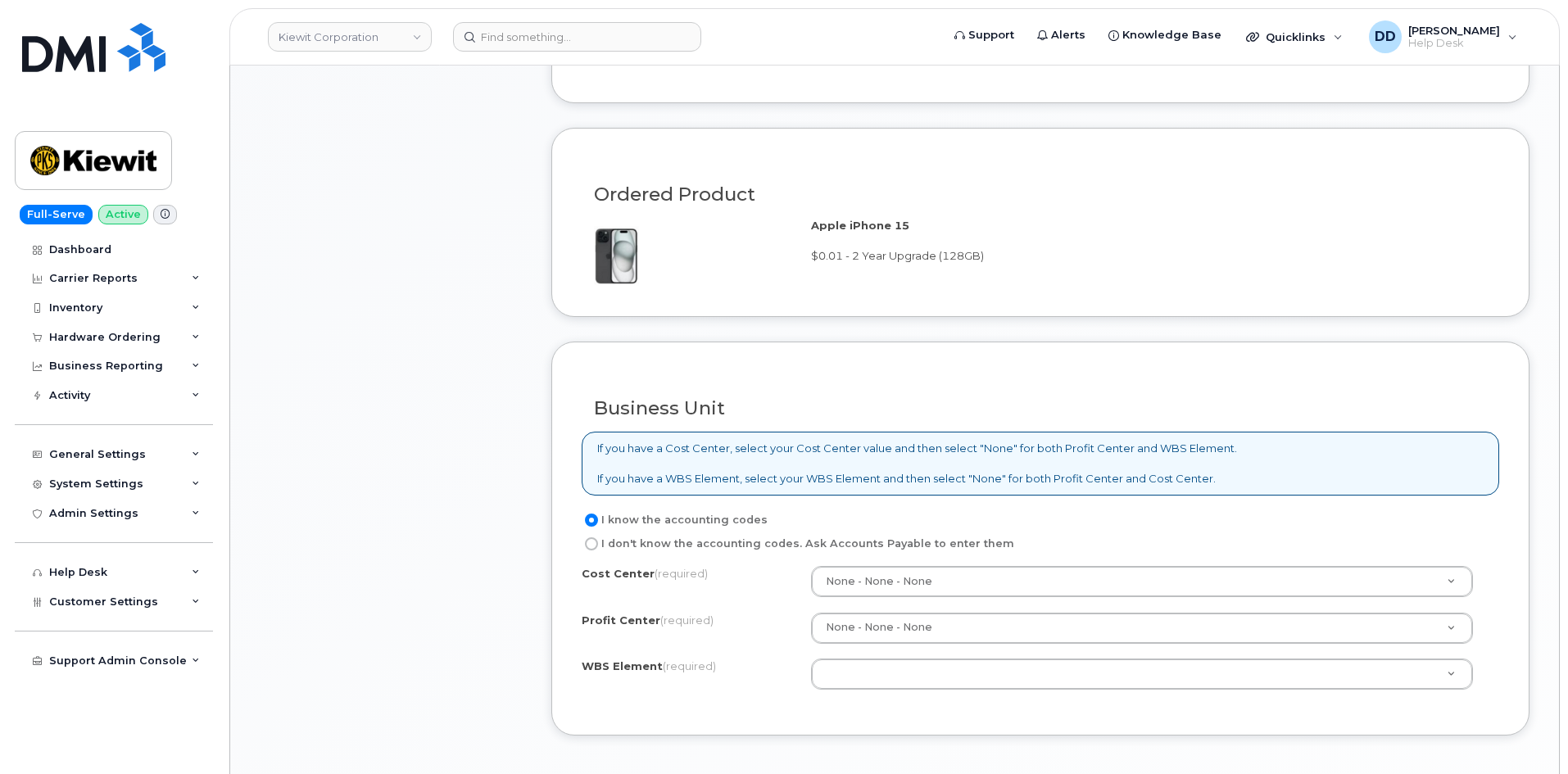
scroll to position [1103, 0]
type textarea "Screen is cracked"
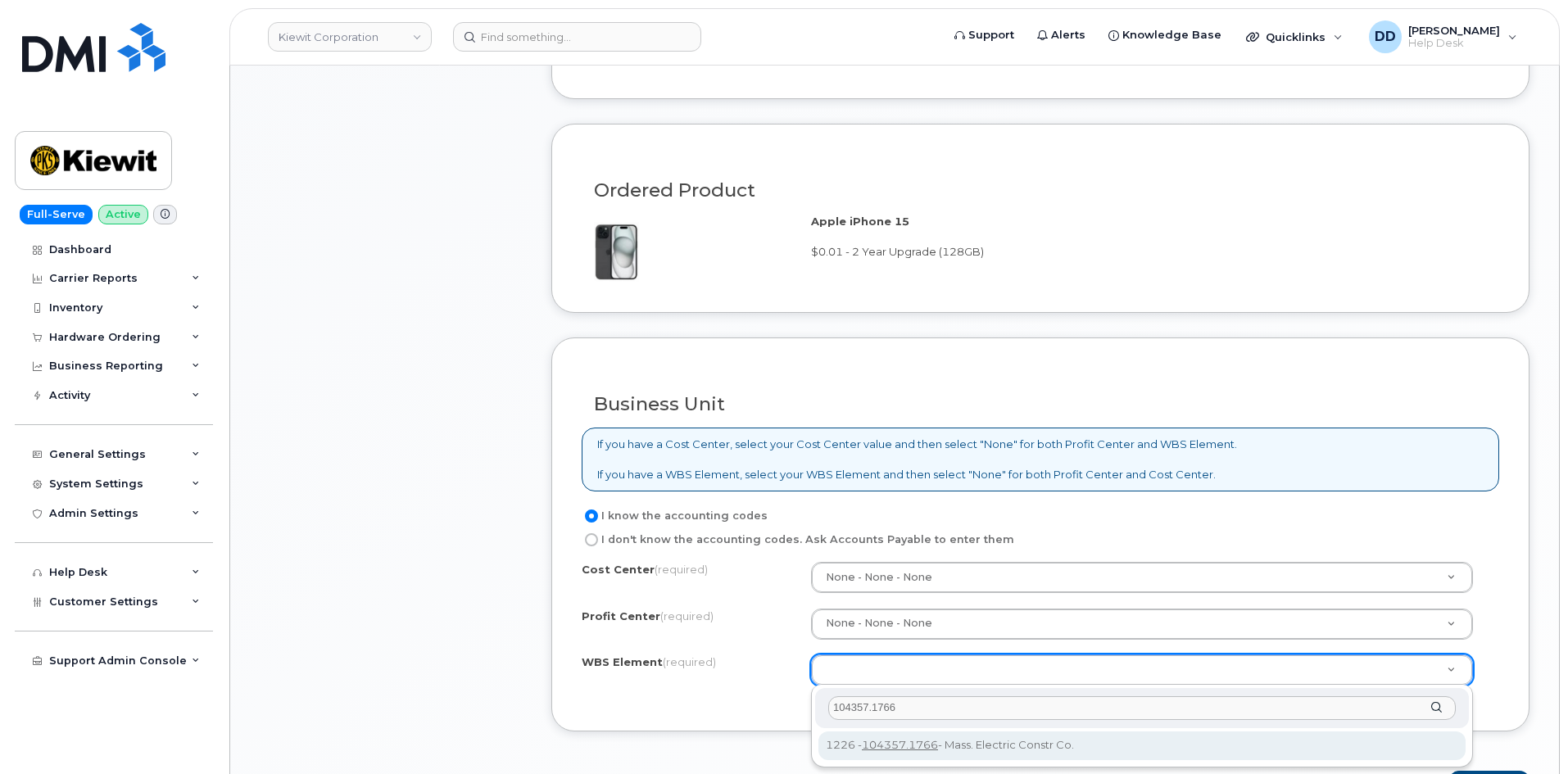
type input "104357.1766"
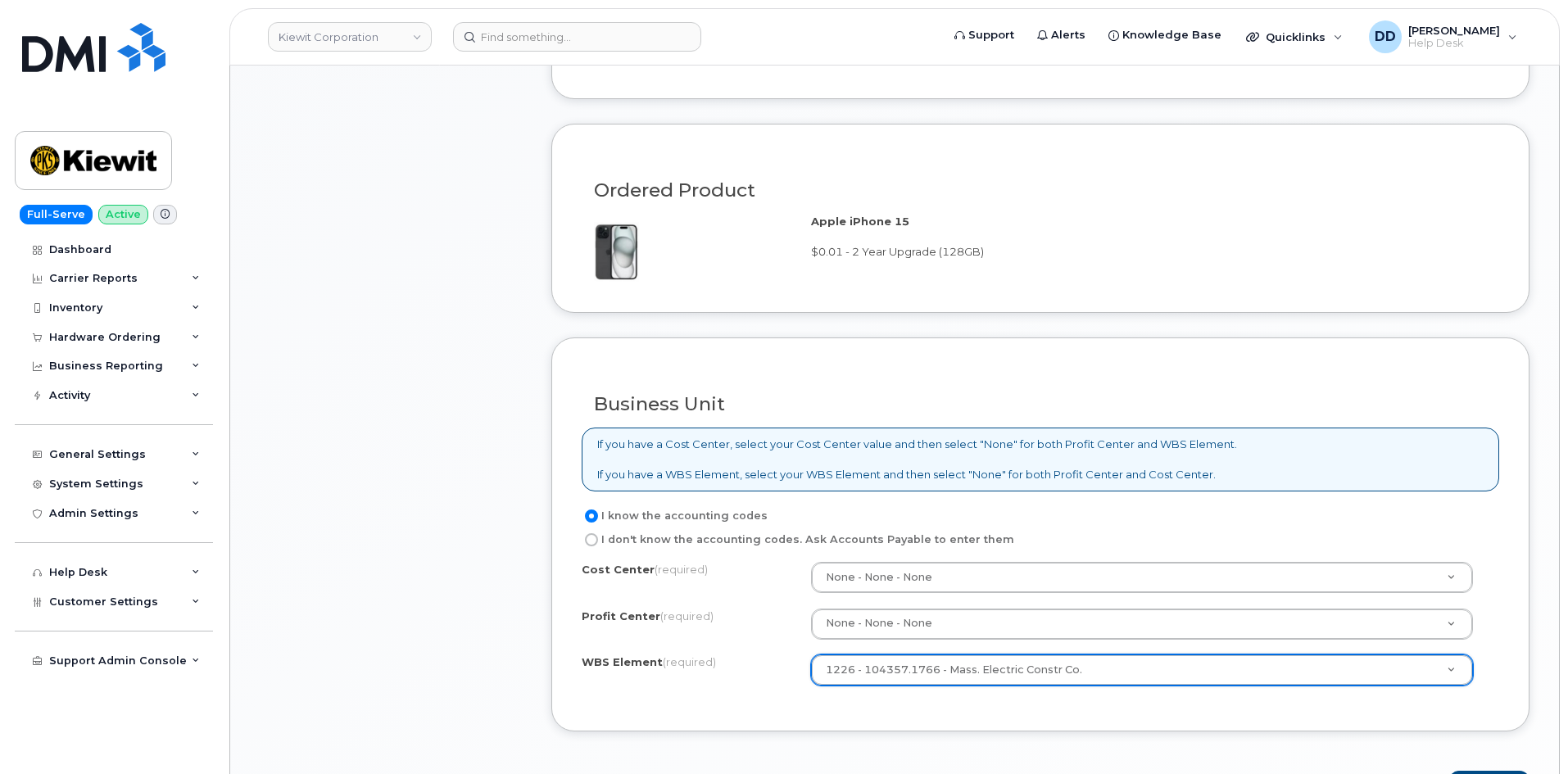
click at [629, 707] on div "Business Unit If you have a Cost Center, select your Cost Center value and then…" at bounding box center [1041, 534] width 978 height 394
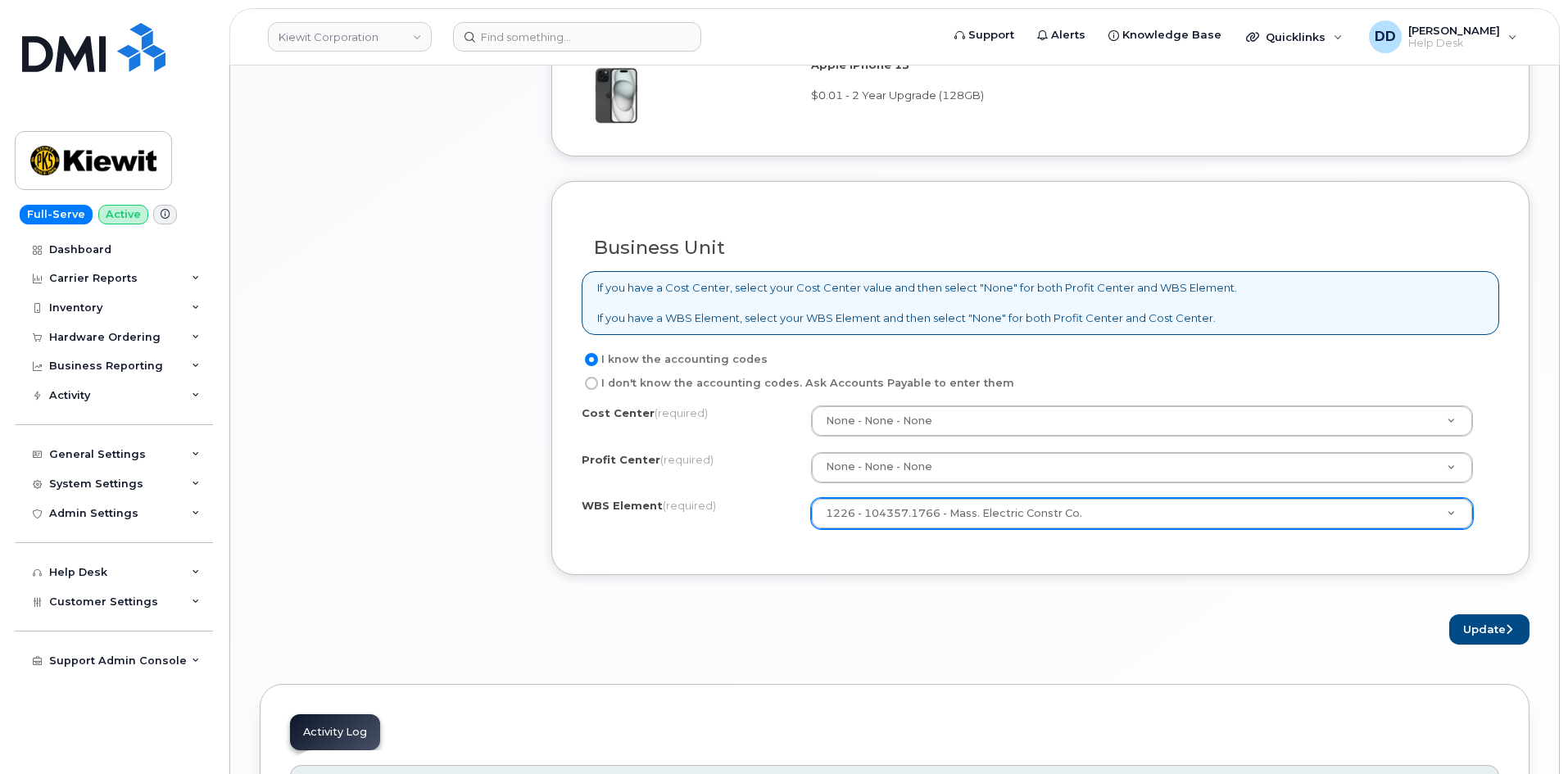
scroll to position [1265, 0]
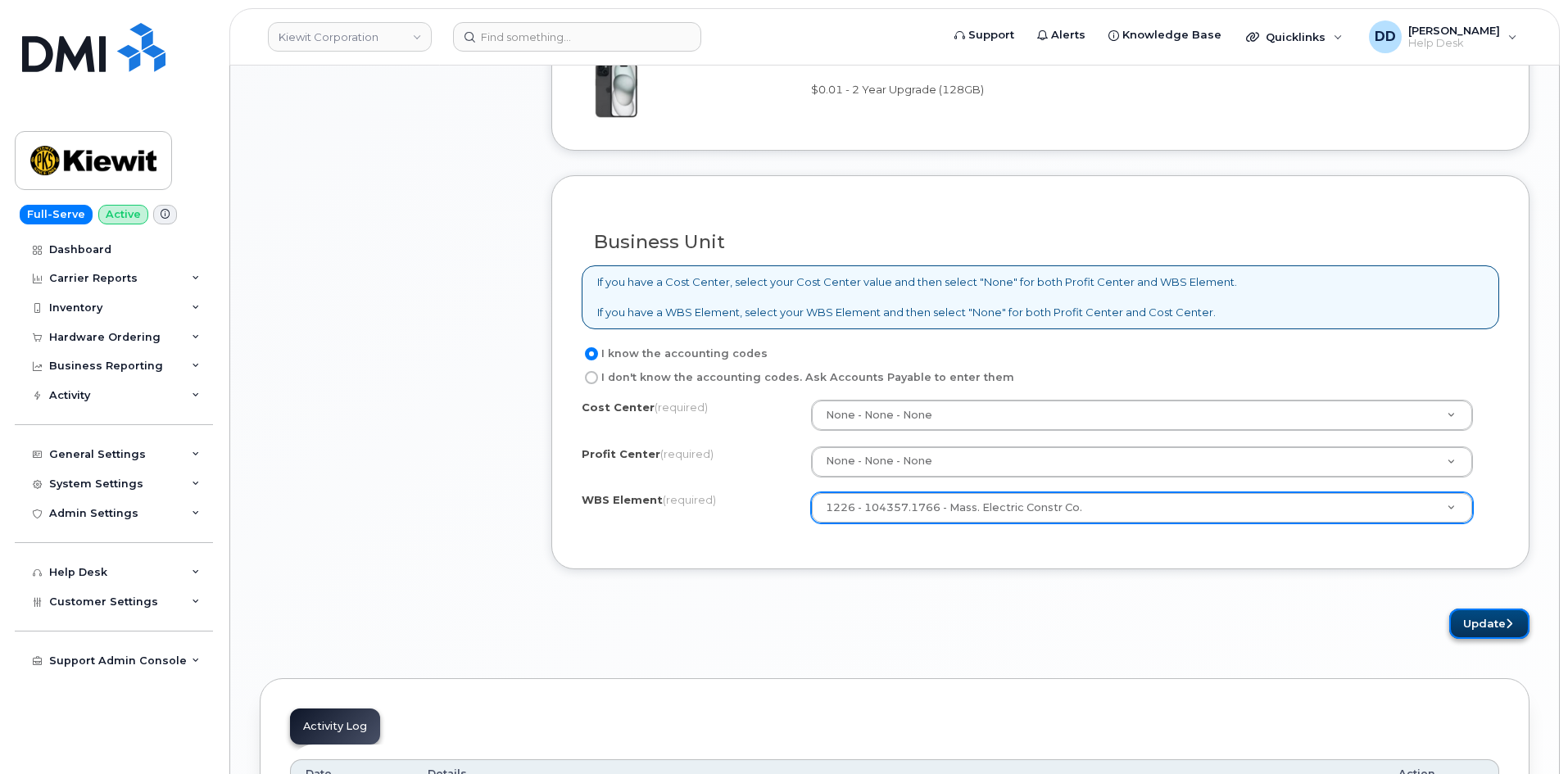
click at [1490, 626] on button "Update" at bounding box center [1490, 624] width 80 height 30
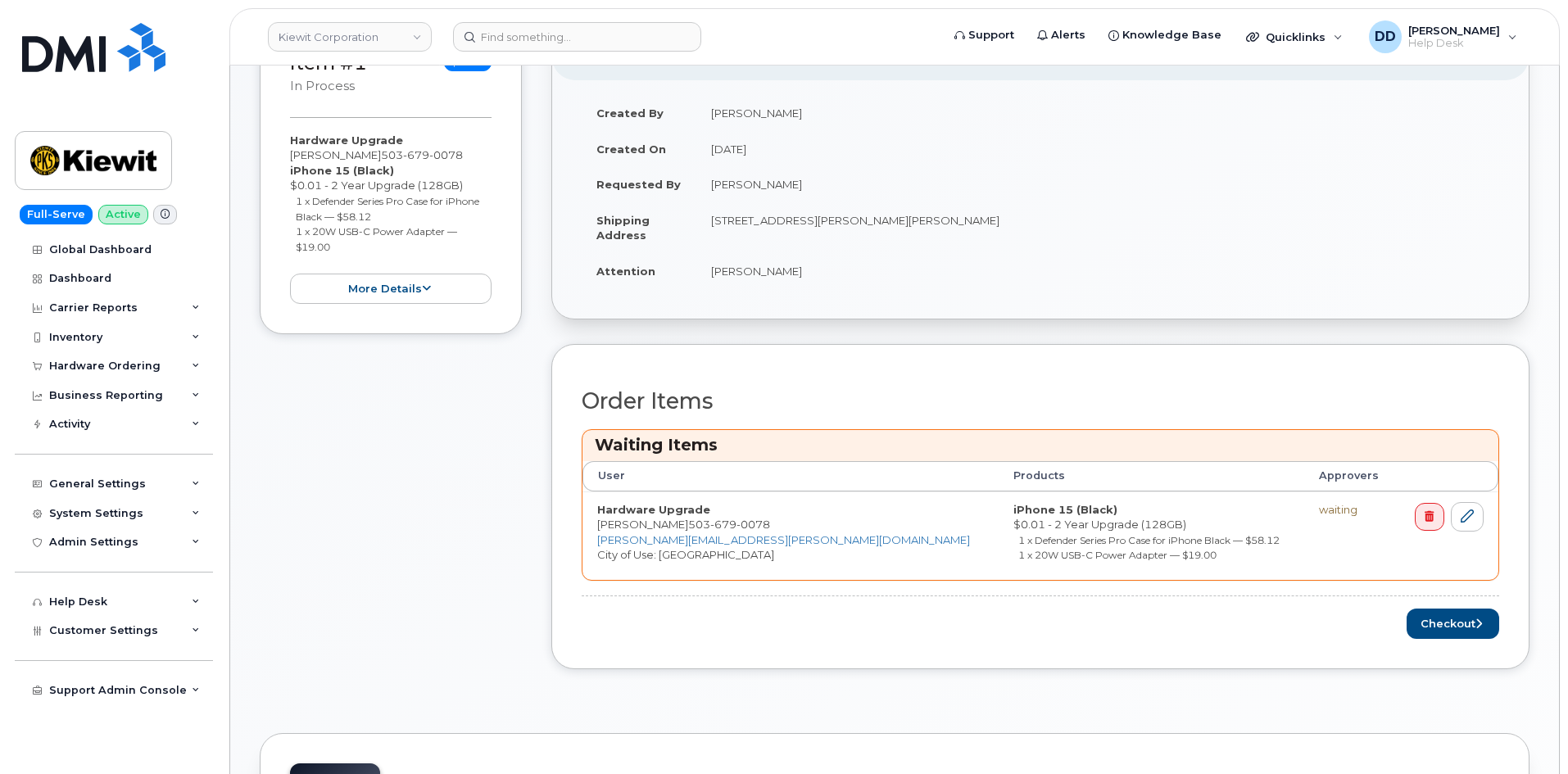
scroll to position [431, 0]
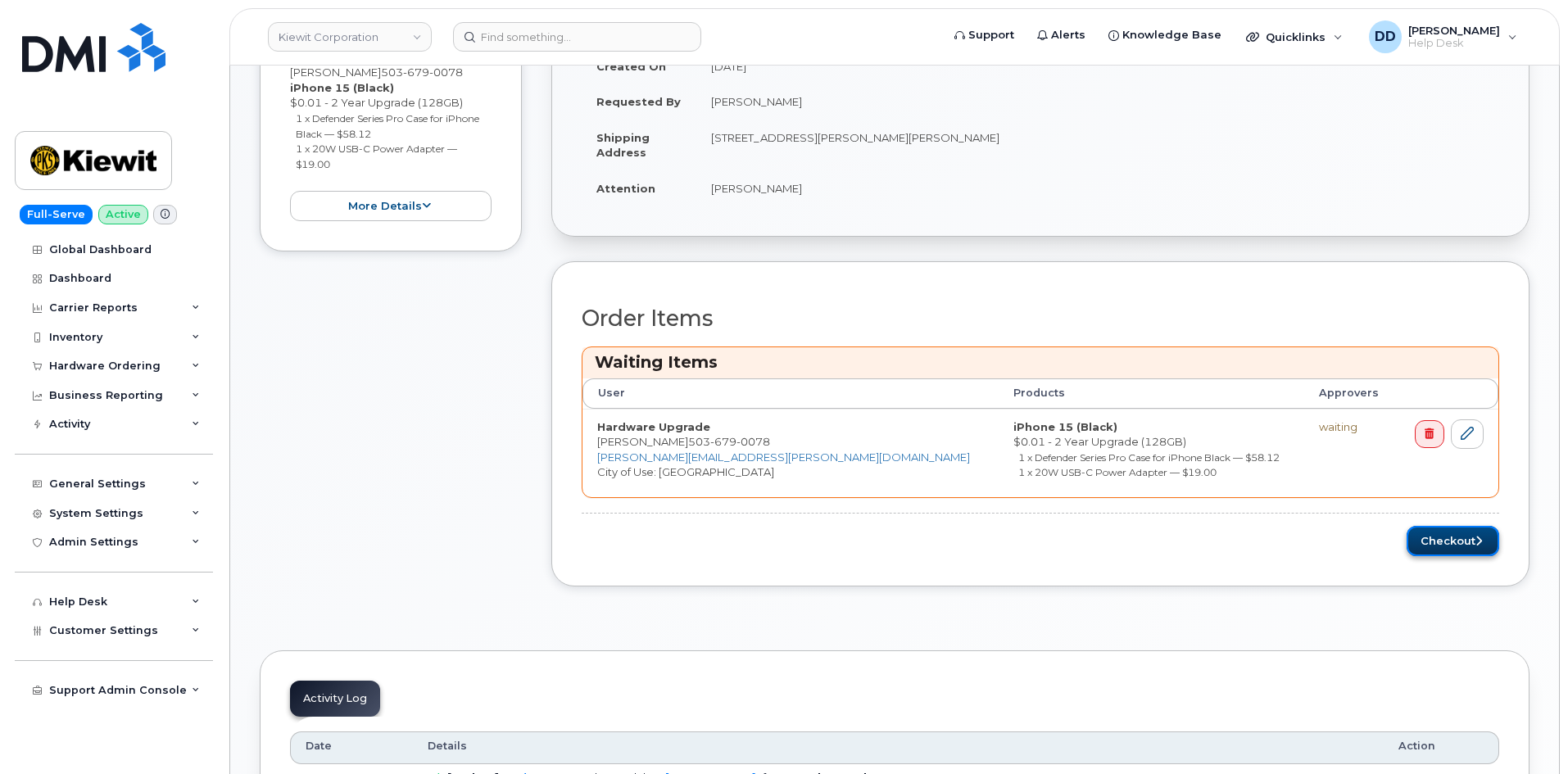
click at [1450, 543] on button "Checkout" at bounding box center [1454, 541] width 93 height 30
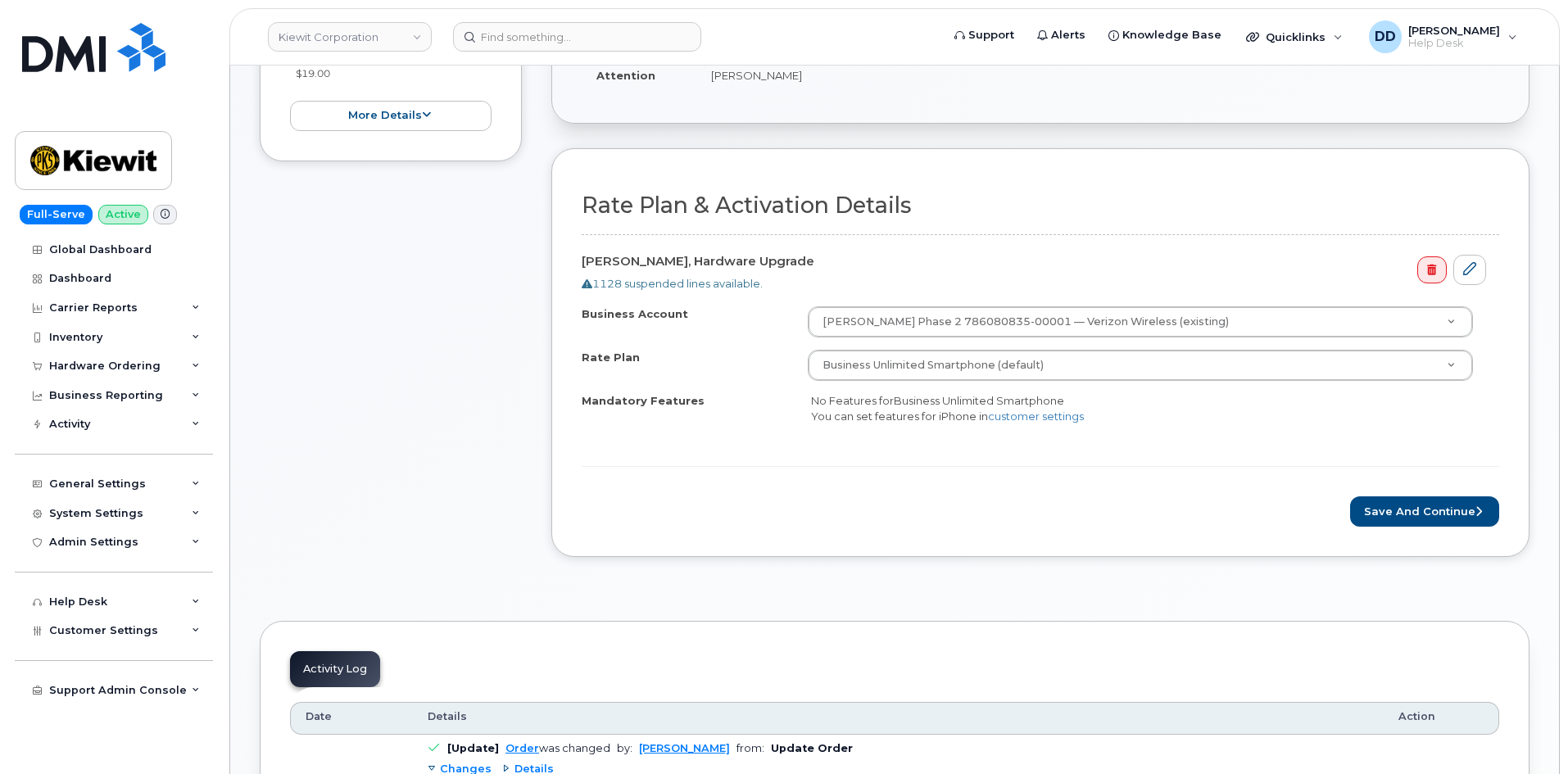
scroll to position [427, 0]
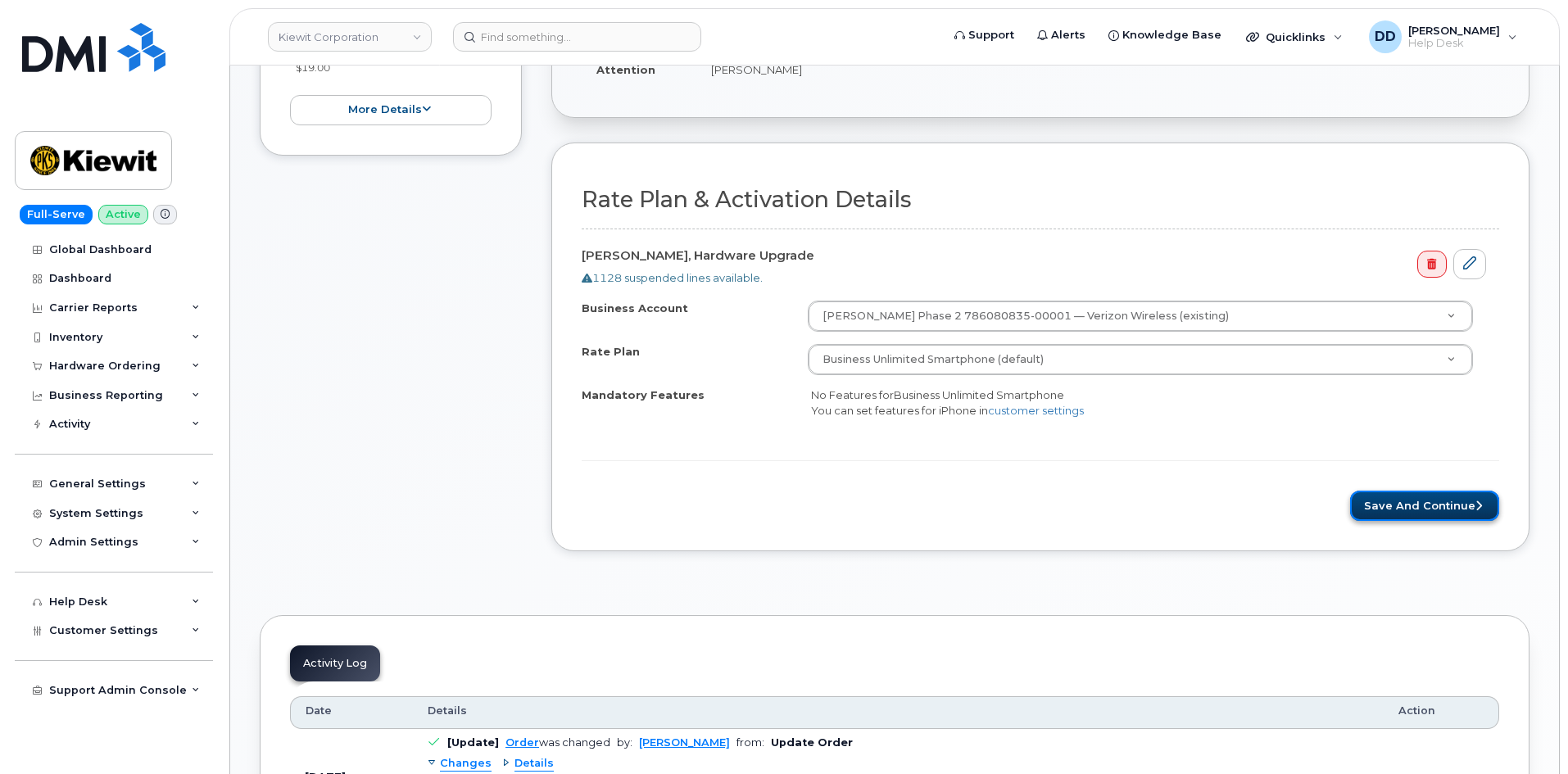
click at [1410, 506] on button "Save and Continue" at bounding box center [1425, 506] width 149 height 30
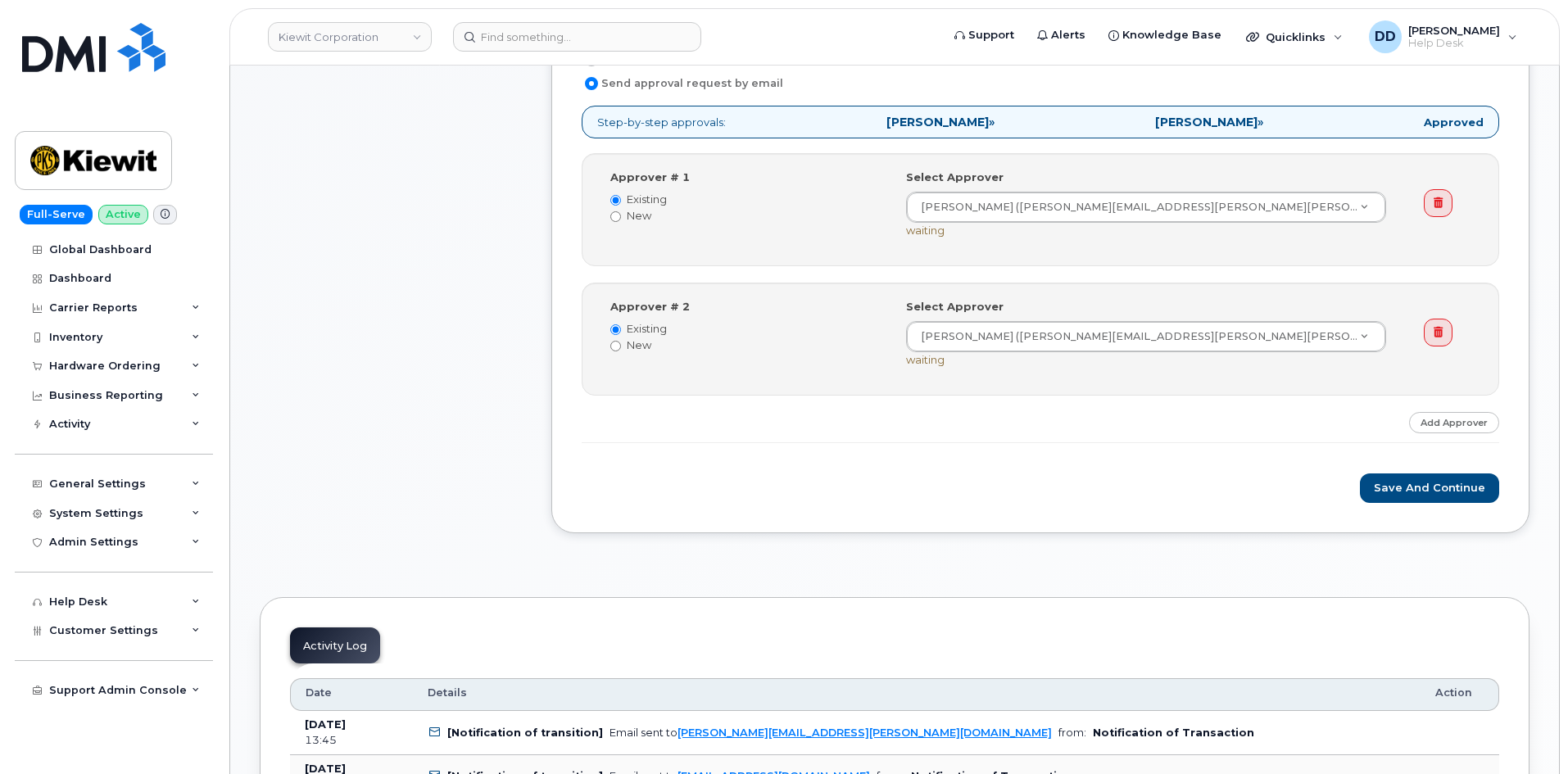
scroll to position [611, 0]
click at [1420, 490] on button "Save and Continue" at bounding box center [1430, 487] width 139 height 30
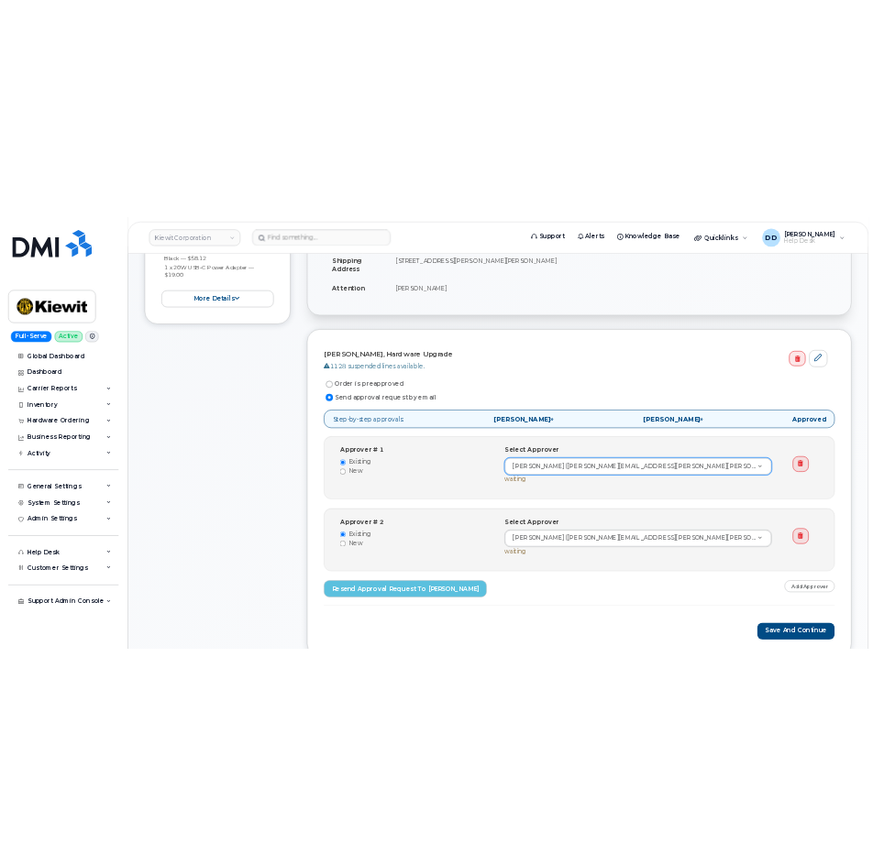
scroll to position [415, 0]
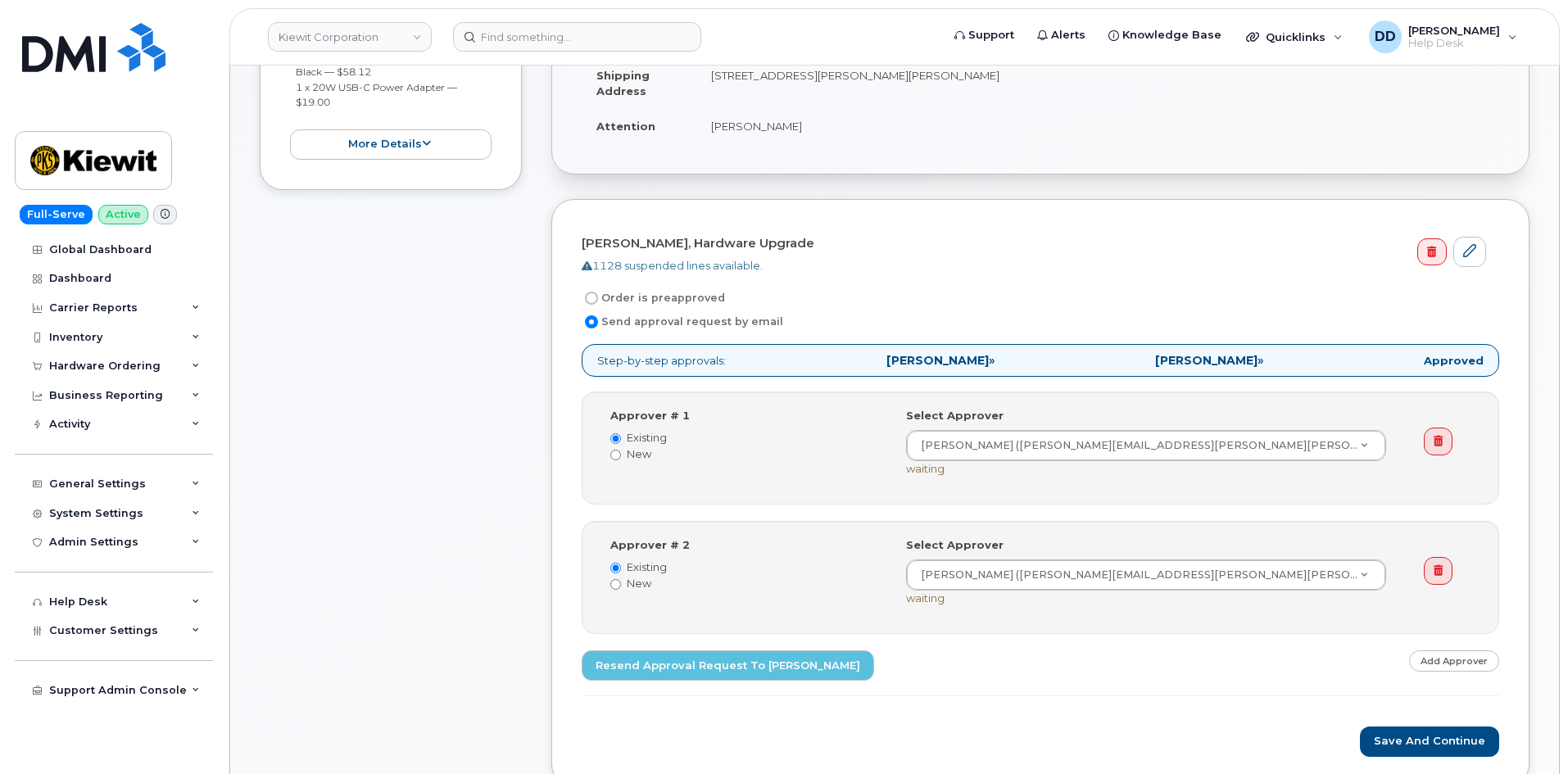
click at [454, 701] on div "Item #1 Waiting On Approval $77.13 Hardware Upgrade [PERSON_NAME] [PHONE_NUMBER…" at bounding box center [391, 343] width 262 height 938
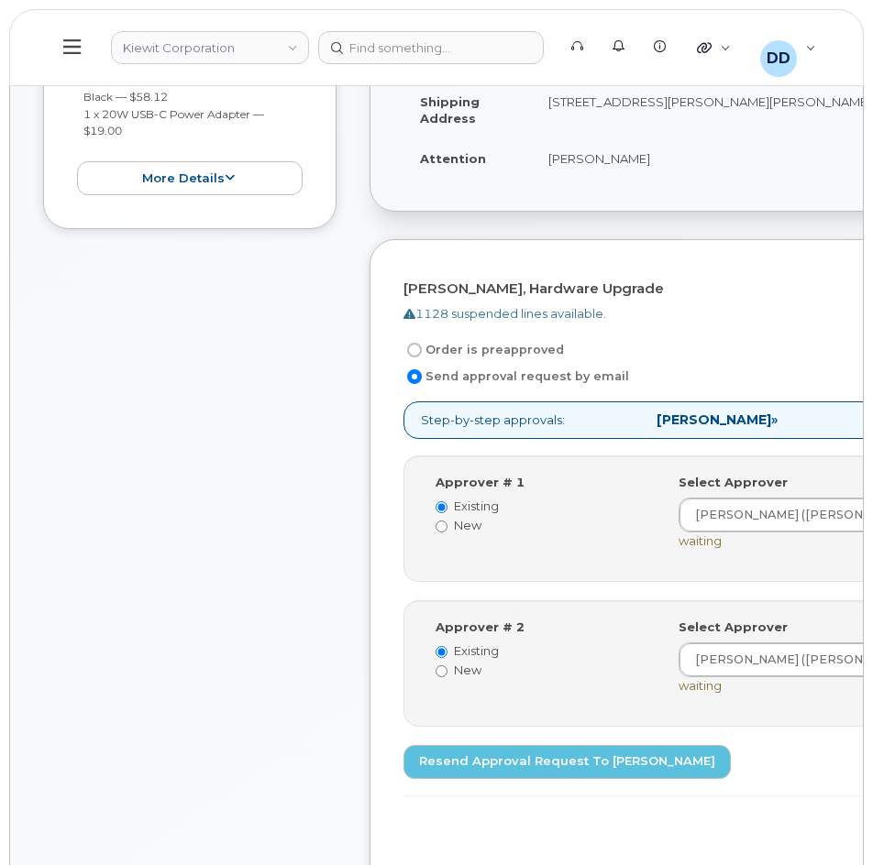
click at [245, 354] on div "Item #1 Waiting On Approval $77.13 Hardware Upgrade [PERSON_NAME] [PHONE_NUMBER…" at bounding box center [189, 400] width 293 height 1049
